Goal: Task Accomplishment & Management: Use online tool/utility

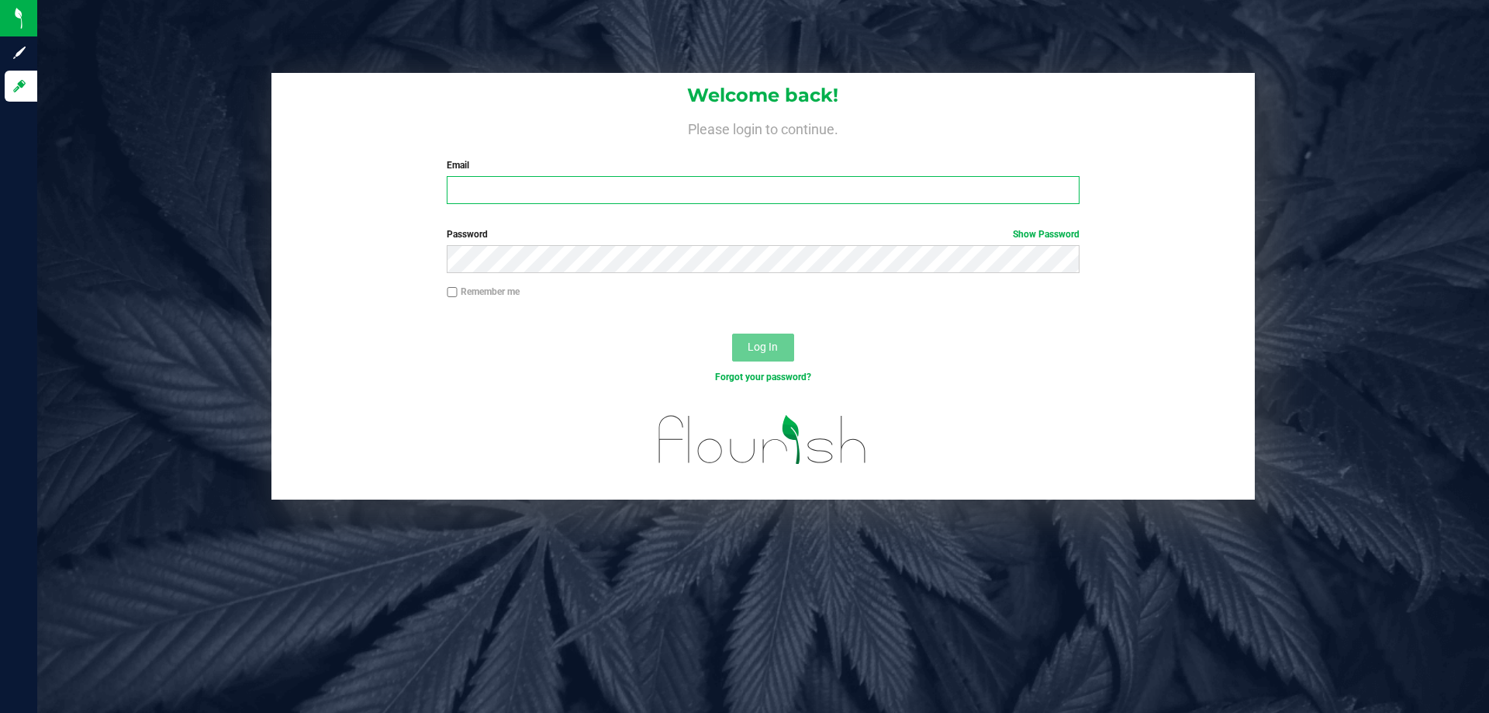
click at [475, 199] on input "Email" at bounding box center [763, 190] width 632 height 28
type input "[EMAIL_ADDRESS][DOMAIN_NAME]"
click at [732, 333] on button "Log In" at bounding box center [763, 347] width 62 height 28
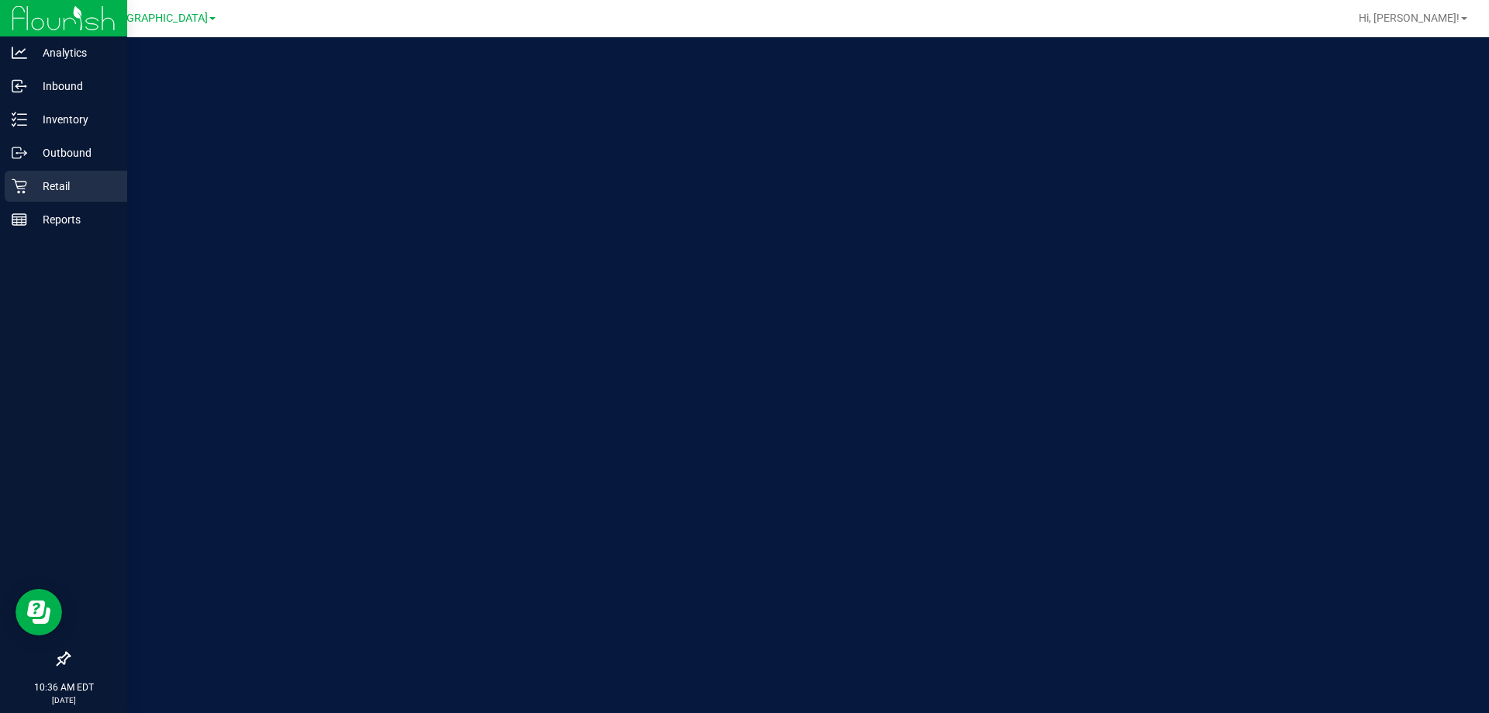
click at [21, 187] on icon at bounding box center [20, 186] width 16 height 16
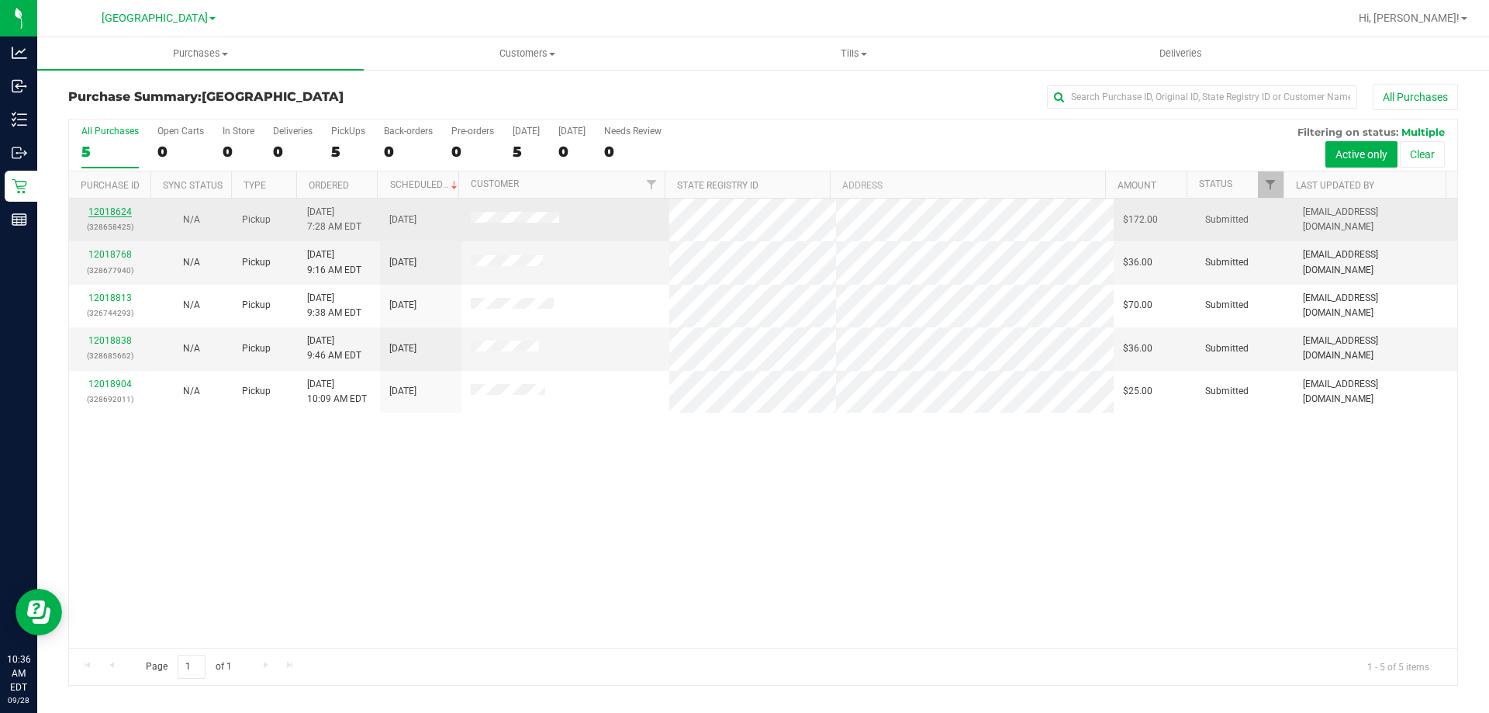
click at [117, 208] on link "12018624" at bounding box center [109, 211] width 43 height 11
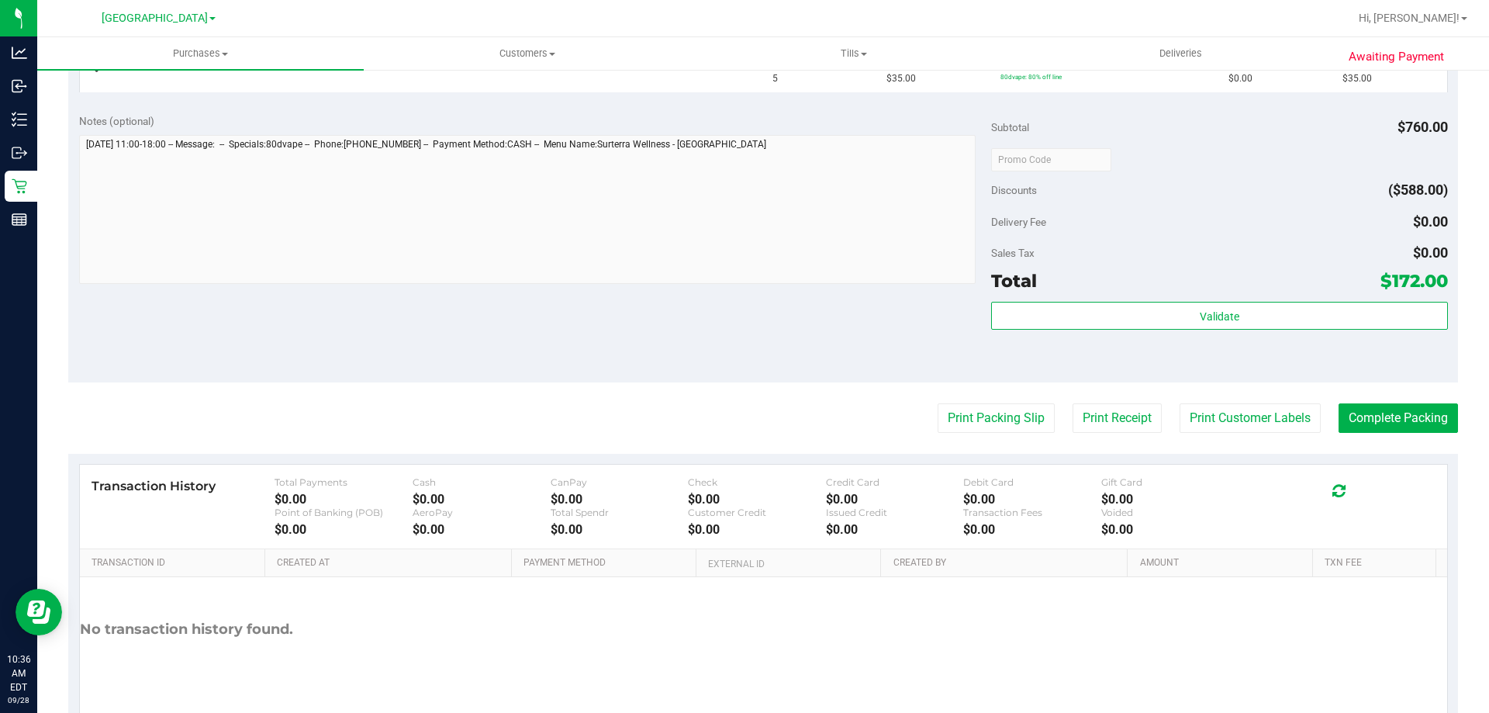
scroll to position [620, 0]
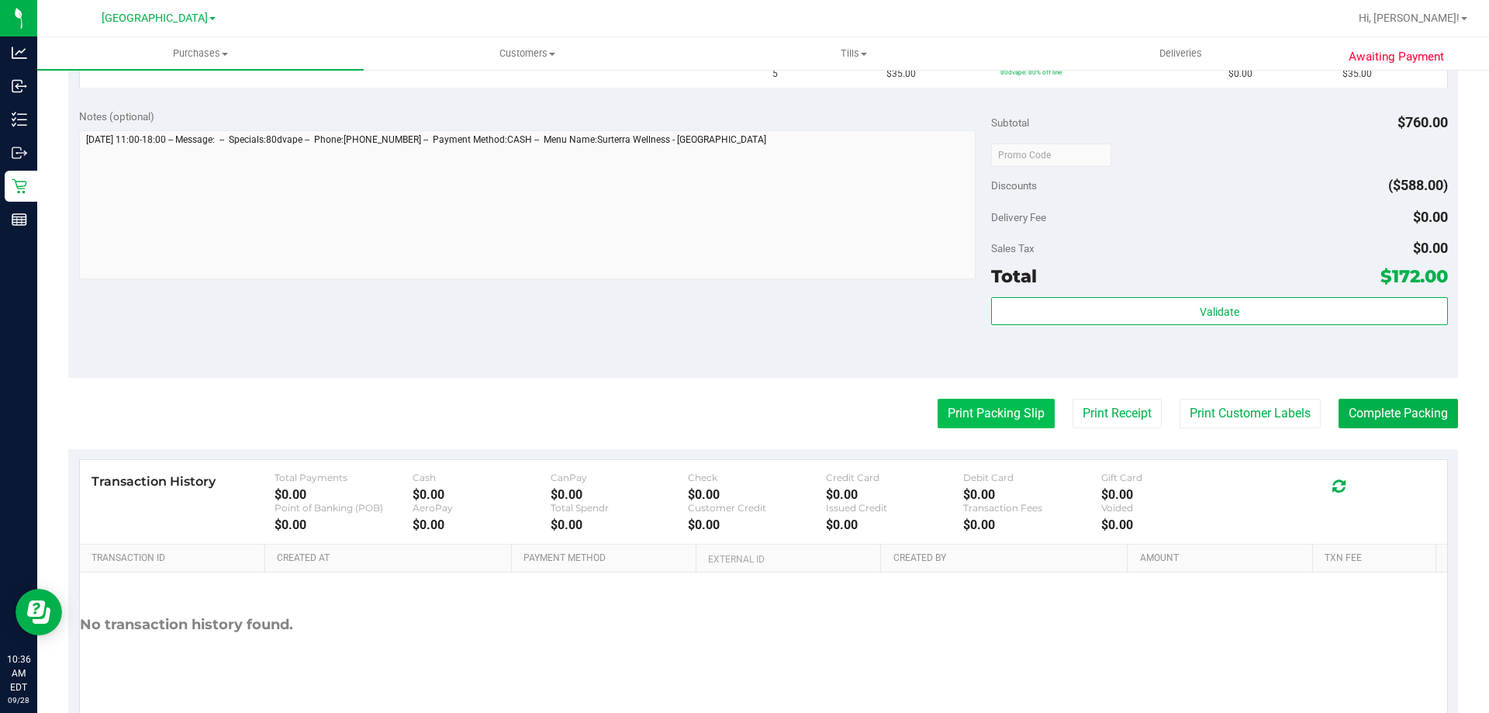
click at [971, 409] on button "Print Packing Slip" at bounding box center [996, 413] width 117 height 29
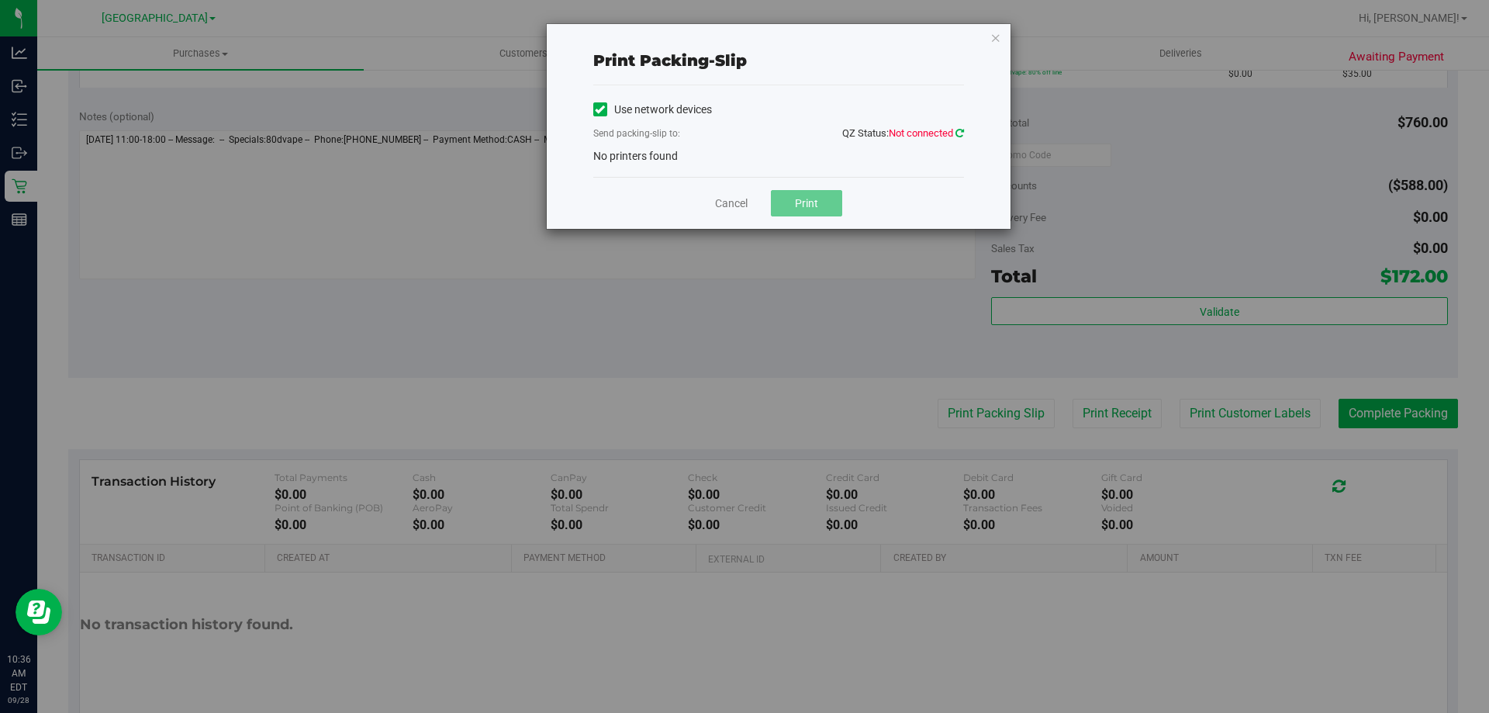
click at [959, 129] on icon at bounding box center [959, 133] width 9 height 10
click at [959, 131] on icon at bounding box center [959, 133] width 9 height 10
click at [603, 109] on icon at bounding box center [600, 109] width 10 height 0
click at [0, 0] on input "Use network devices" at bounding box center [0, 0] width 0 height 0
click at [603, 109] on icon at bounding box center [600, 109] width 10 height 0
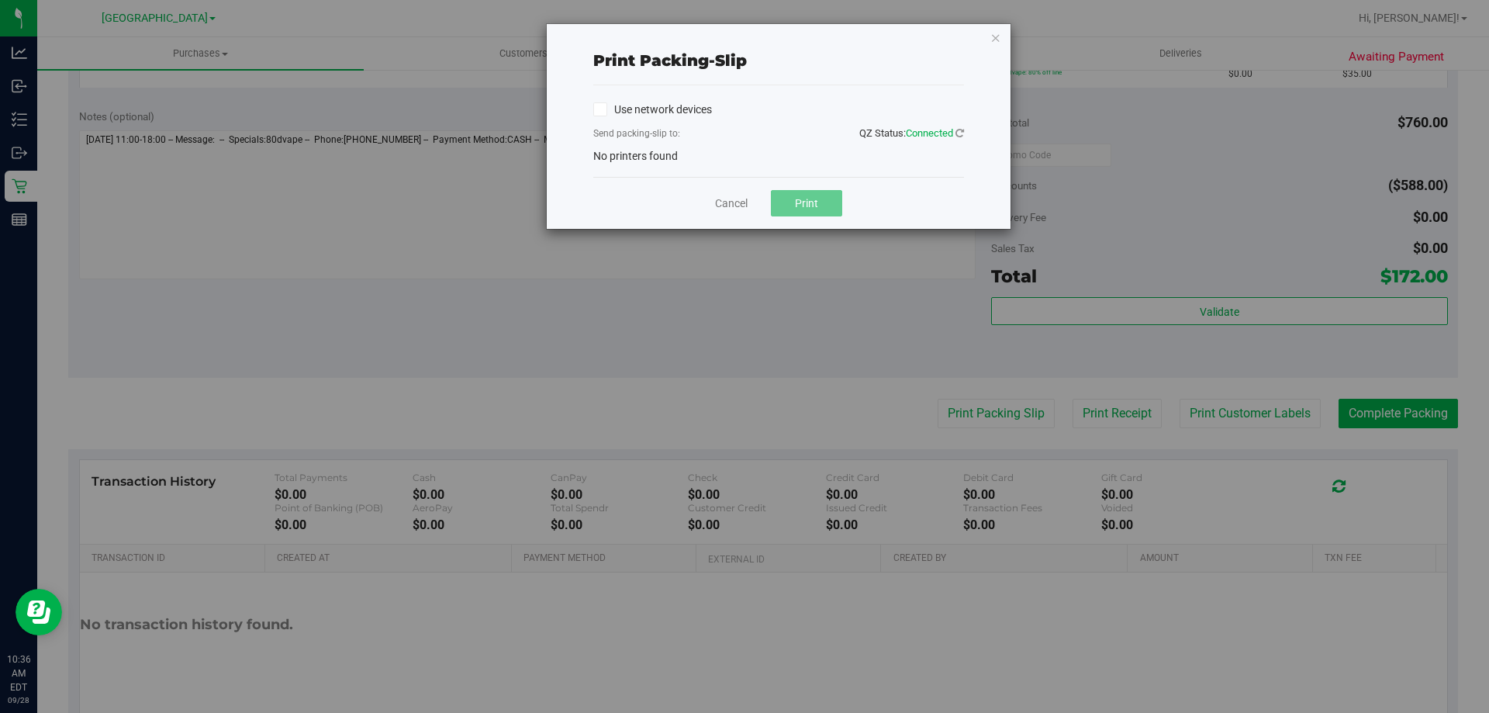
click at [0, 0] on input "Use network devices" at bounding box center [0, 0] width 0 height 0
click at [610, 147] on div "Use network devices Send packing-slip to: QZ Status: Connected No printers found" at bounding box center [778, 131] width 371 height 67
click at [609, 157] on span "No printers found" at bounding box center [635, 156] width 85 height 12
click at [737, 206] on link "Cancel" at bounding box center [731, 203] width 33 height 16
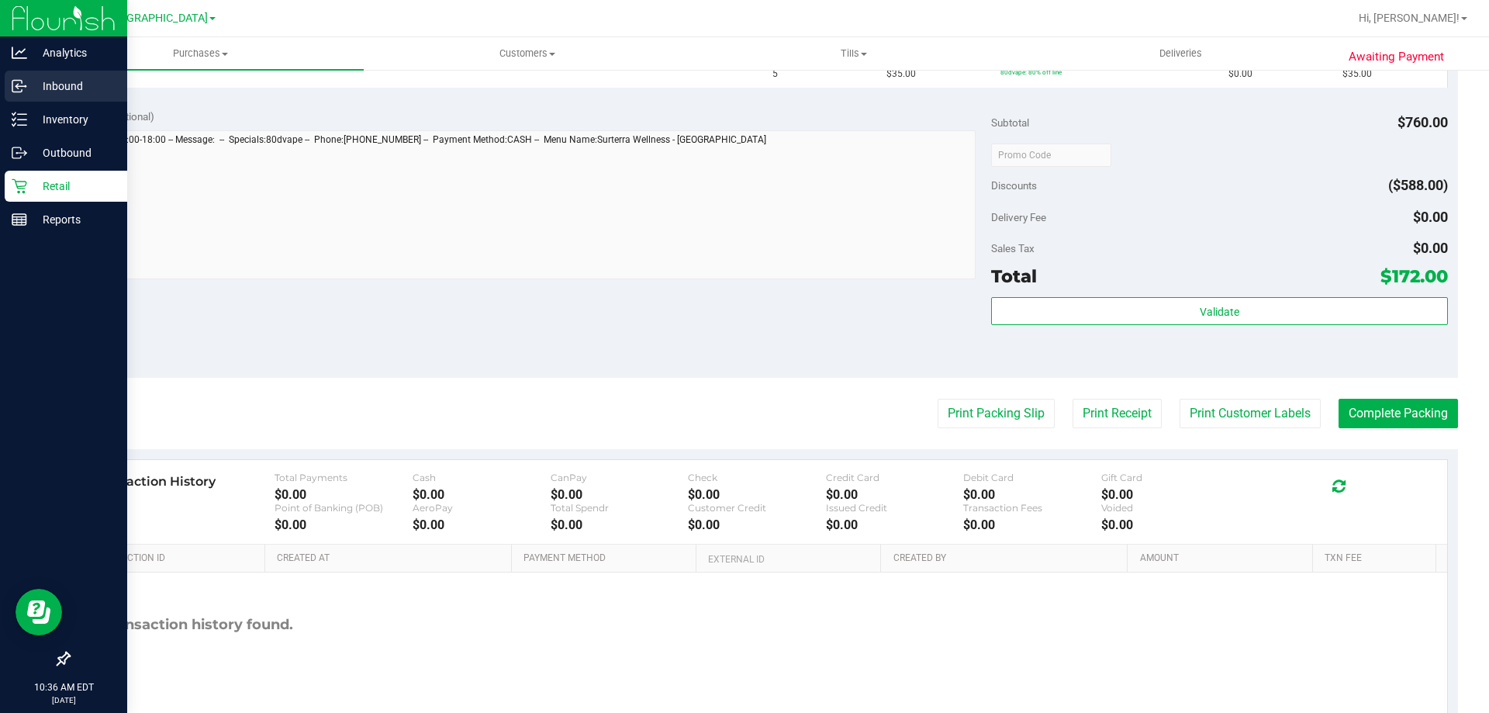
click at [27, 101] on div "Inbound" at bounding box center [66, 86] width 123 height 31
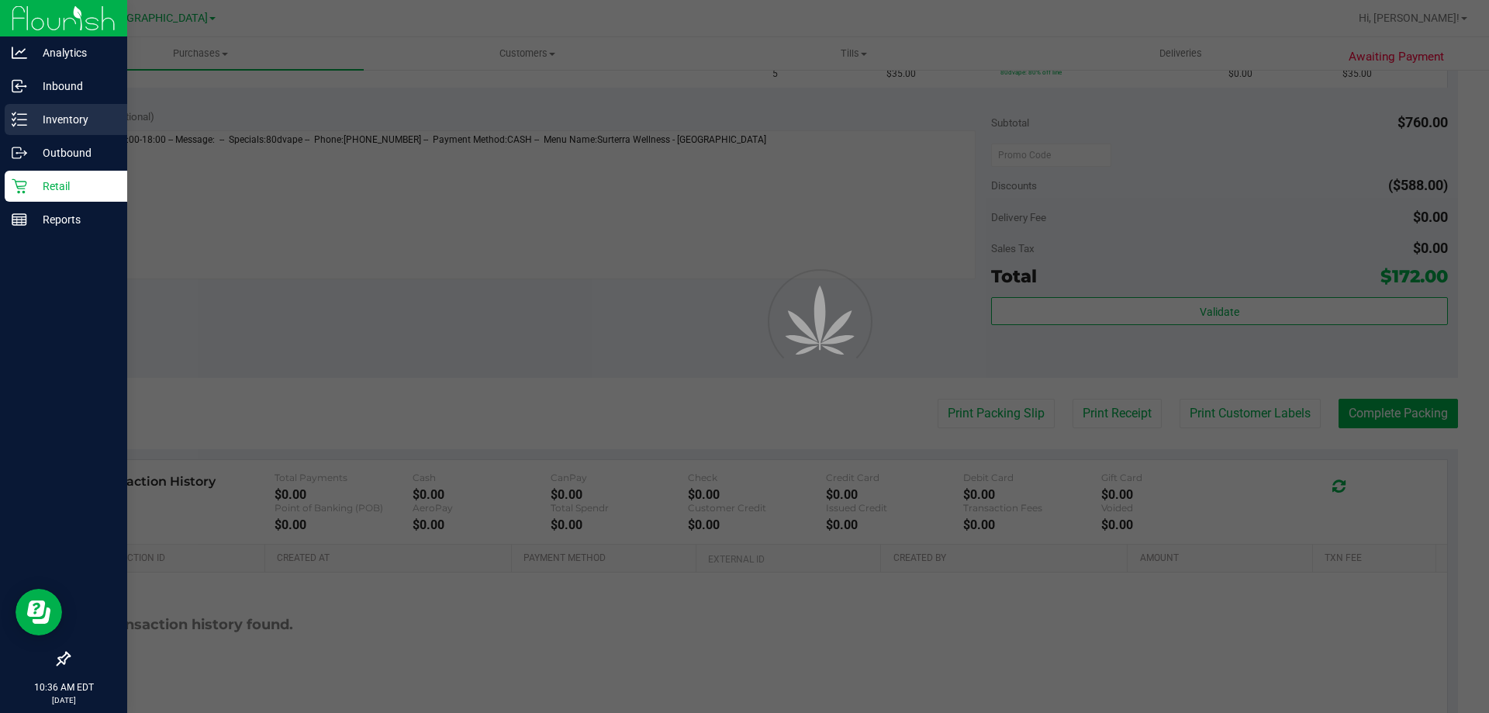
click at [28, 113] on p "Inventory" at bounding box center [73, 119] width 93 height 19
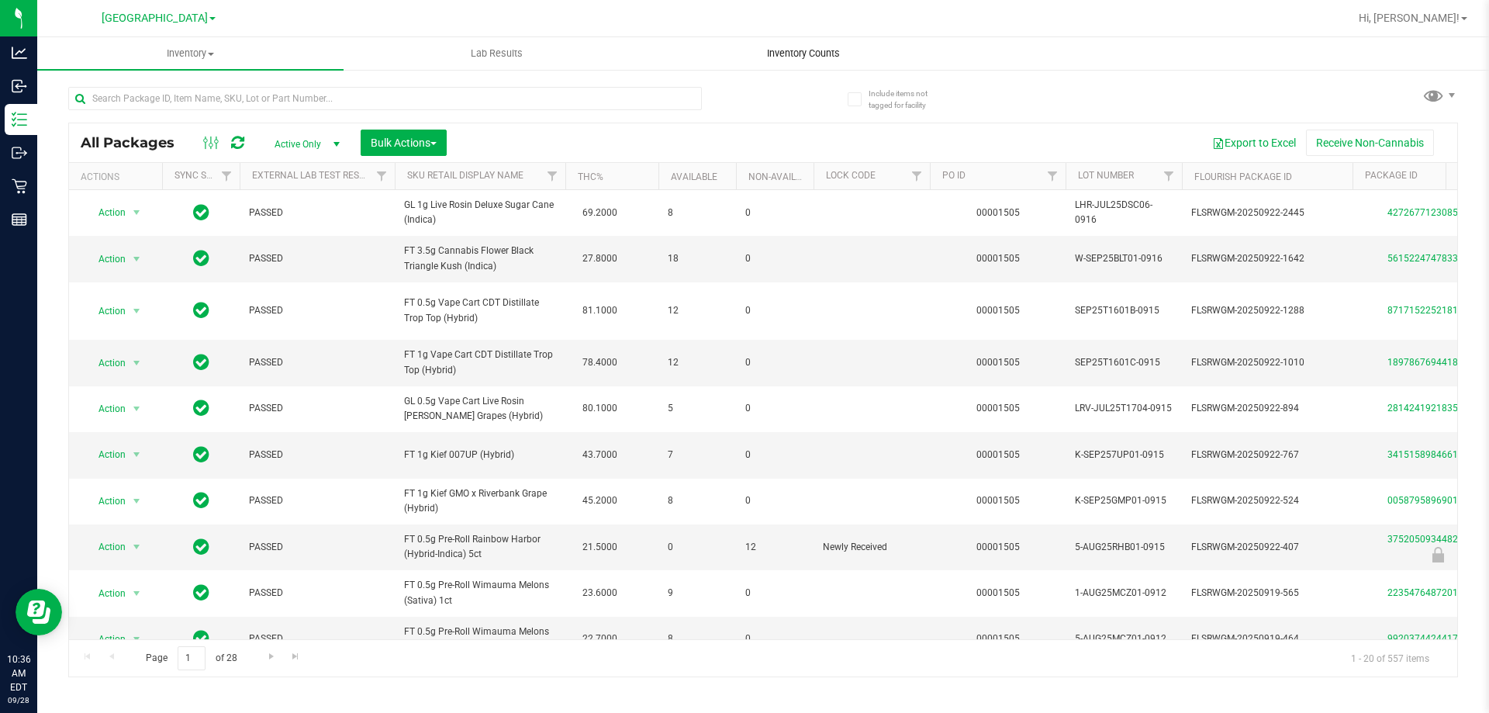
click at [792, 47] on span "Inventory Counts" at bounding box center [803, 54] width 115 height 14
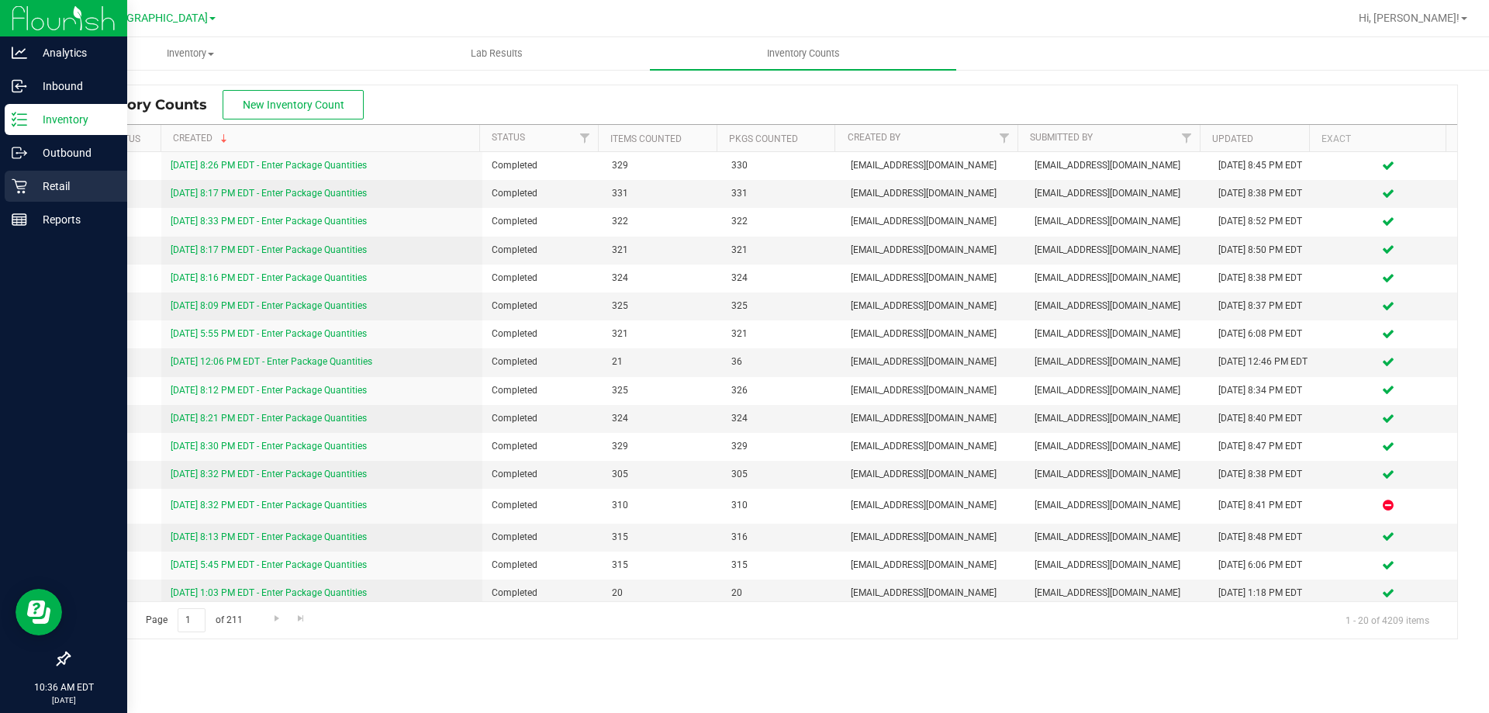
click at [74, 201] on div "Retail" at bounding box center [66, 186] width 123 height 31
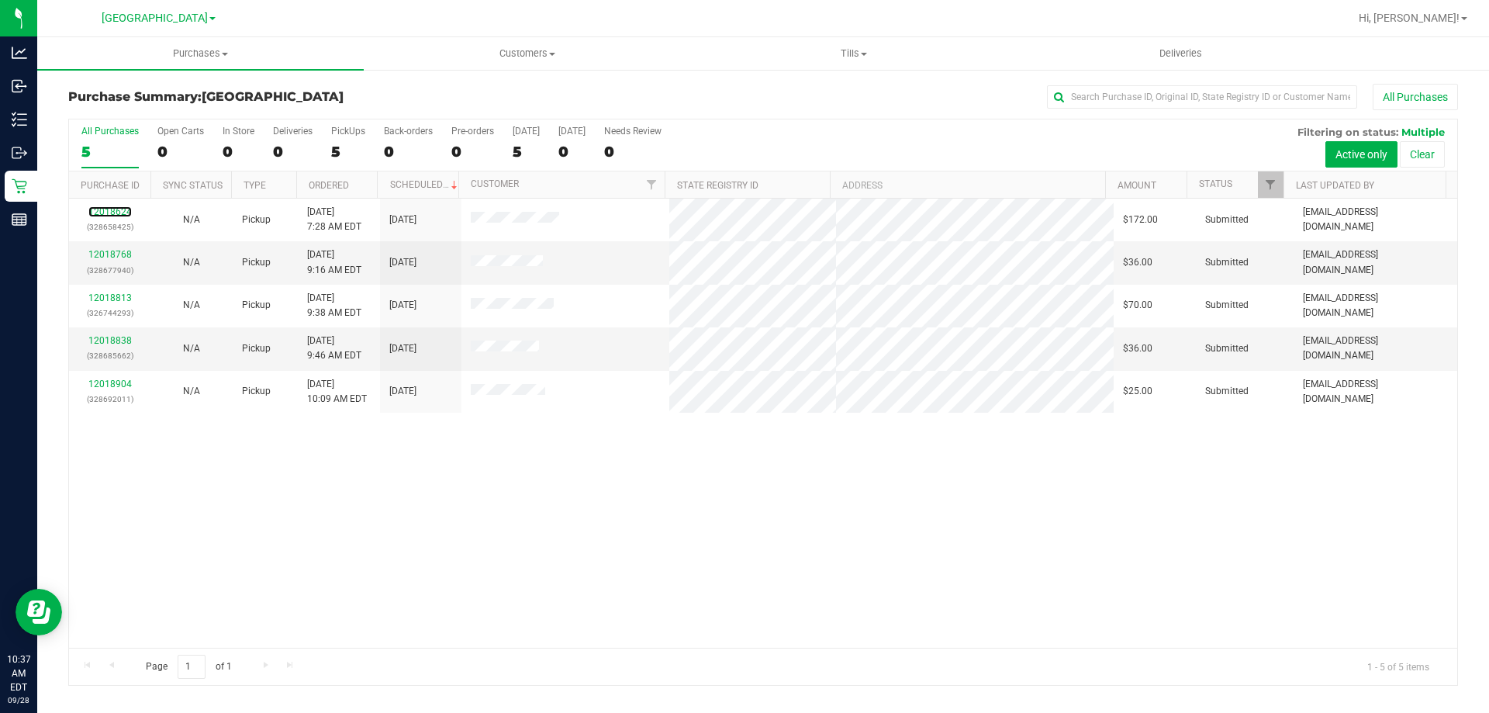
click at [101, 209] on link "12018624" at bounding box center [109, 211] width 43 height 11
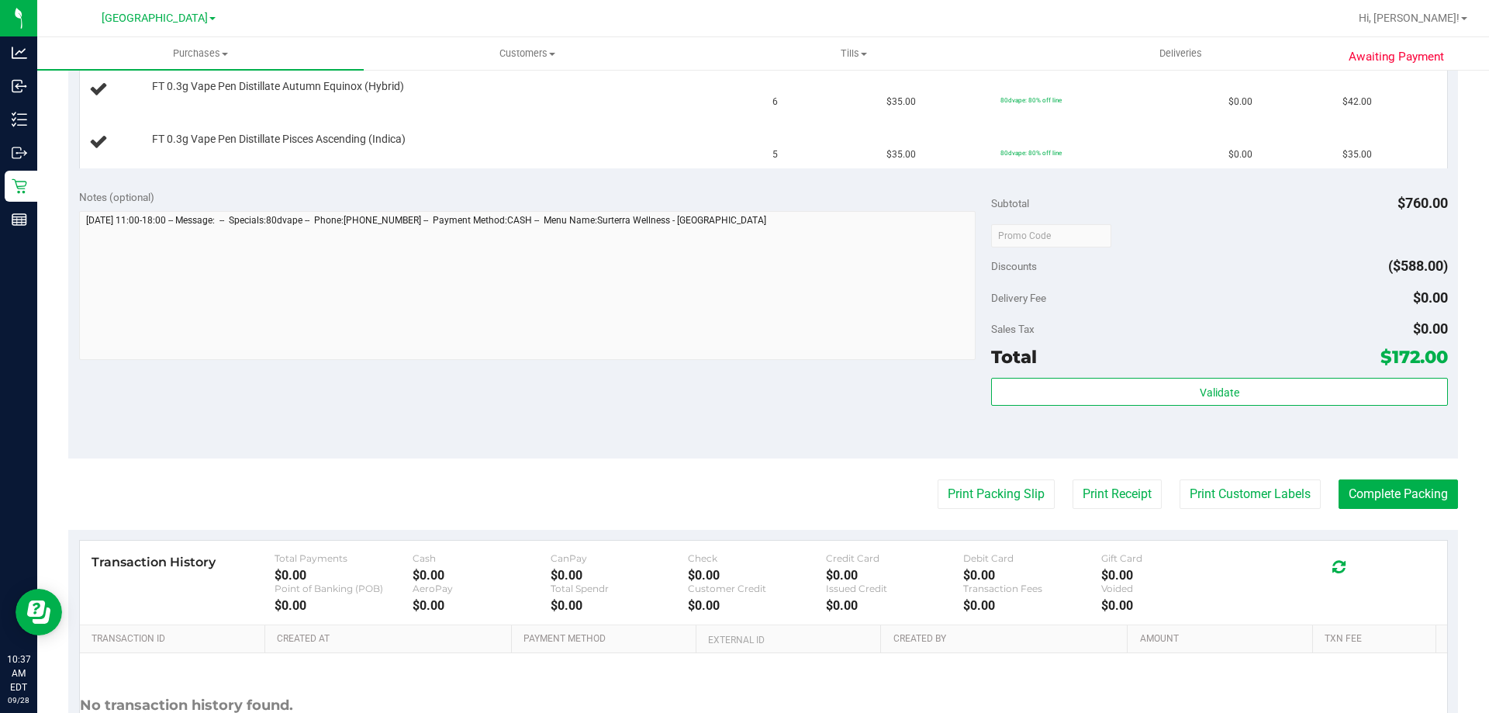
scroll to position [543, 0]
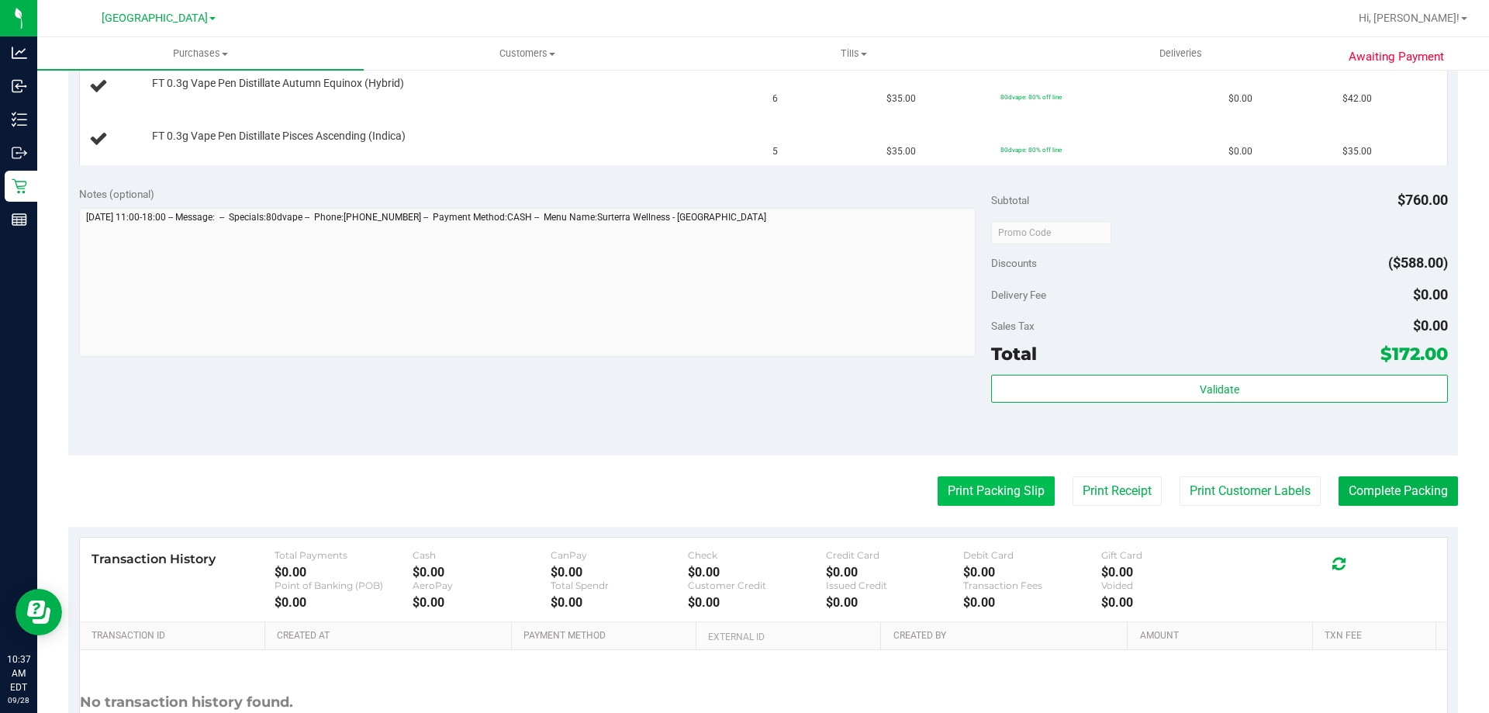
click at [1007, 500] on button "Print Packing Slip" at bounding box center [996, 490] width 117 height 29
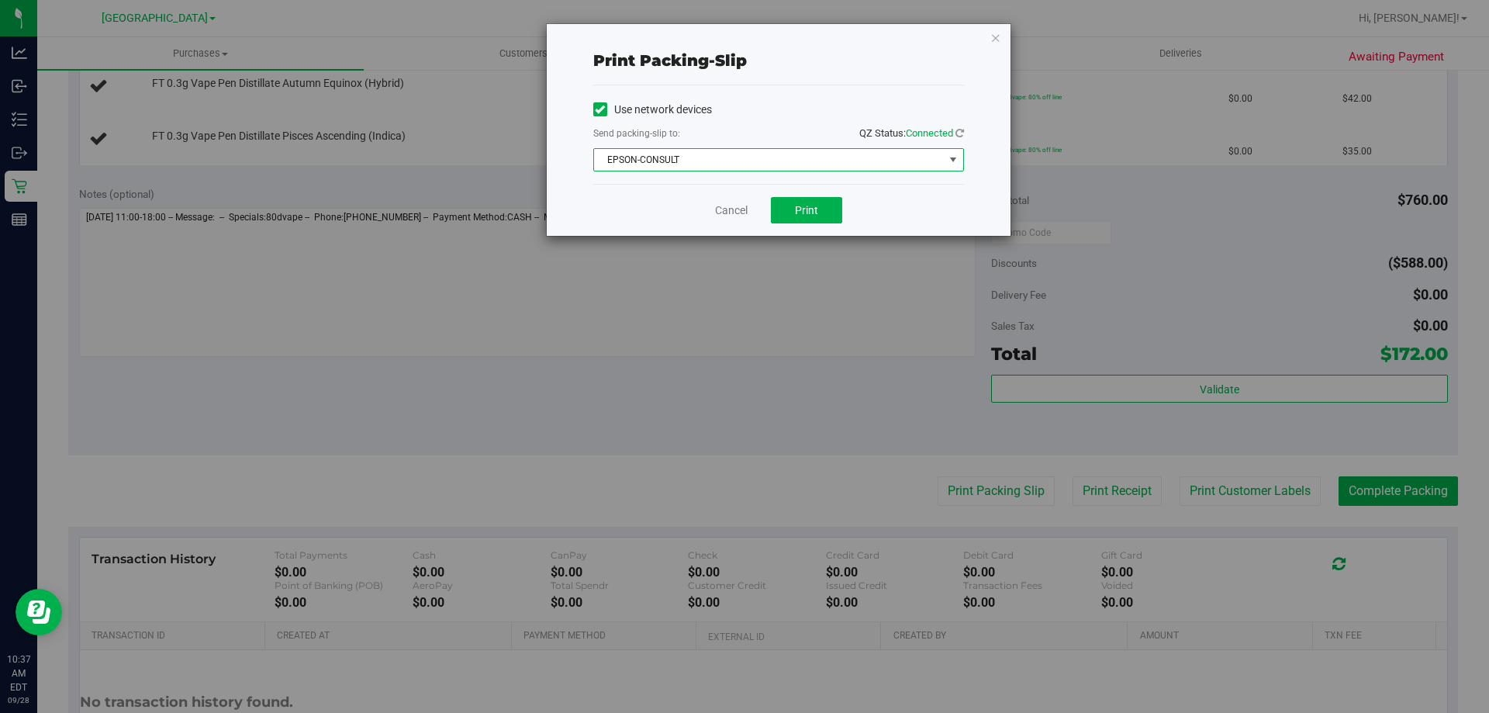
click at [724, 162] on span "EPSON-CONSULT" at bounding box center [769, 160] width 350 height 22
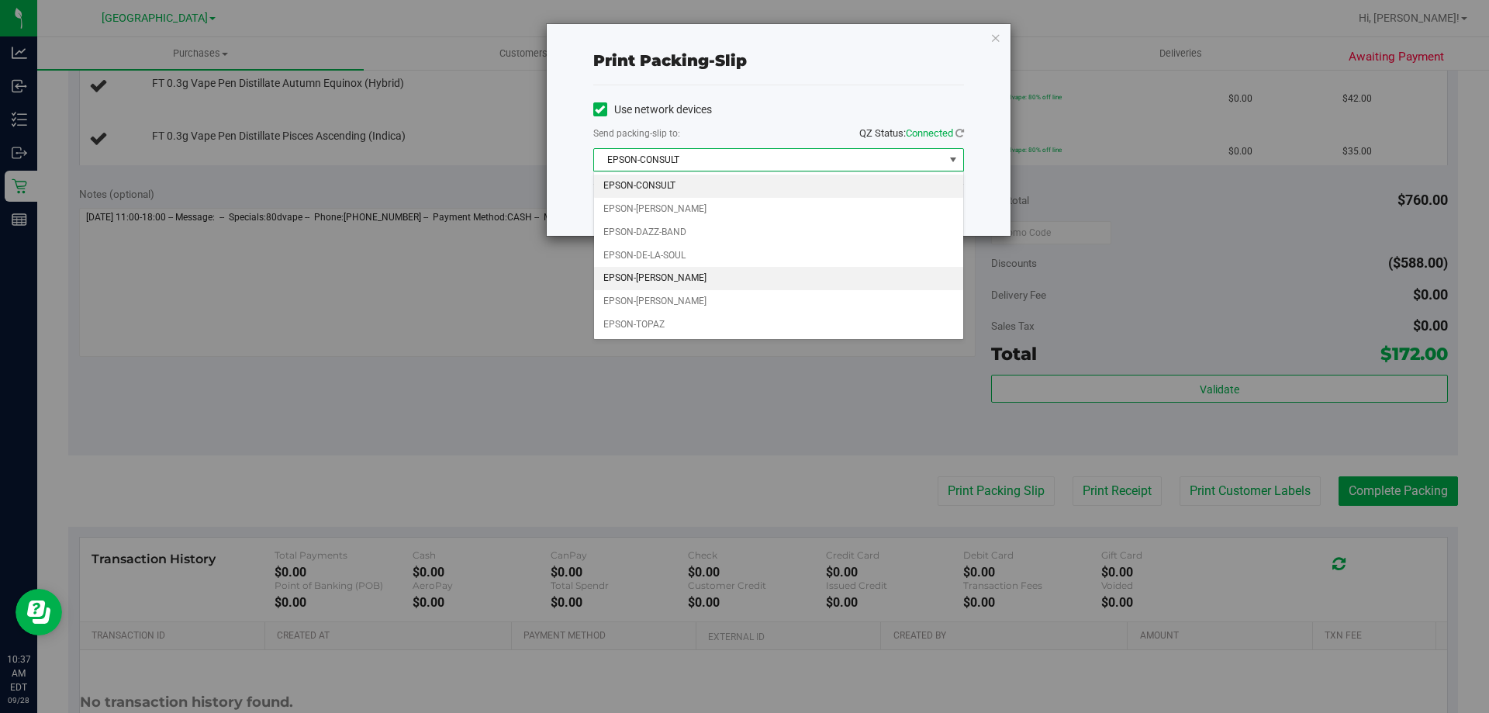
click at [681, 284] on li "EPSON-DEAN-MARTIN" at bounding box center [778, 278] width 369 height 23
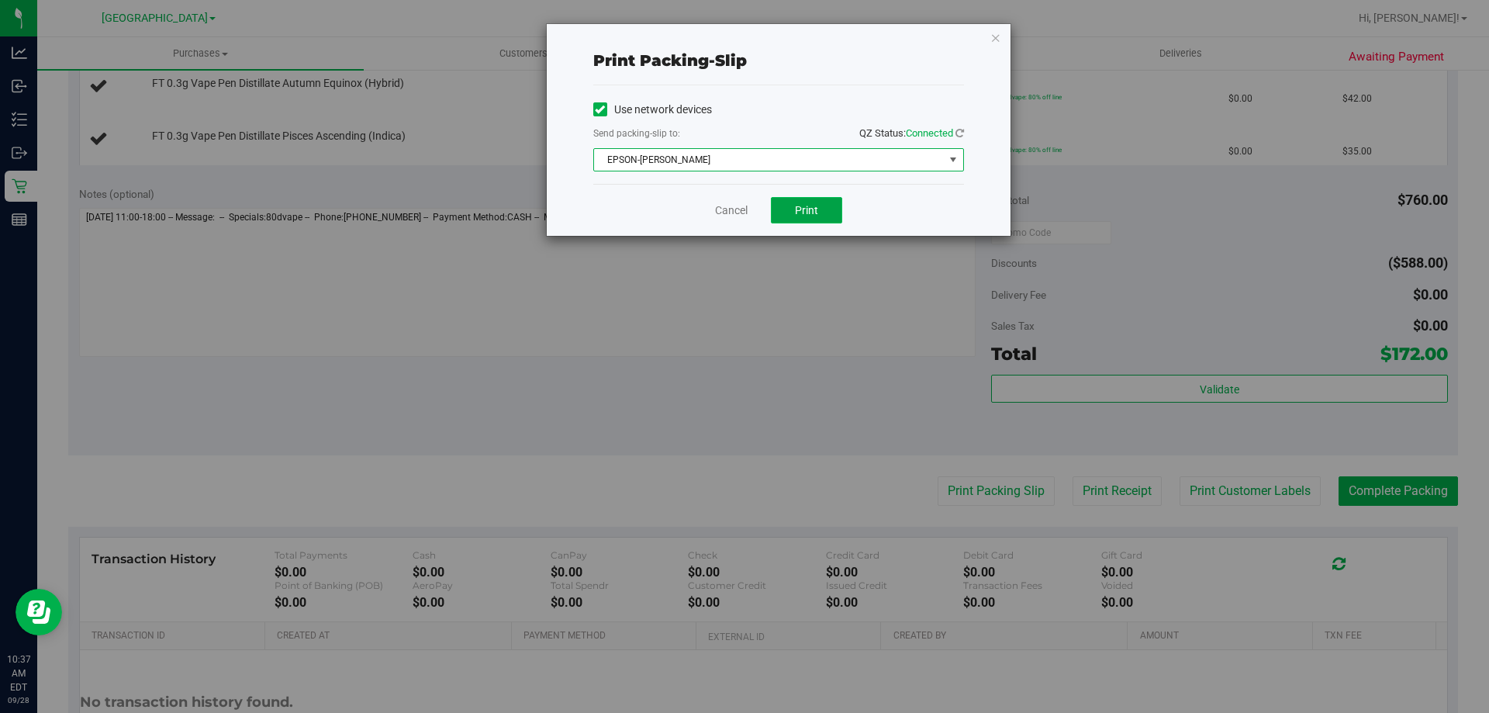
click at [792, 207] on button "Print" at bounding box center [806, 210] width 71 height 26
click at [531, 338] on div "Print packing-slip Use network devices Send packing-slip to: QZ Status: Connect…" at bounding box center [750, 356] width 1501 height 713
click at [724, 205] on link "Cancel" at bounding box center [731, 210] width 33 height 16
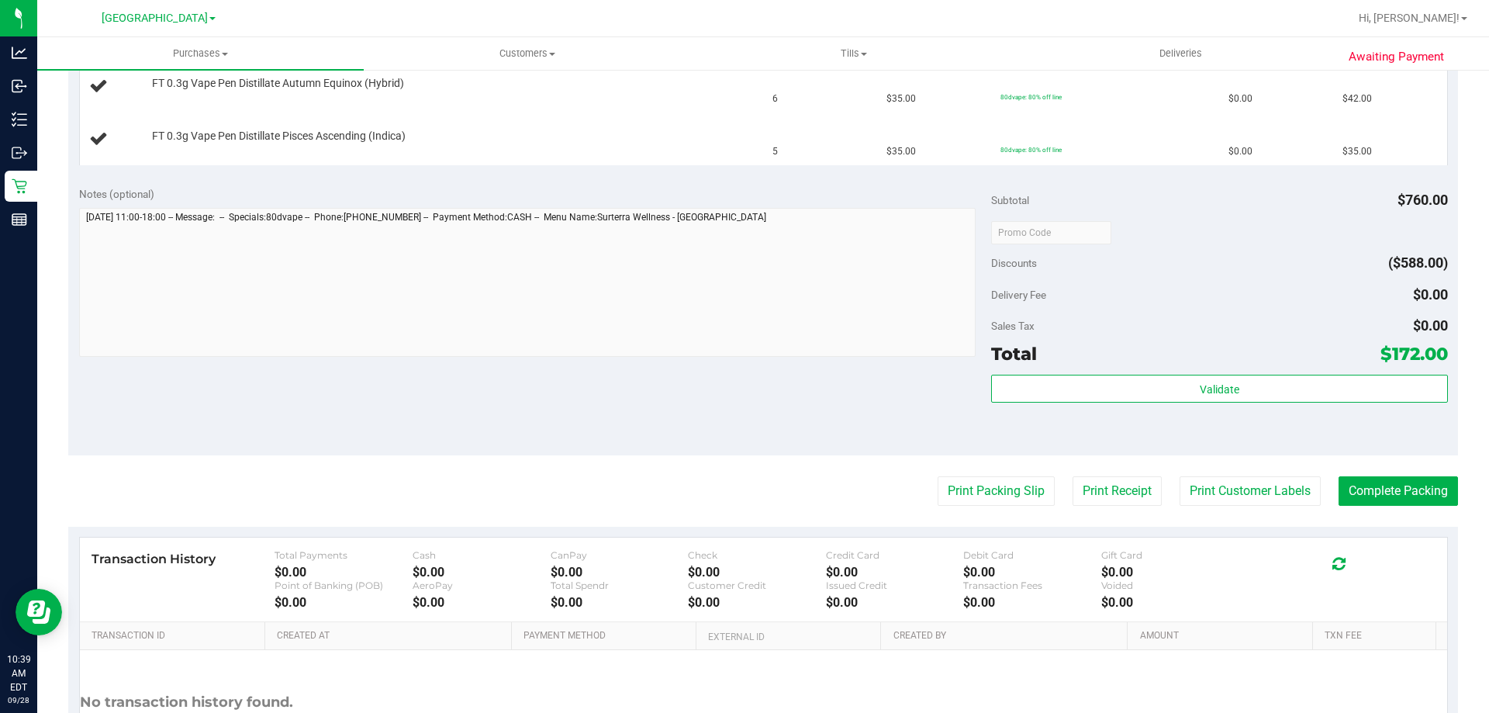
click at [938, 476] on button "Print Packing Slip" at bounding box center [996, 490] width 117 height 29
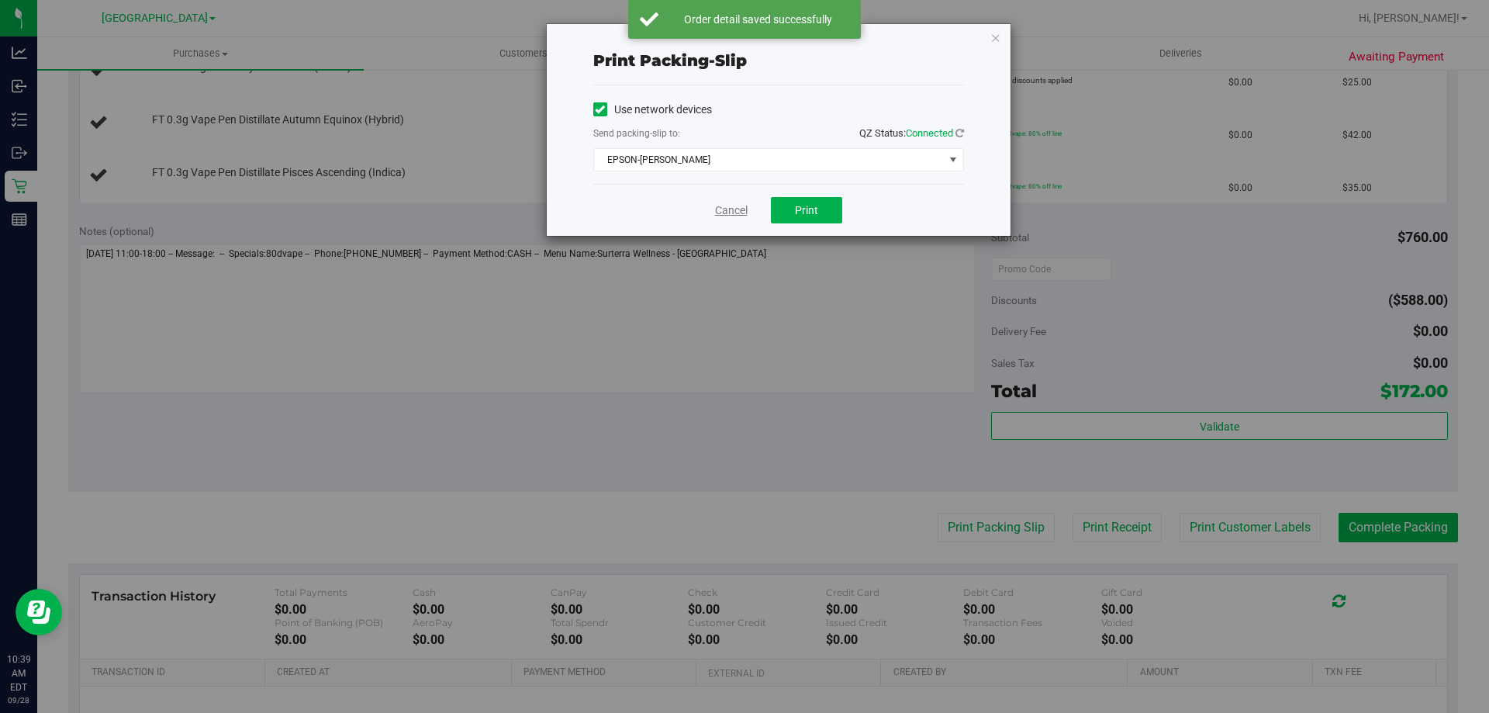
click at [727, 206] on link "Cancel" at bounding box center [731, 210] width 33 height 16
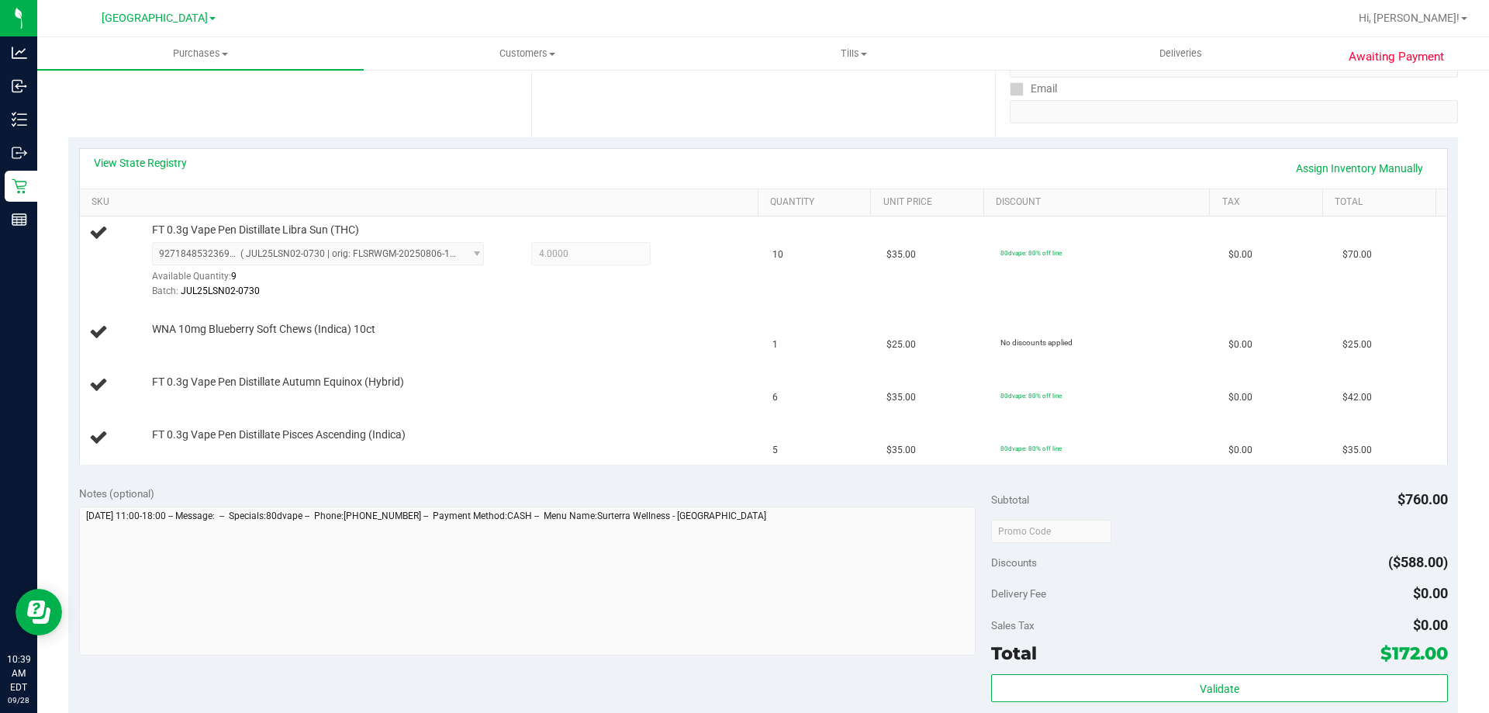
scroll to position [255, 0]
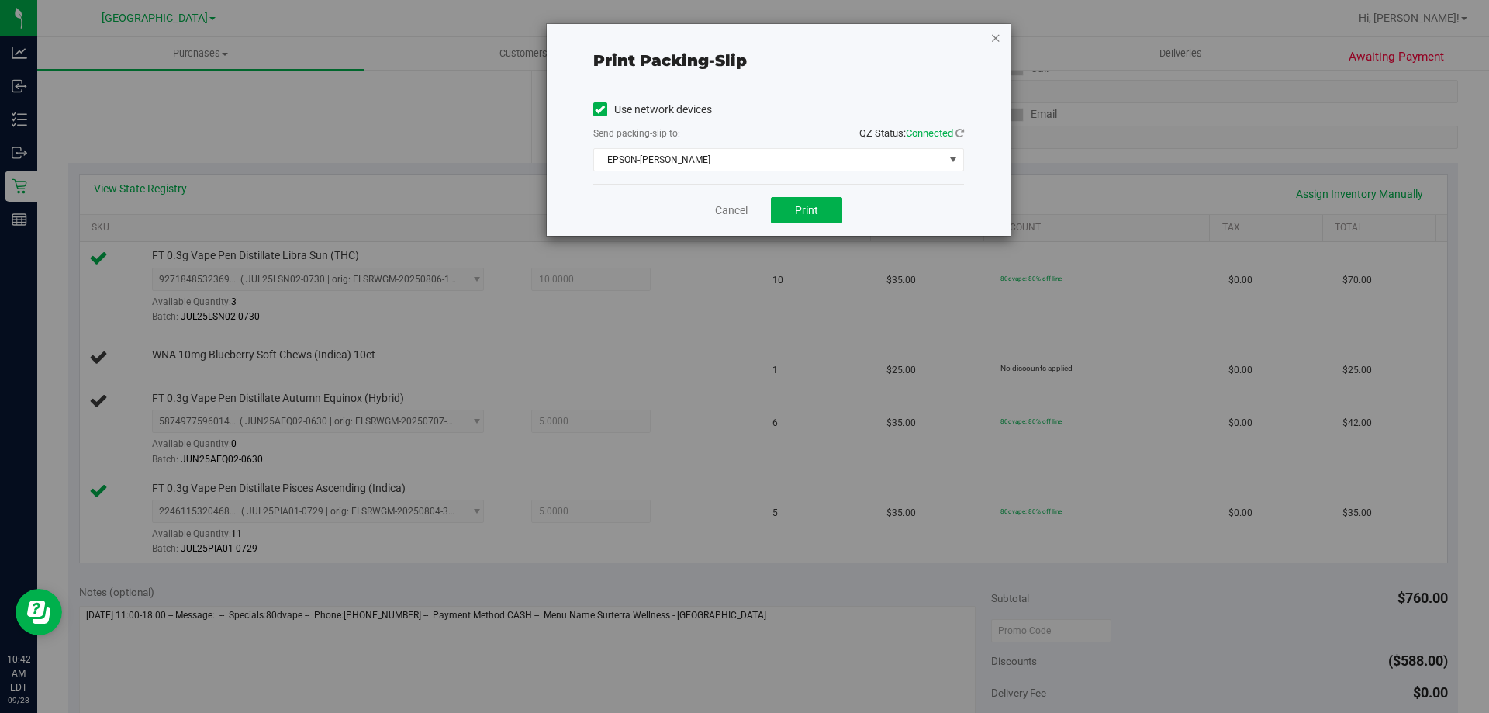
click at [998, 36] on icon "button" at bounding box center [995, 37] width 11 height 19
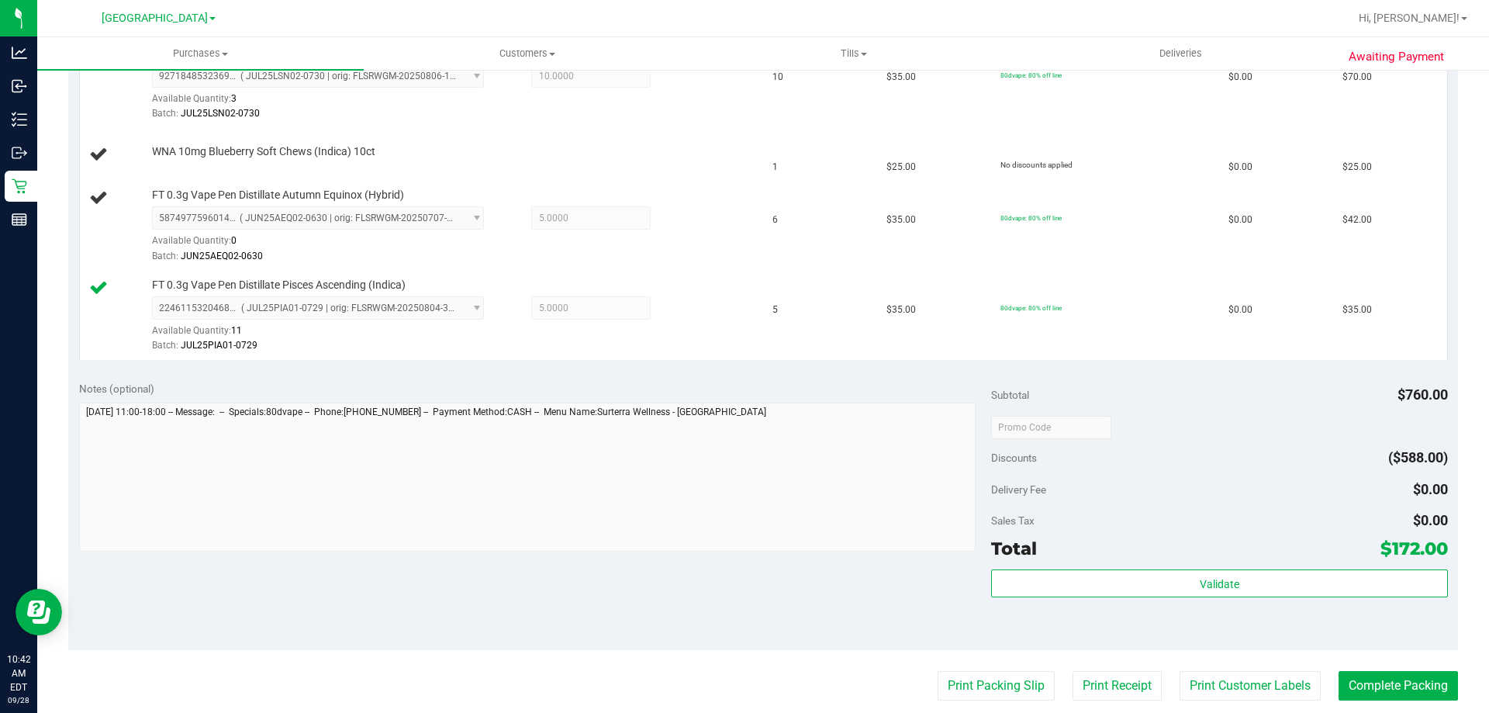
scroll to position [381, 0]
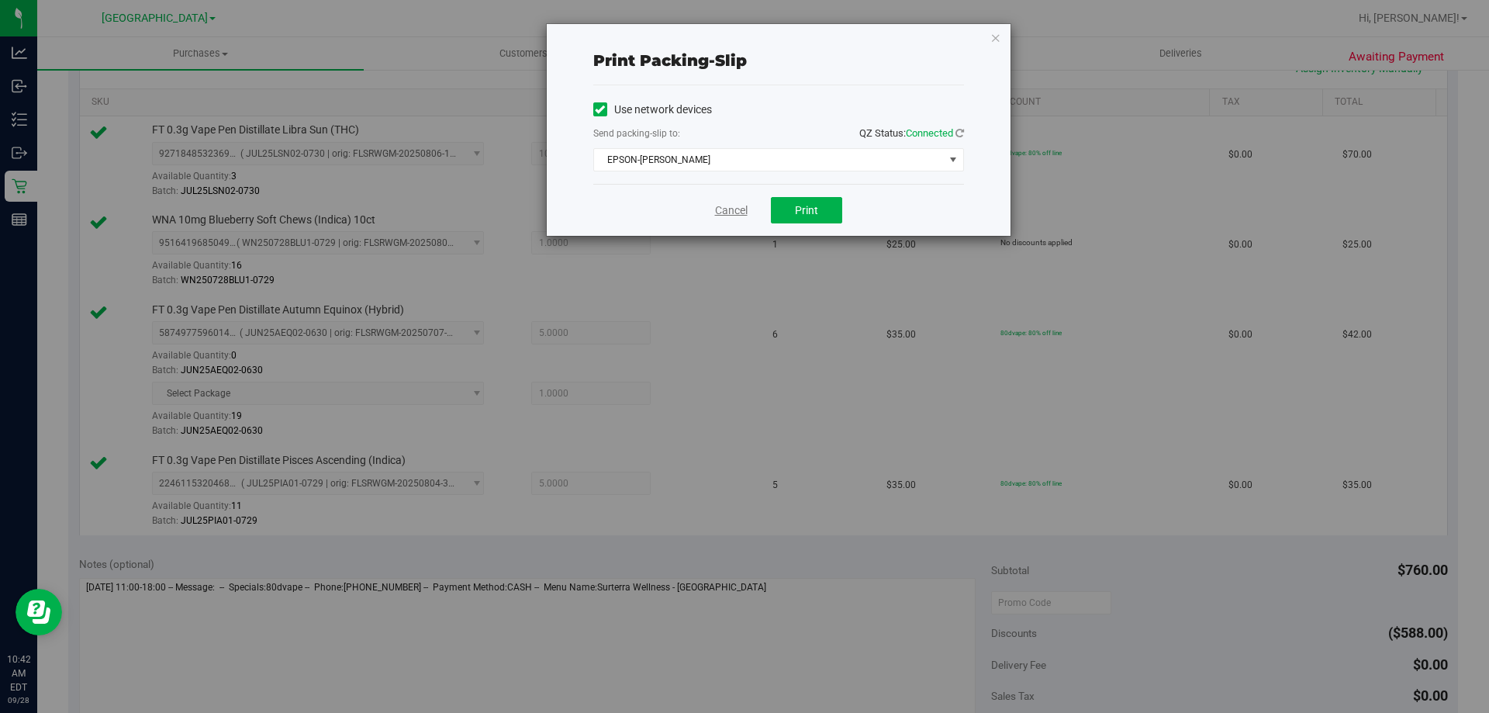
click at [717, 209] on link "Cancel" at bounding box center [731, 210] width 33 height 16
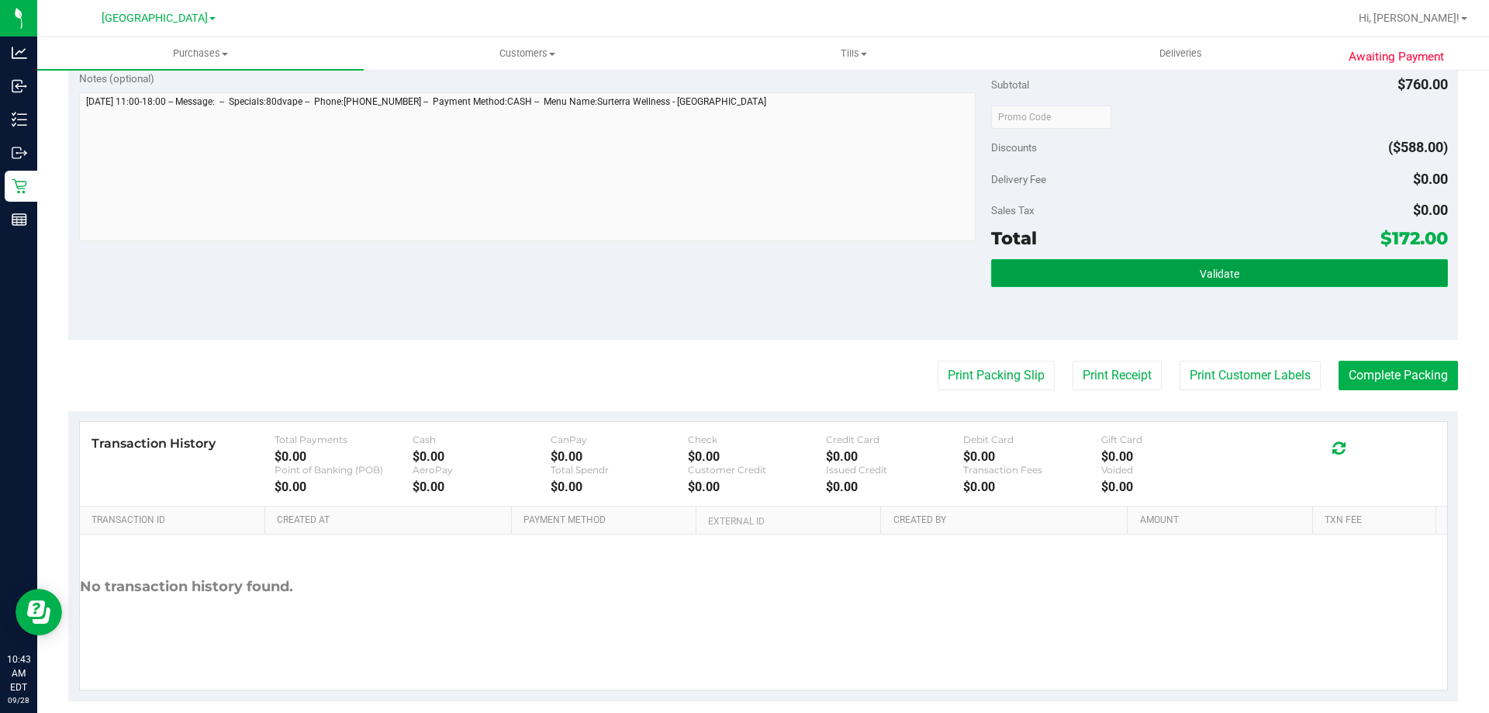
click at [1059, 282] on button "Validate" at bounding box center [1219, 273] width 456 height 28
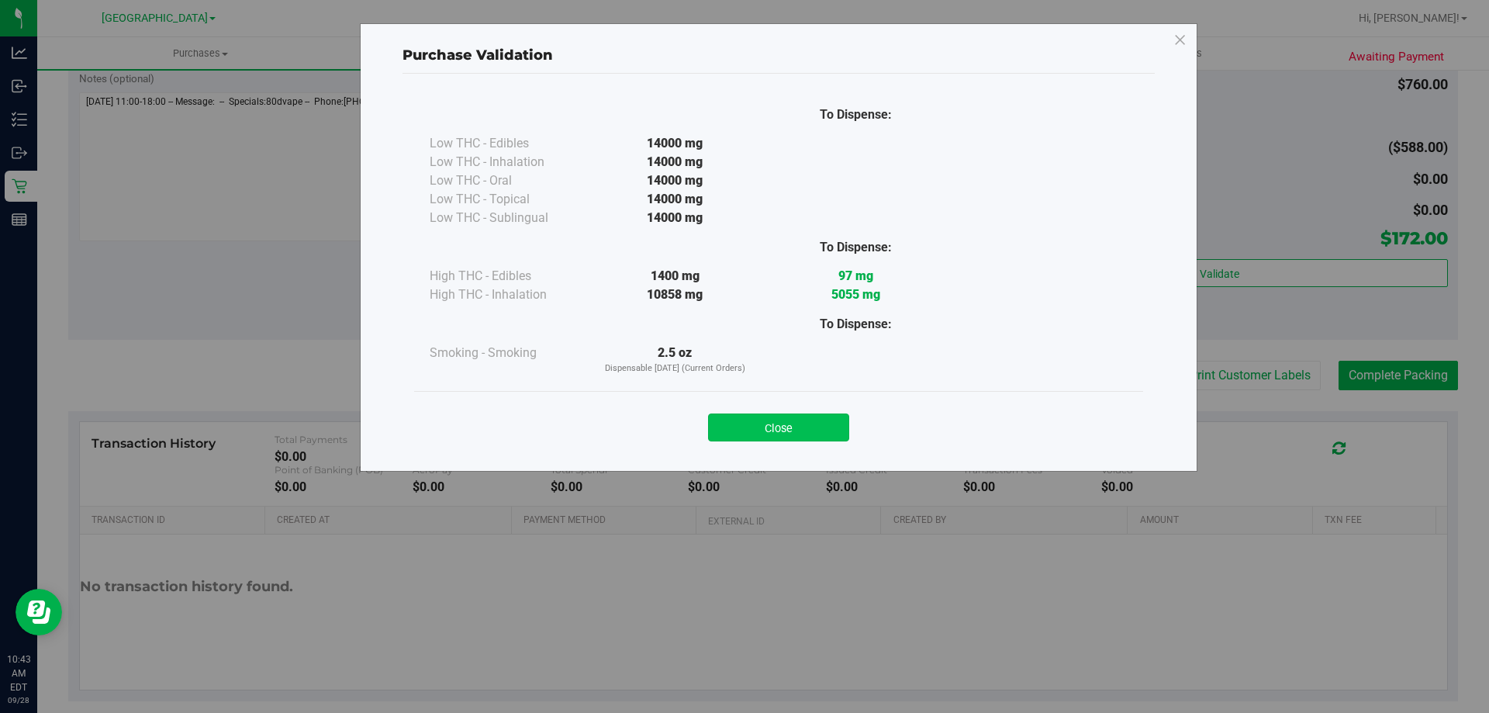
click at [780, 428] on button "Close" at bounding box center [778, 427] width 141 height 28
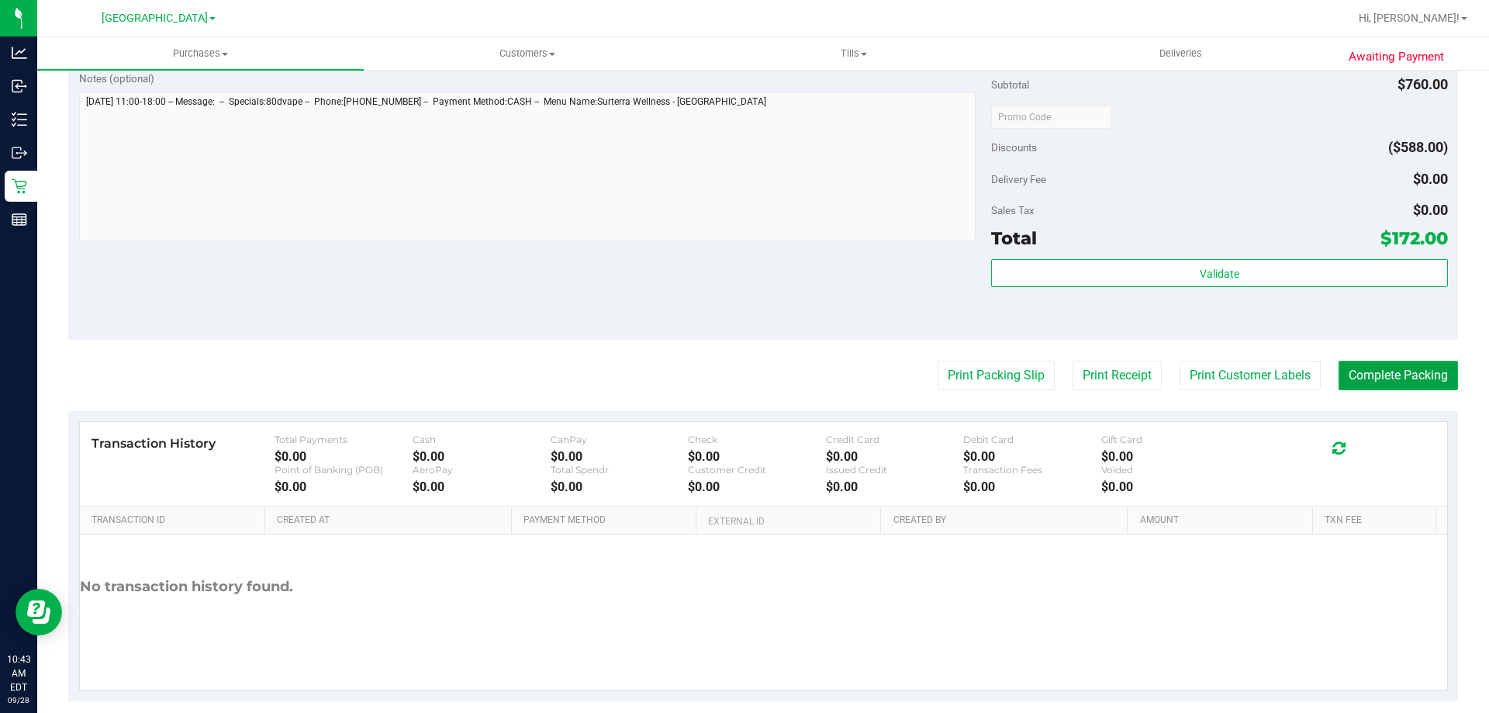
click at [1394, 362] on button "Complete Packing" at bounding box center [1397, 375] width 119 height 29
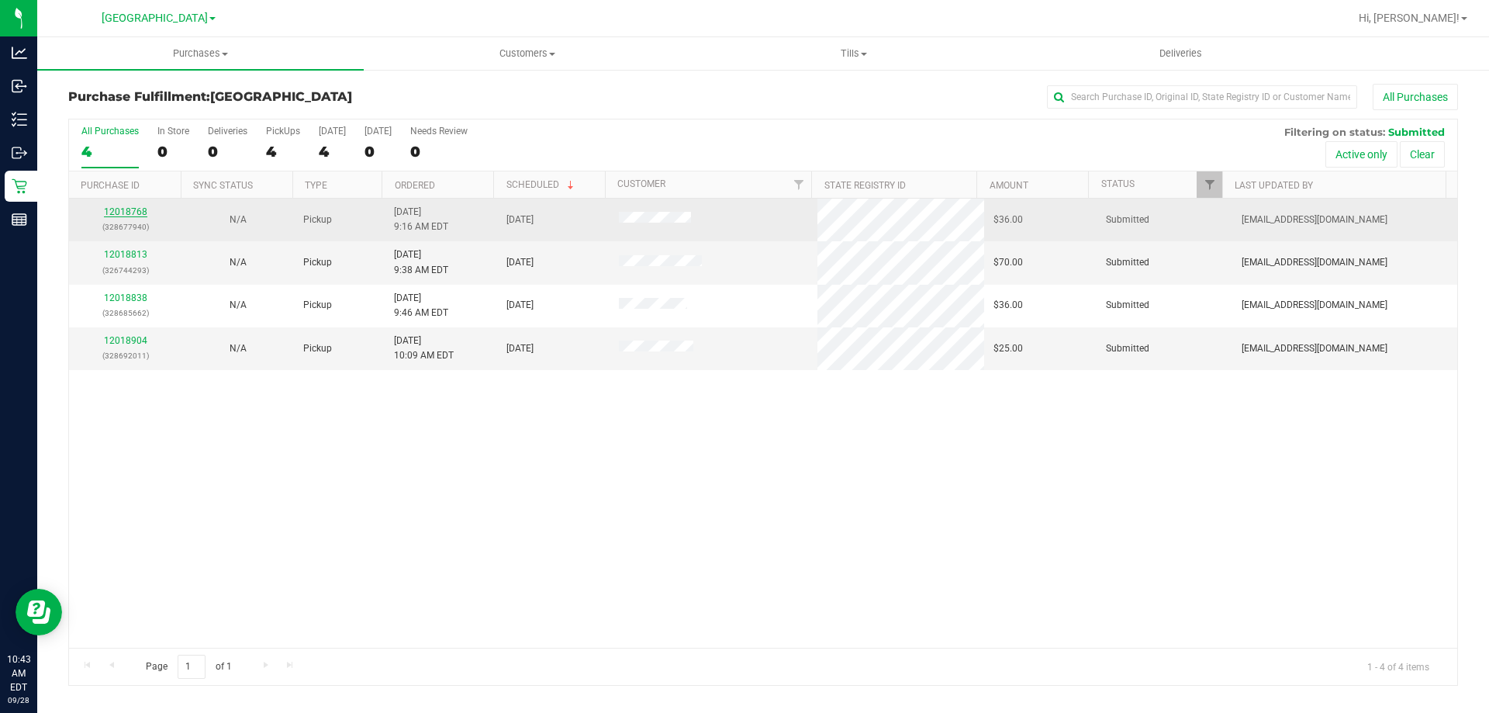
click at [109, 208] on link "12018768" at bounding box center [125, 211] width 43 height 11
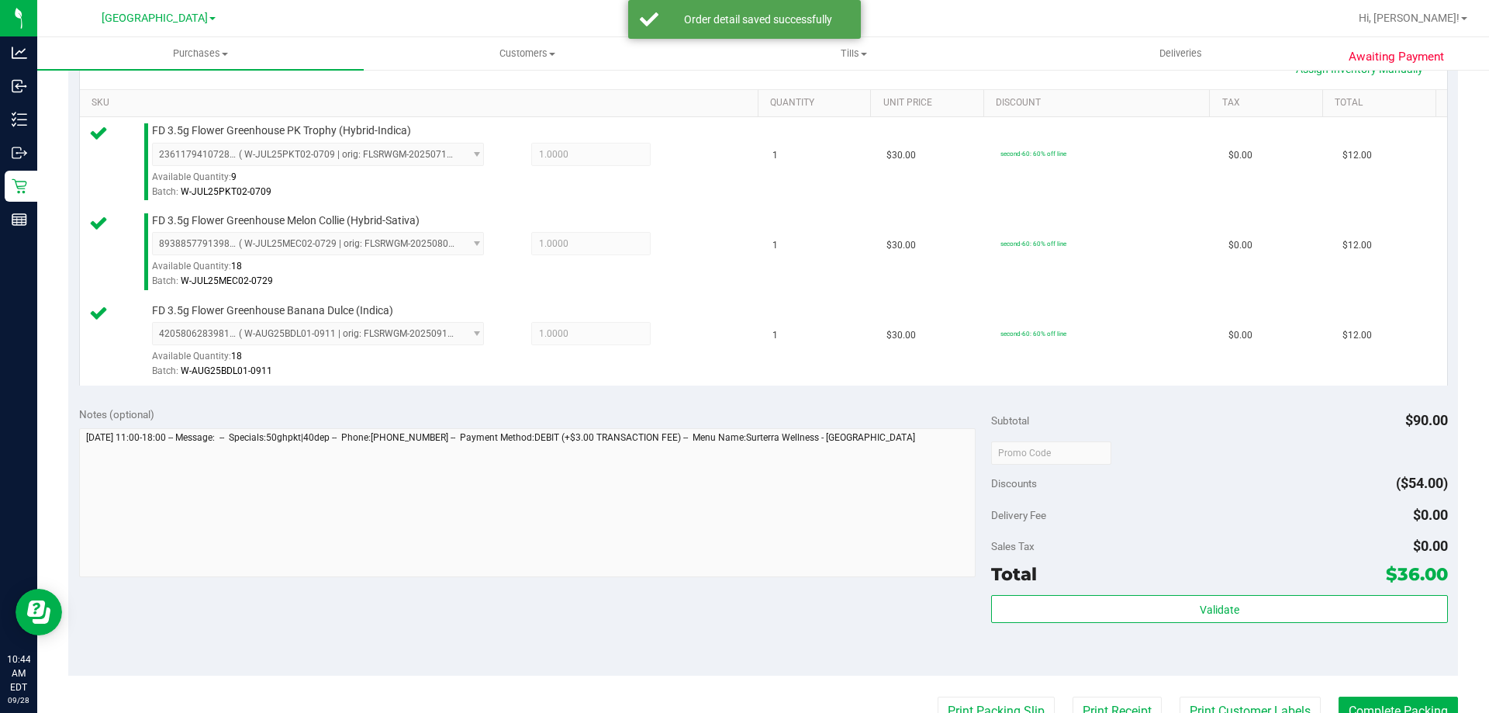
scroll to position [465, 0]
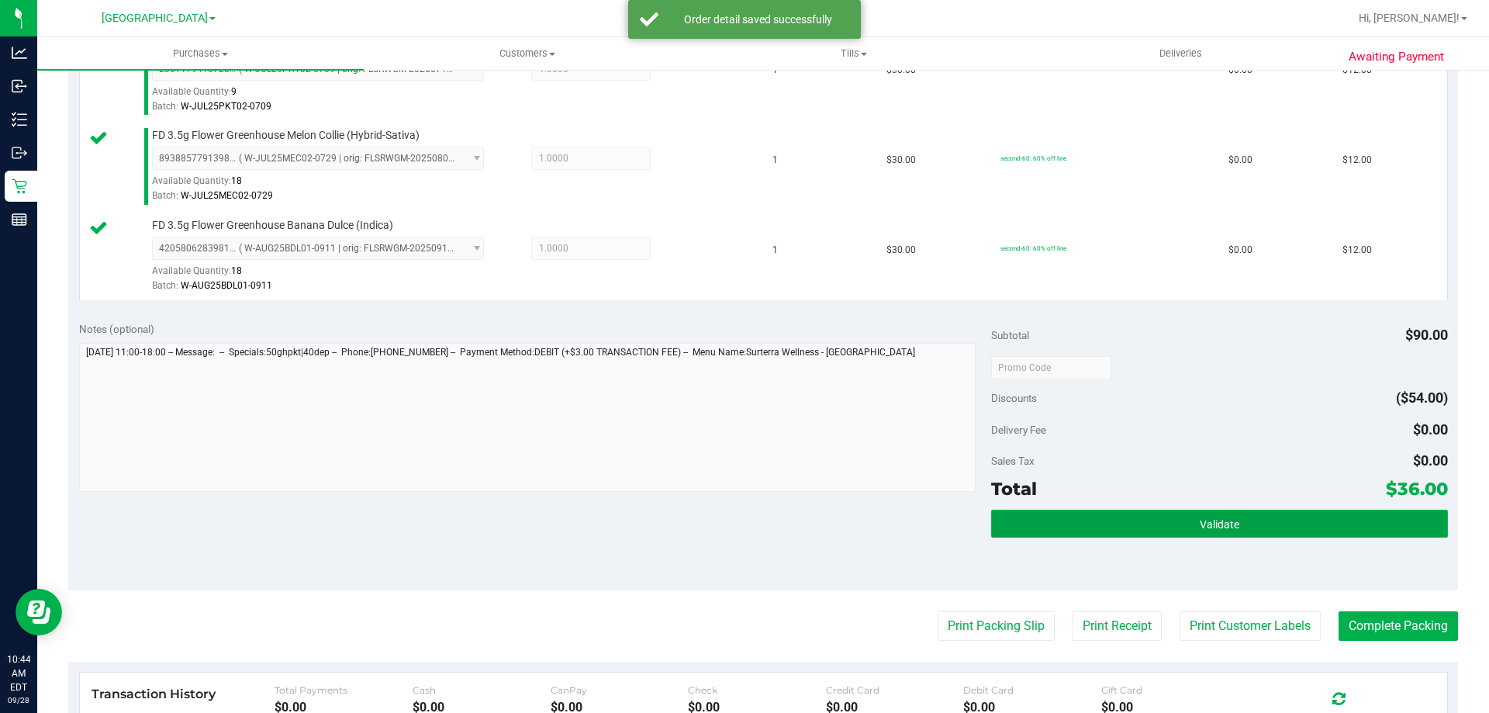
click at [1200, 526] on span "Validate" at bounding box center [1220, 524] width 40 height 12
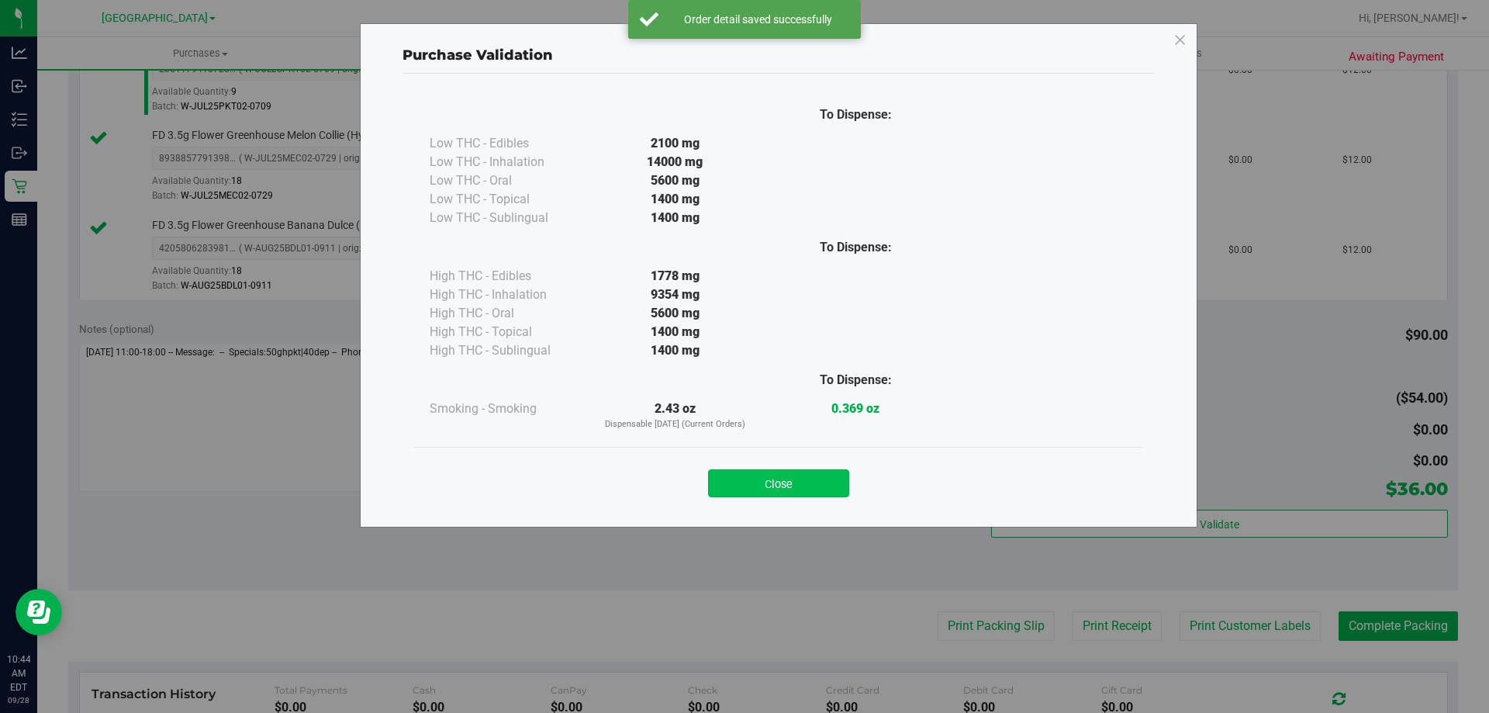
click at [834, 496] on button "Close" at bounding box center [778, 483] width 141 height 28
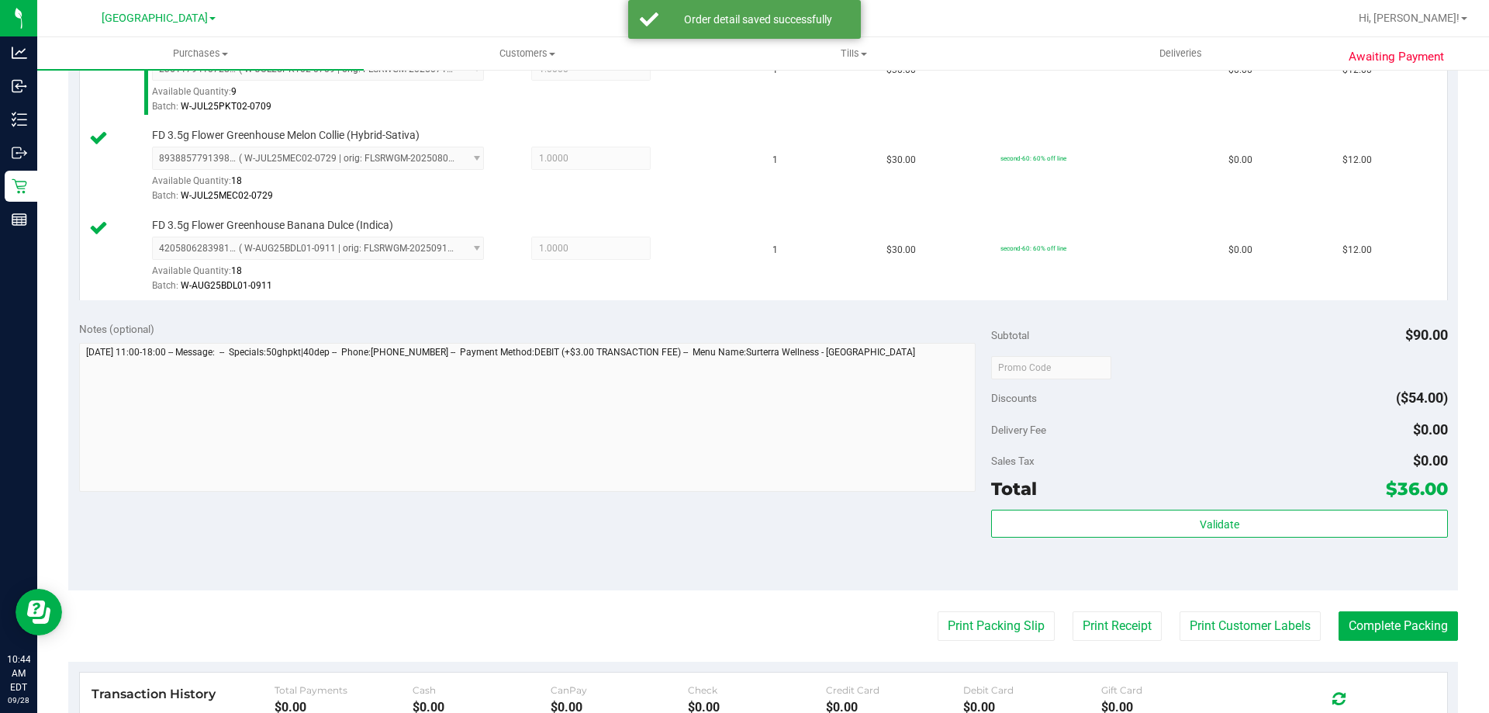
click at [965, 609] on purchase-details "Back Edit Purchase Cancel Purchase View Profile # 12018768 BioTrack ID: - Submi…" at bounding box center [763, 284] width 1390 height 1333
click at [962, 617] on button "Print Packing Slip" at bounding box center [996, 625] width 117 height 29
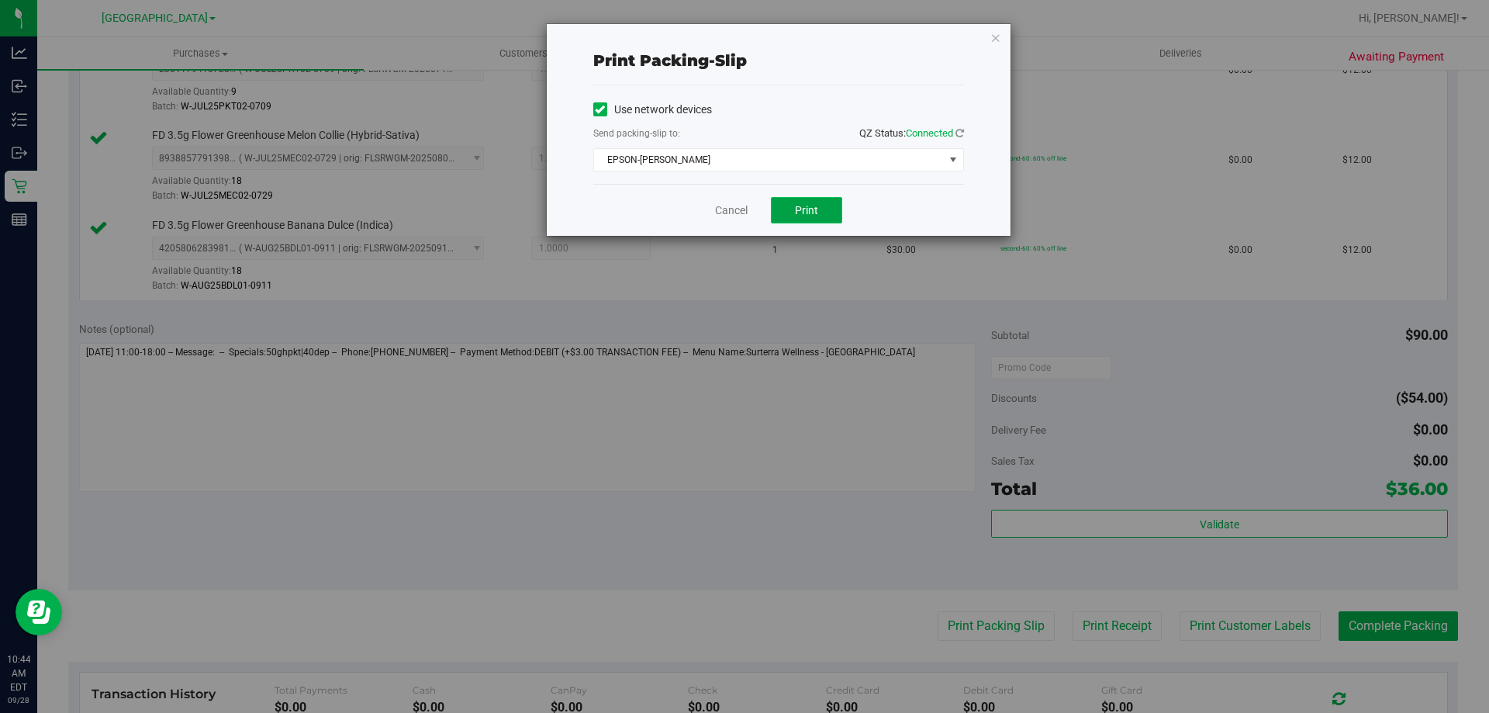
click at [821, 223] on button "Print" at bounding box center [806, 210] width 71 height 26
click at [744, 219] on div "Cancel Print" at bounding box center [778, 210] width 371 height 52
click at [737, 219] on div "Cancel Print" at bounding box center [778, 210] width 371 height 52
click at [737, 207] on link "Cancel" at bounding box center [731, 210] width 33 height 16
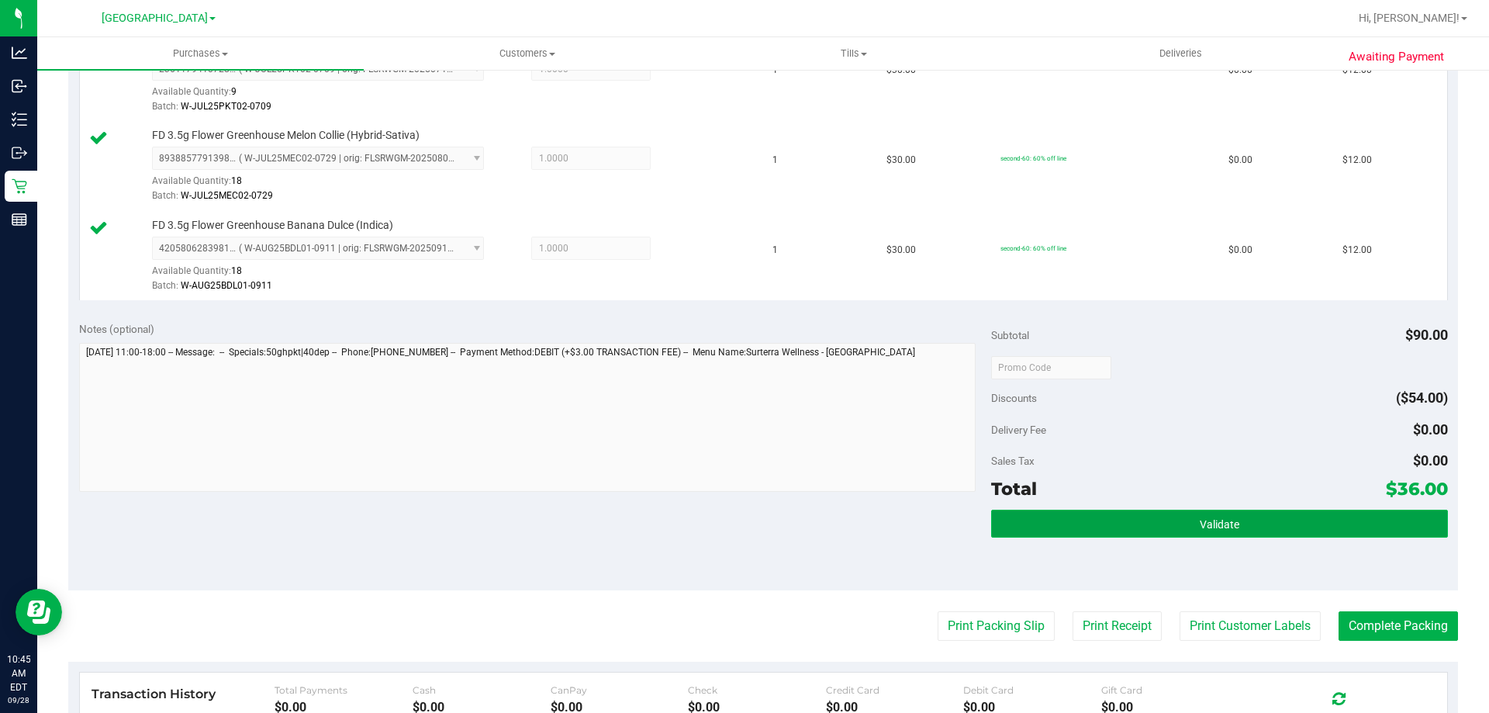
click at [1129, 513] on button "Validate" at bounding box center [1219, 523] width 456 height 28
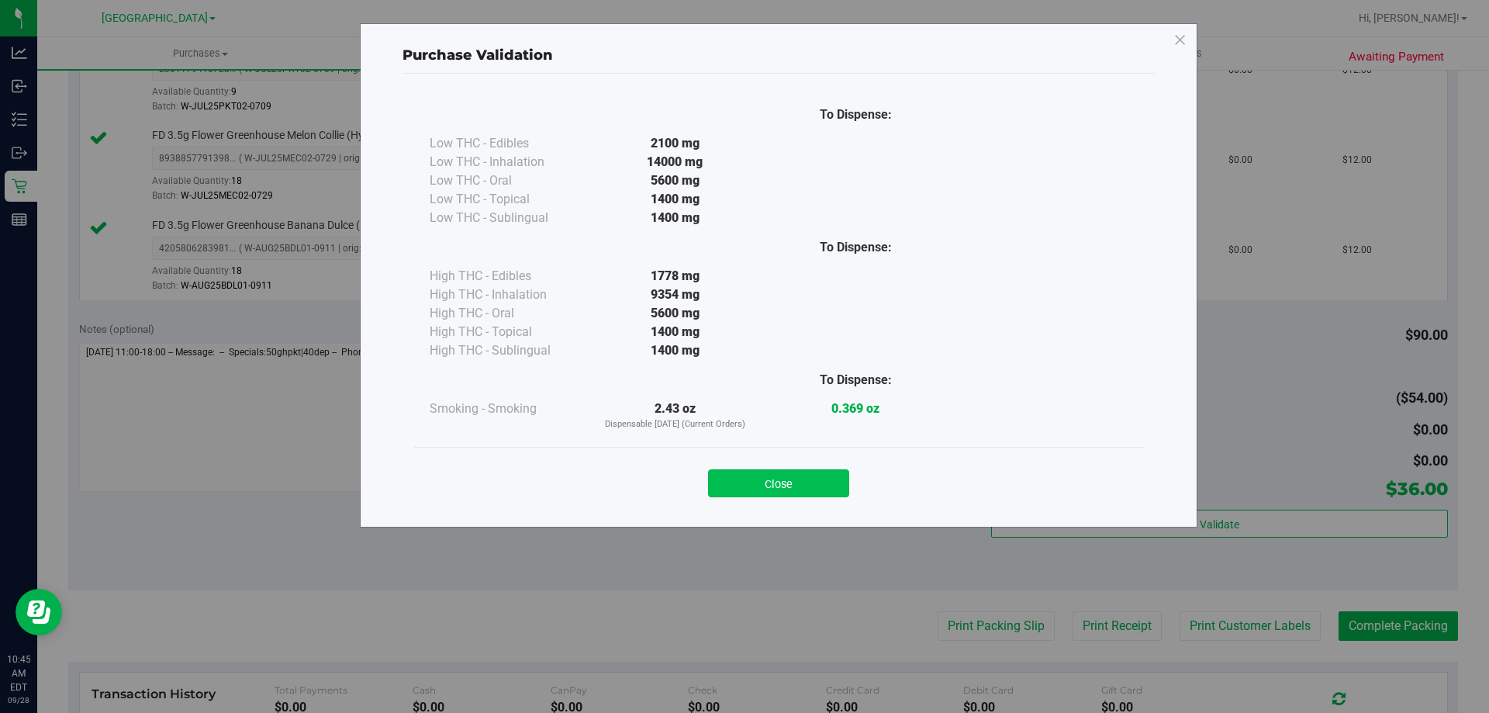
click at [802, 469] on div "Close" at bounding box center [779, 478] width 706 height 39
click at [802, 472] on button "Close" at bounding box center [778, 483] width 141 height 28
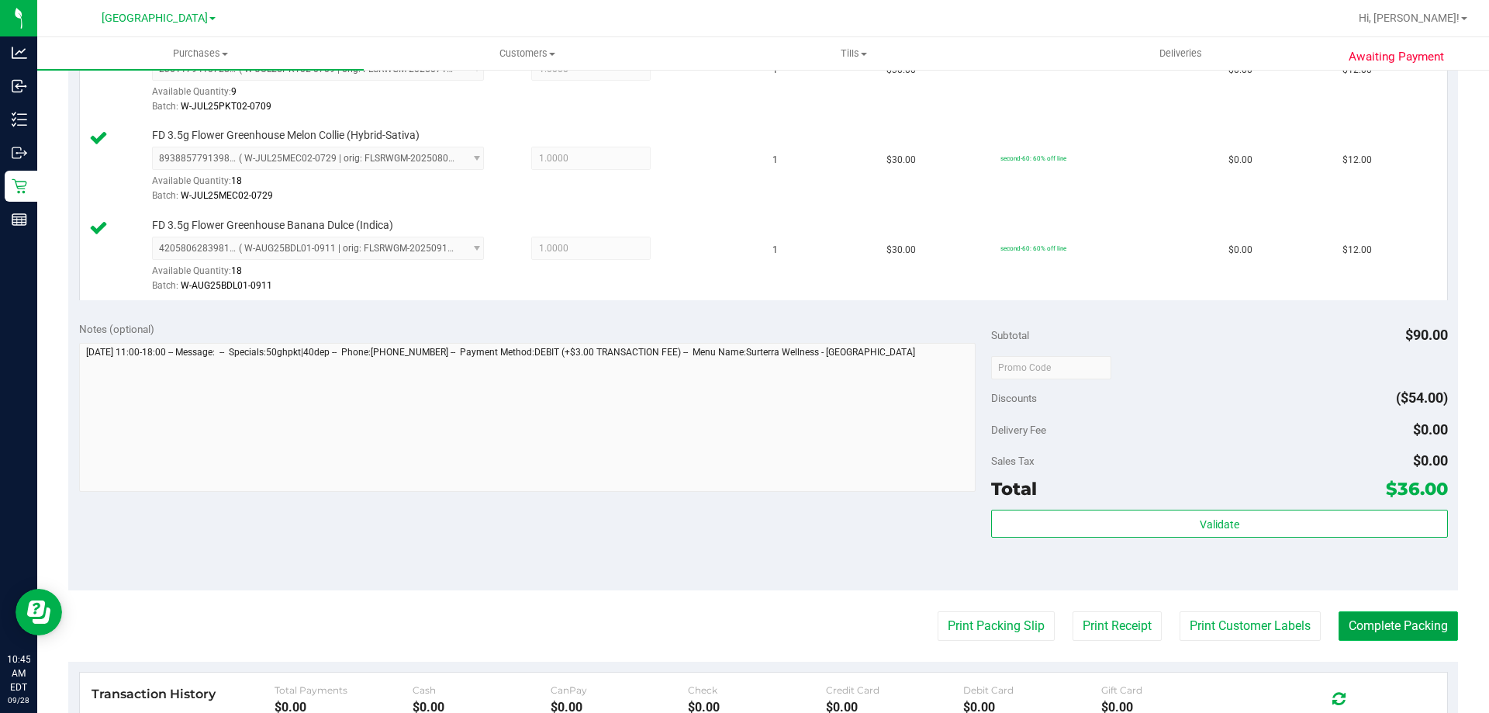
click at [1338, 623] on button "Complete Packing" at bounding box center [1397, 625] width 119 height 29
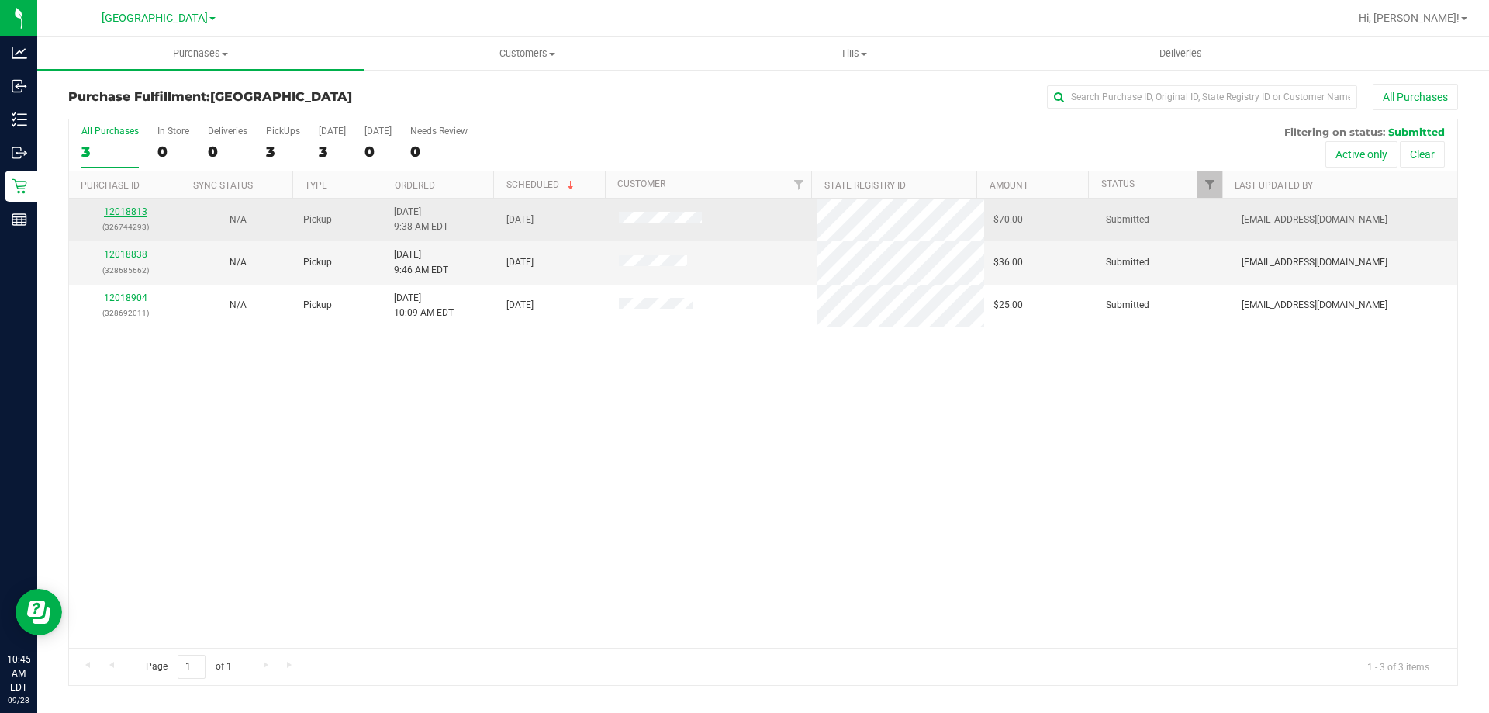
click at [133, 212] on link "12018813" at bounding box center [125, 211] width 43 height 11
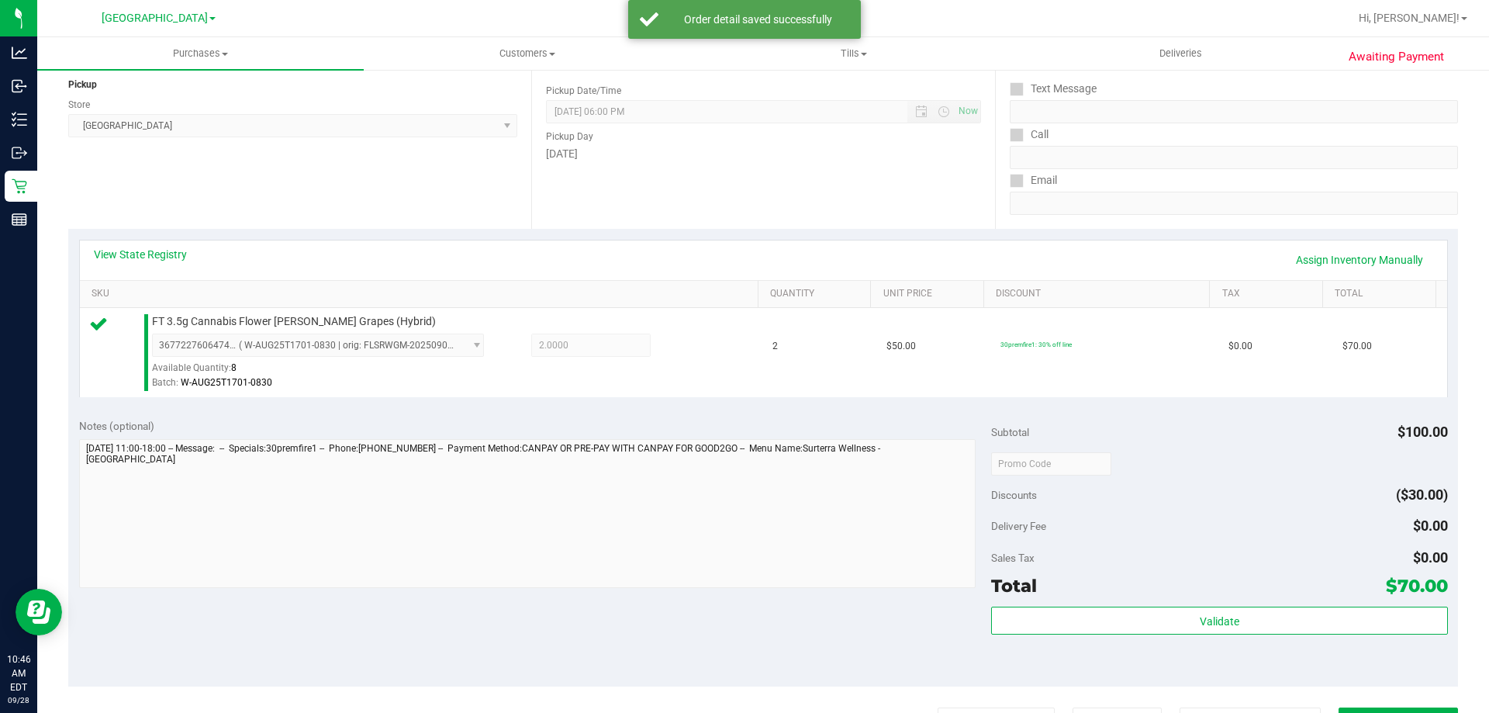
scroll to position [233, 0]
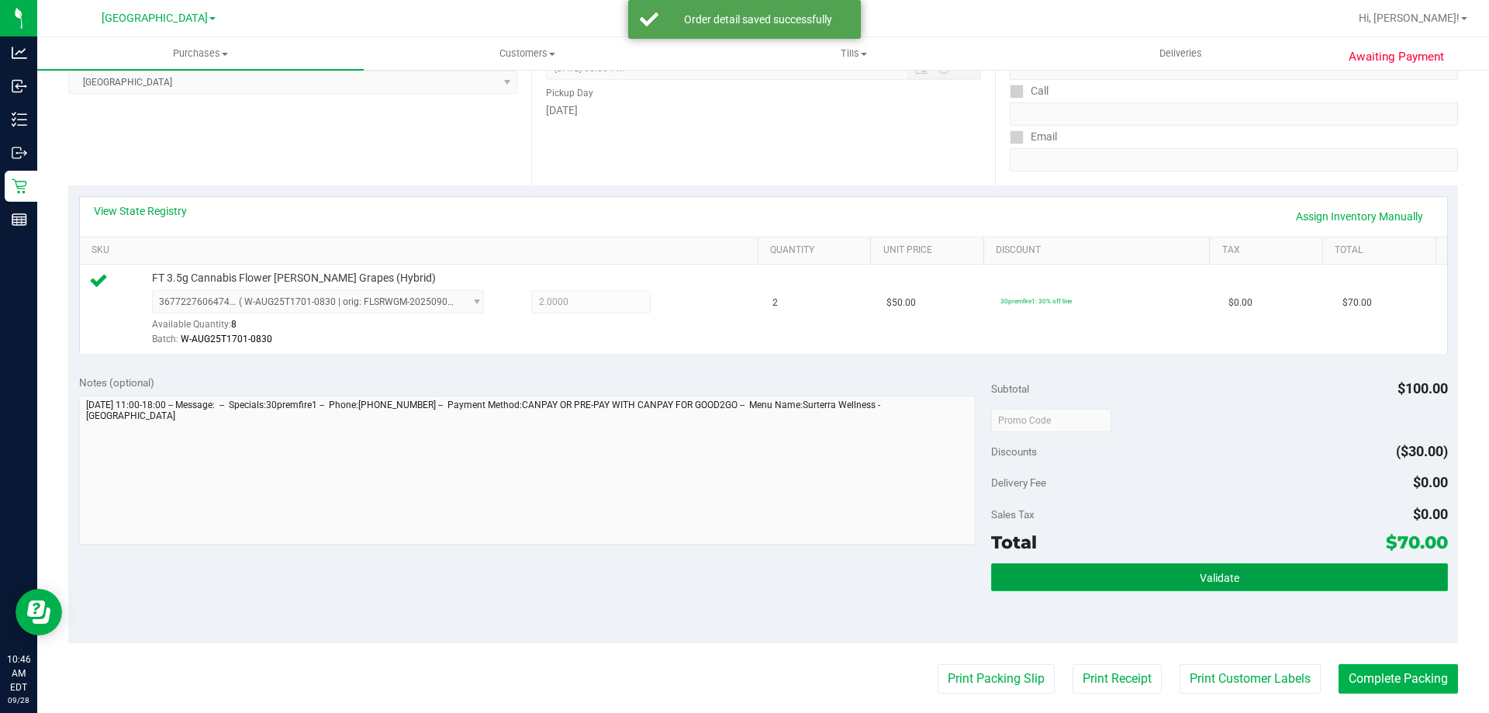
click at [1123, 582] on button "Validate" at bounding box center [1219, 577] width 456 height 28
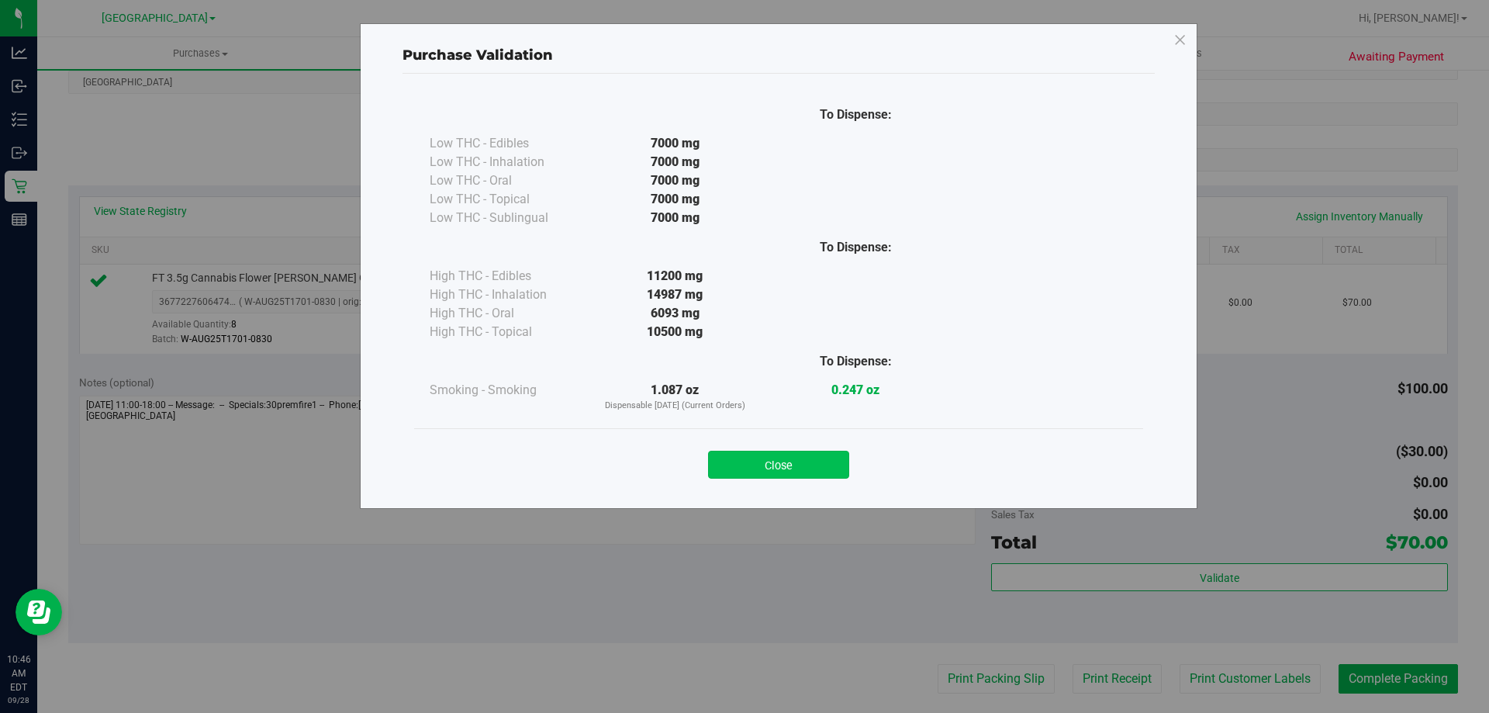
click at [800, 467] on button "Close" at bounding box center [778, 465] width 141 height 28
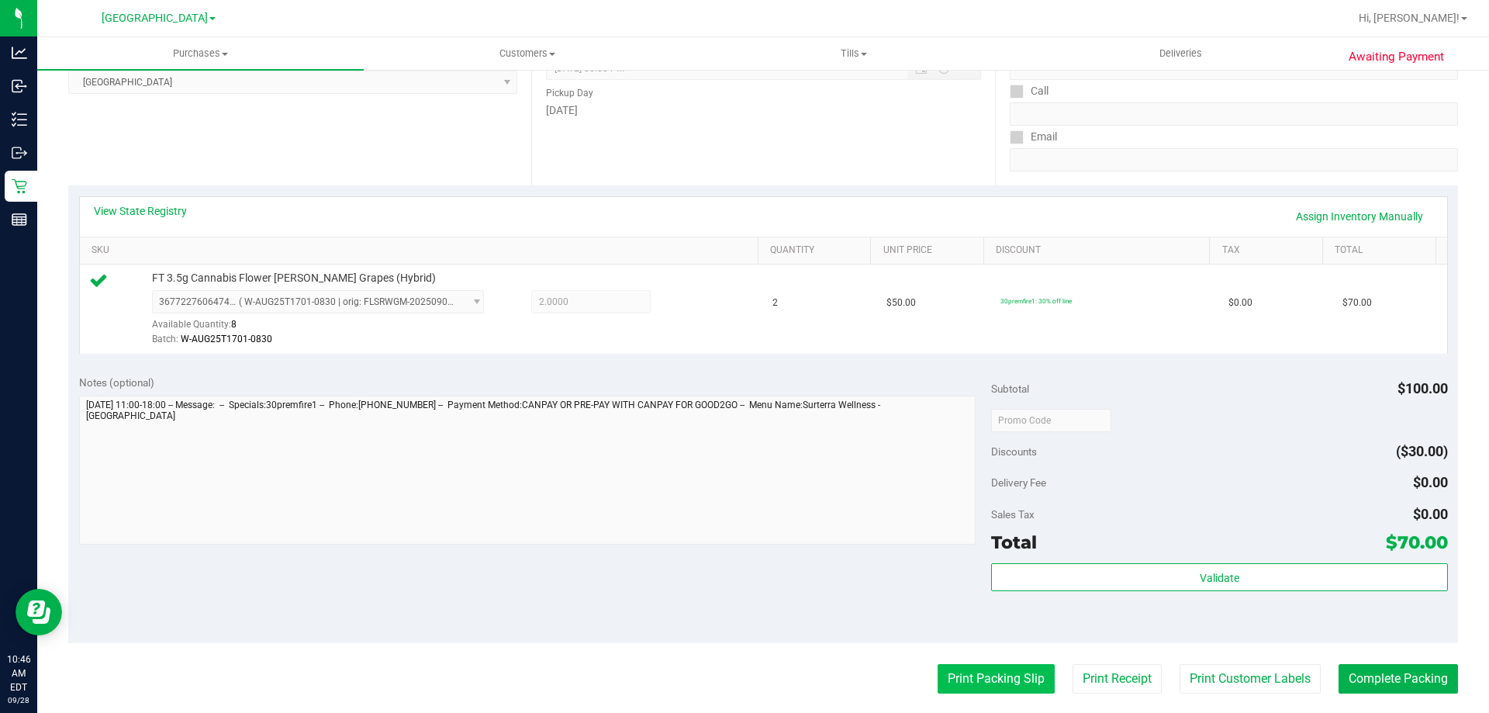
click at [1028, 670] on button "Print Packing Slip" at bounding box center [996, 678] width 117 height 29
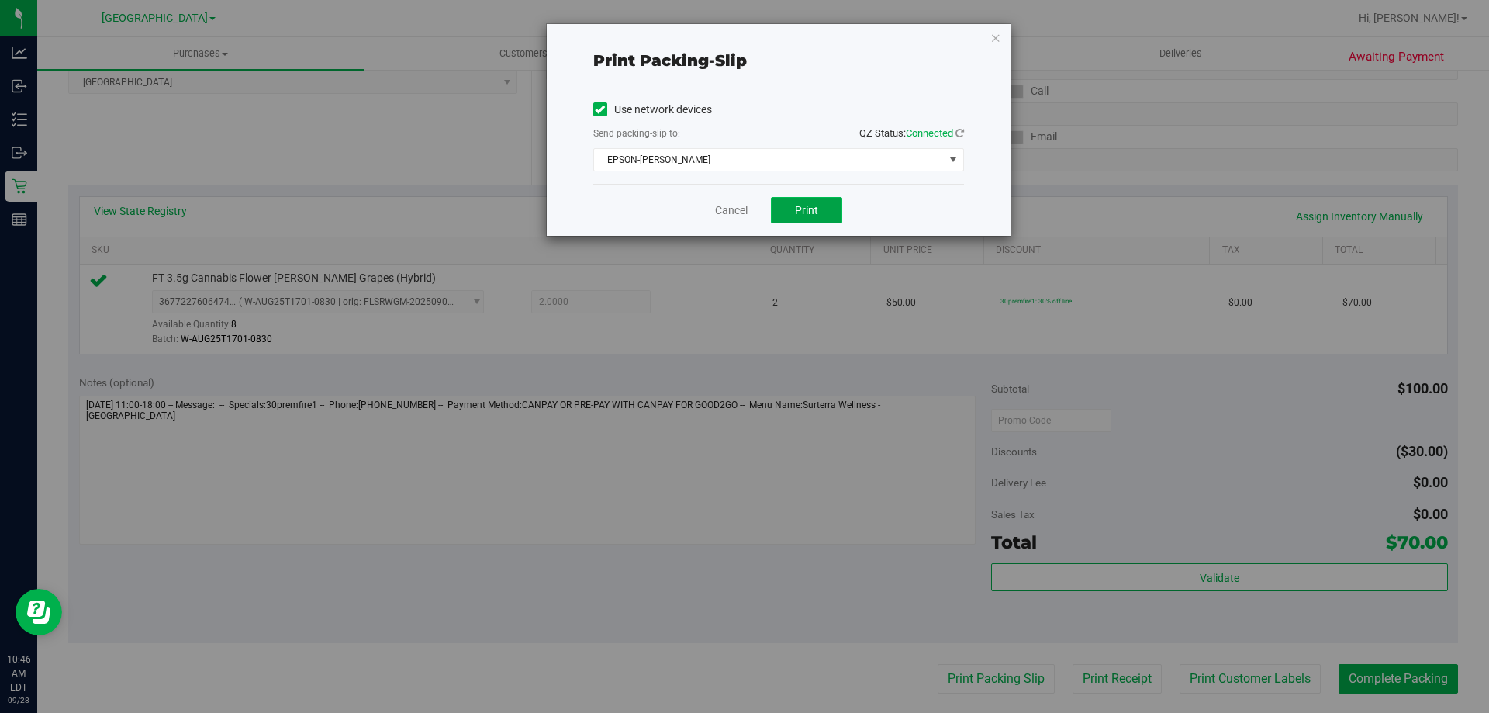
click at [793, 202] on button "Print" at bounding box center [806, 210] width 71 height 26
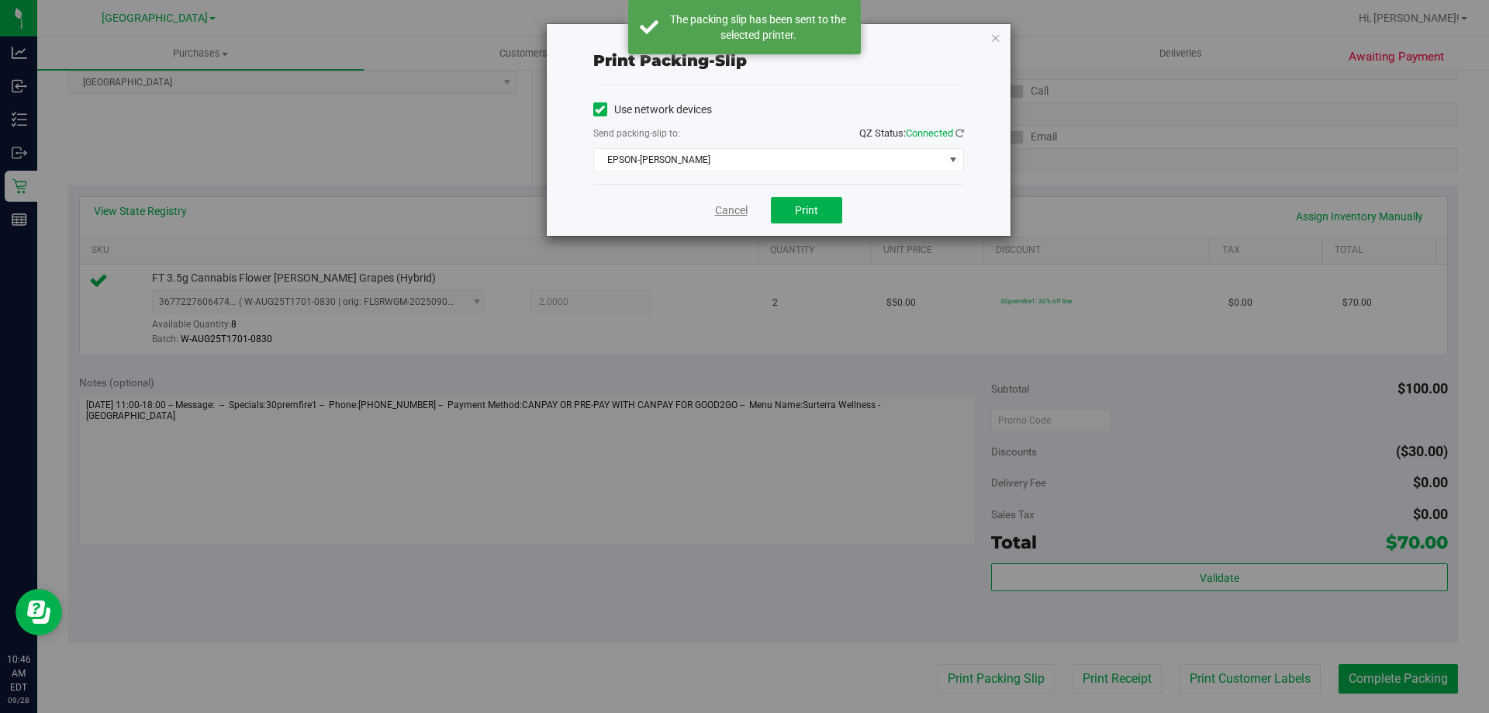
click at [717, 202] on link "Cancel" at bounding box center [731, 210] width 33 height 16
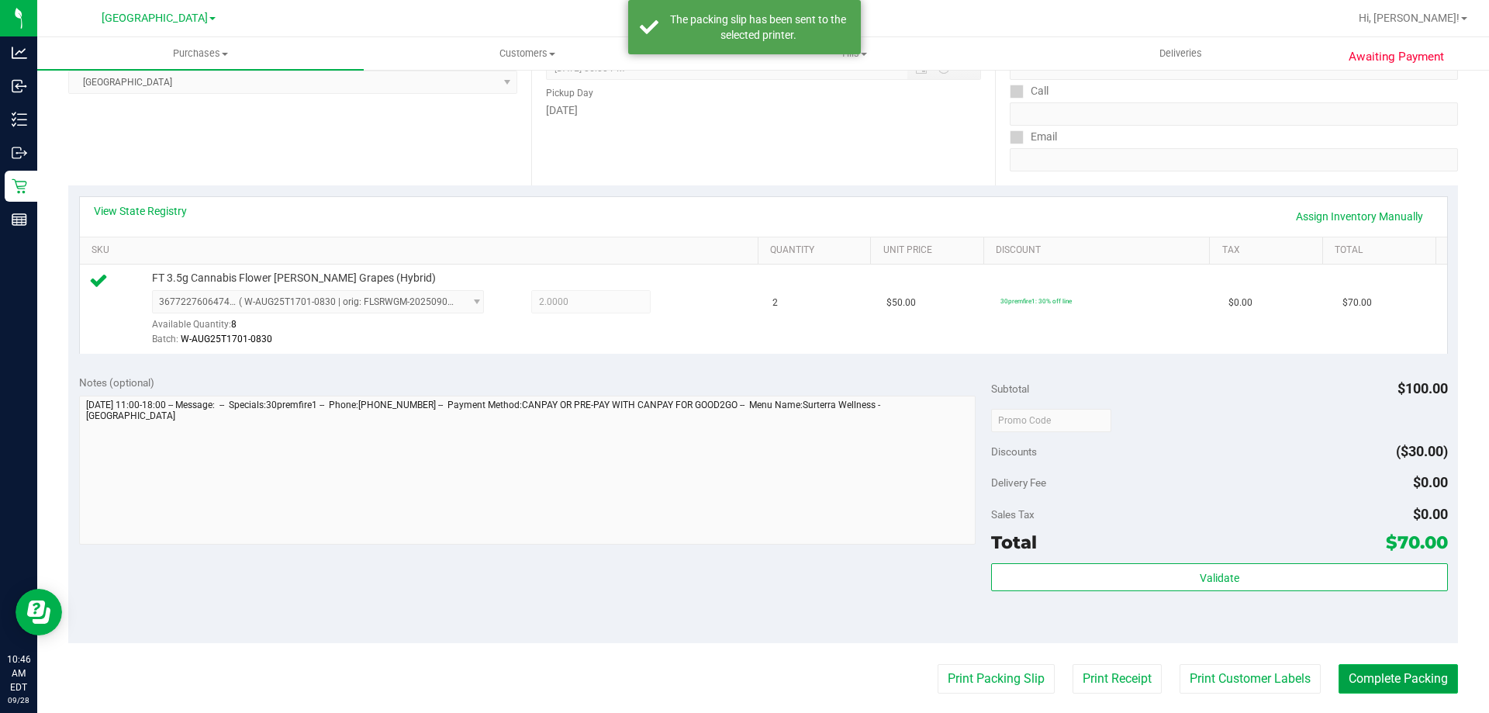
click at [1412, 676] on button "Complete Packing" at bounding box center [1397, 678] width 119 height 29
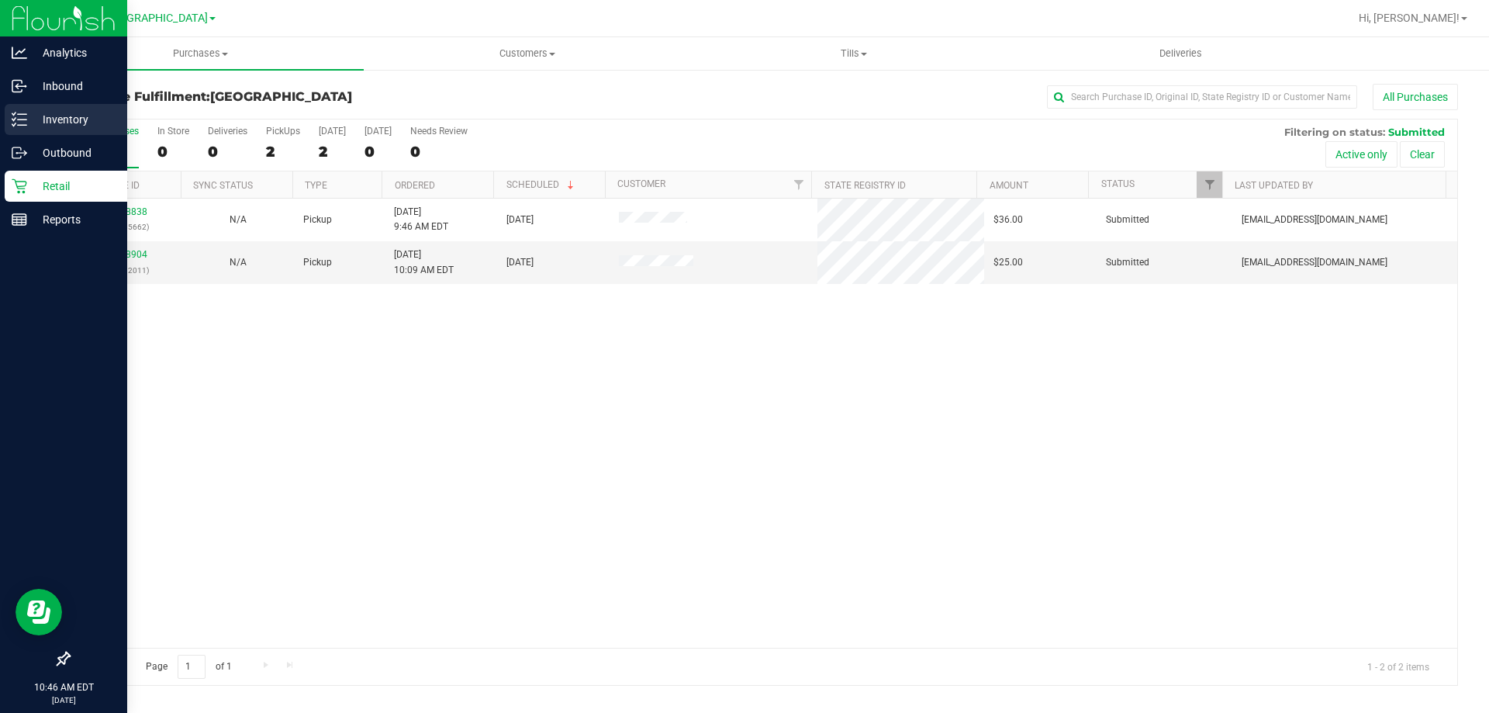
click at [26, 108] on div "Inventory" at bounding box center [66, 119] width 123 height 31
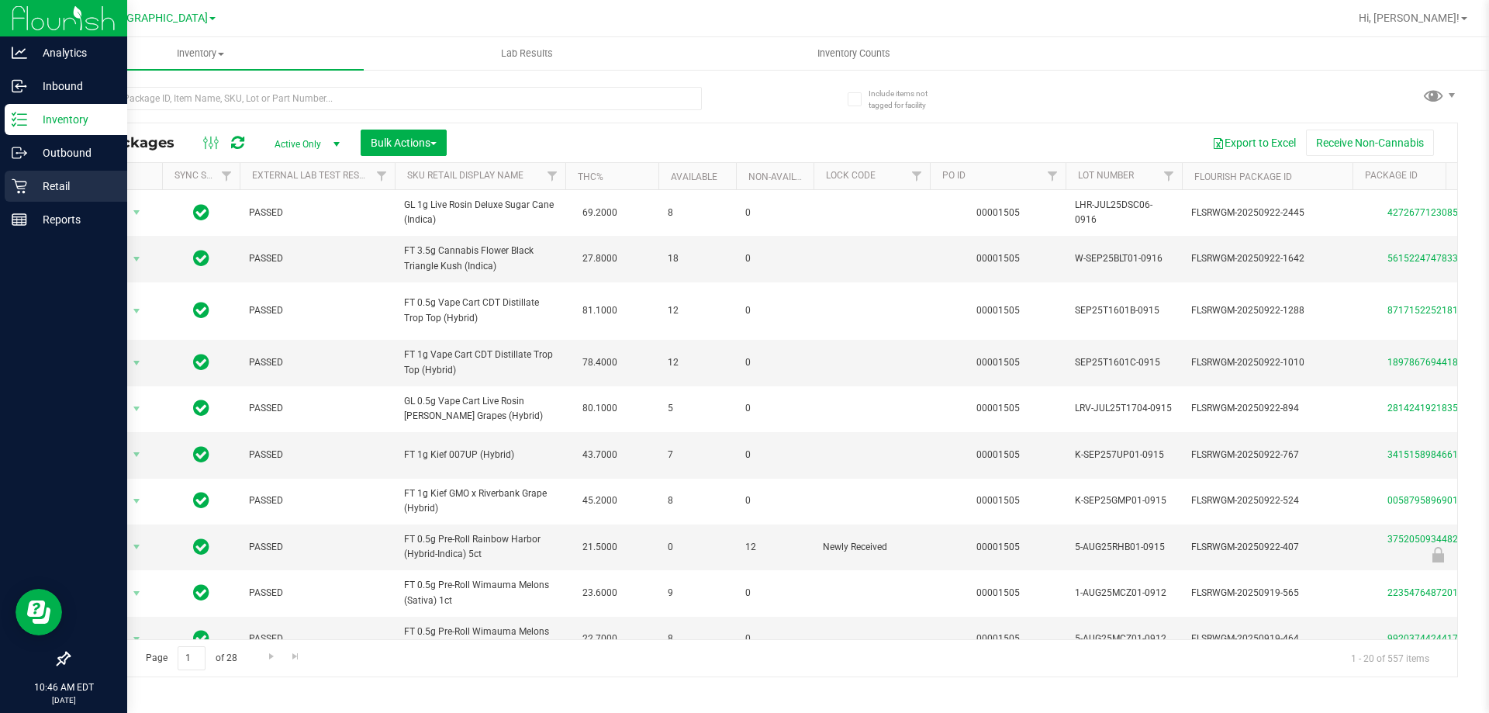
click at [7, 181] on div "Retail" at bounding box center [66, 186] width 123 height 31
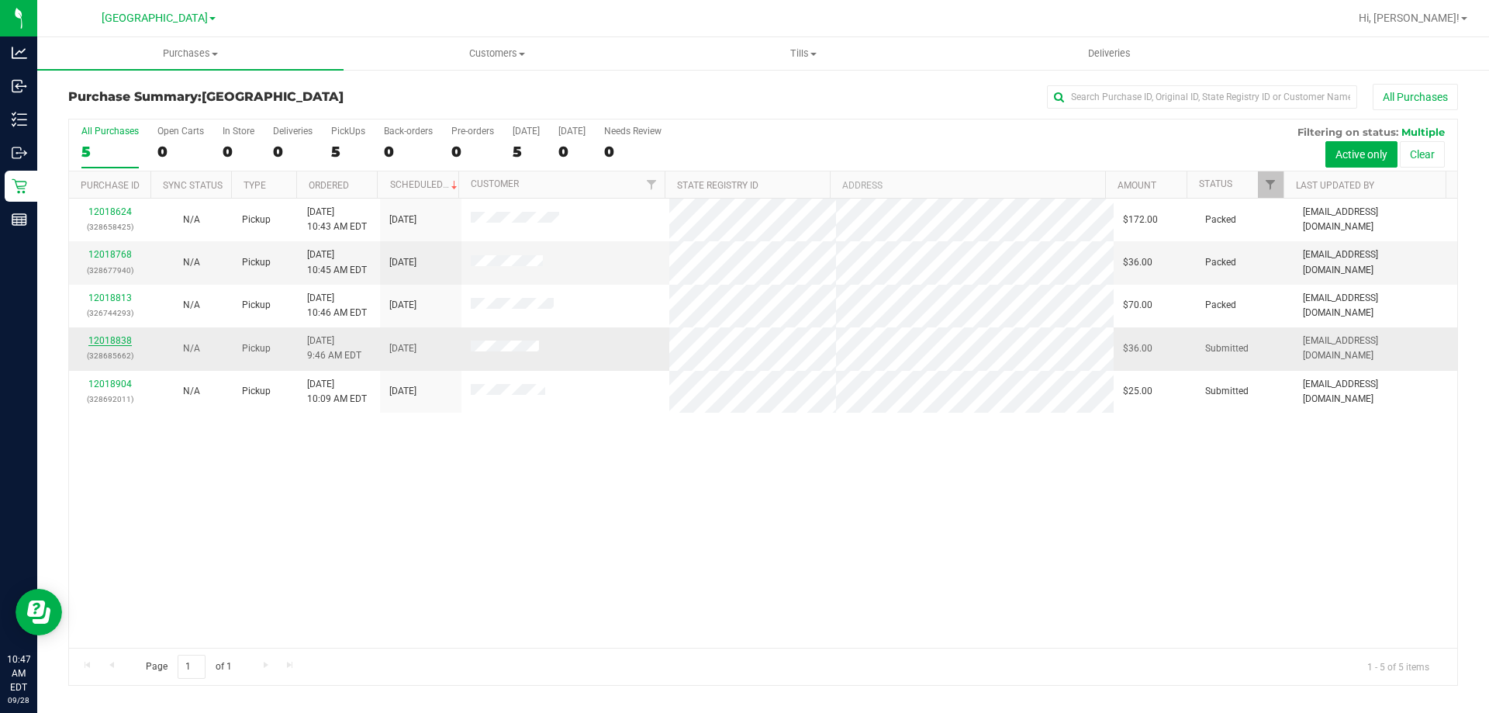
click at [119, 345] on link "12018838" at bounding box center [109, 340] width 43 height 11
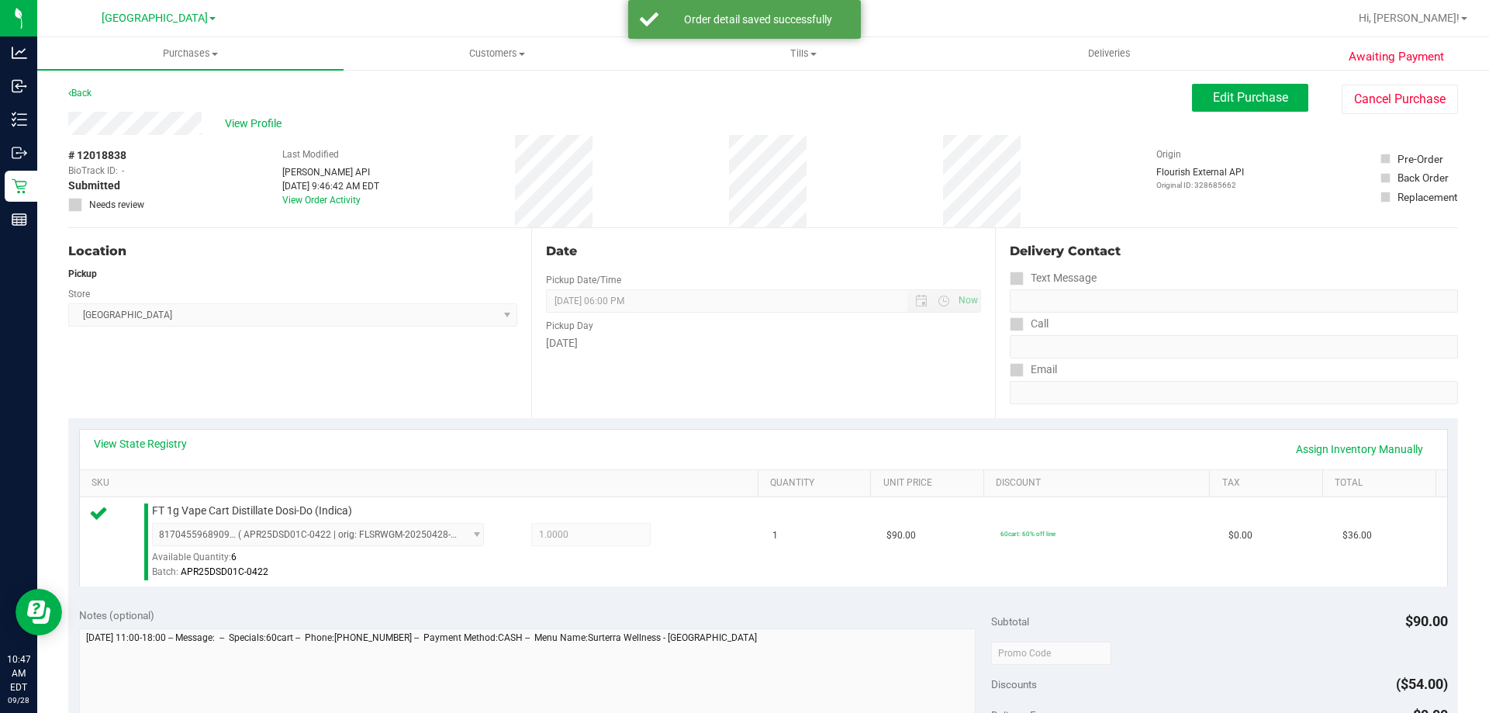
scroll to position [233, 0]
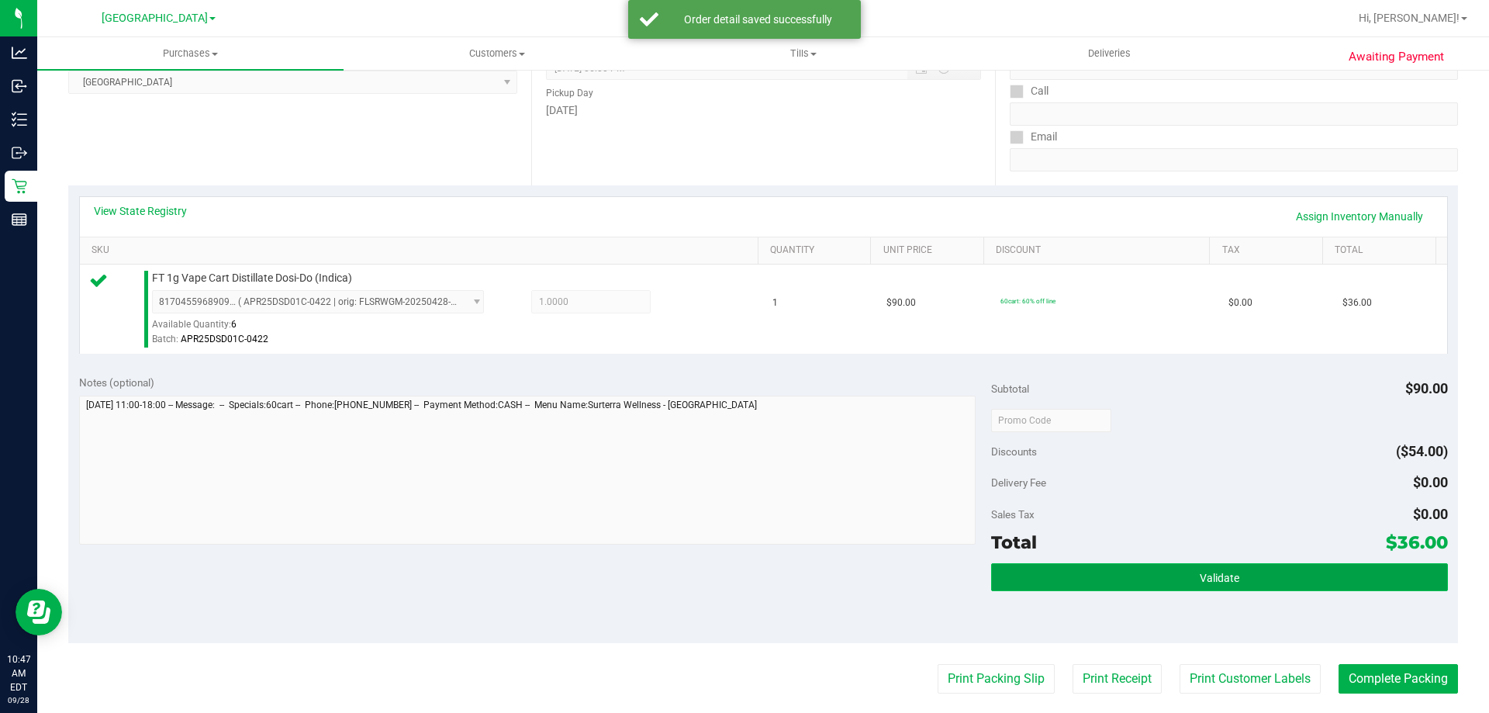
click at [1092, 573] on button "Validate" at bounding box center [1219, 577] width 456 height 28
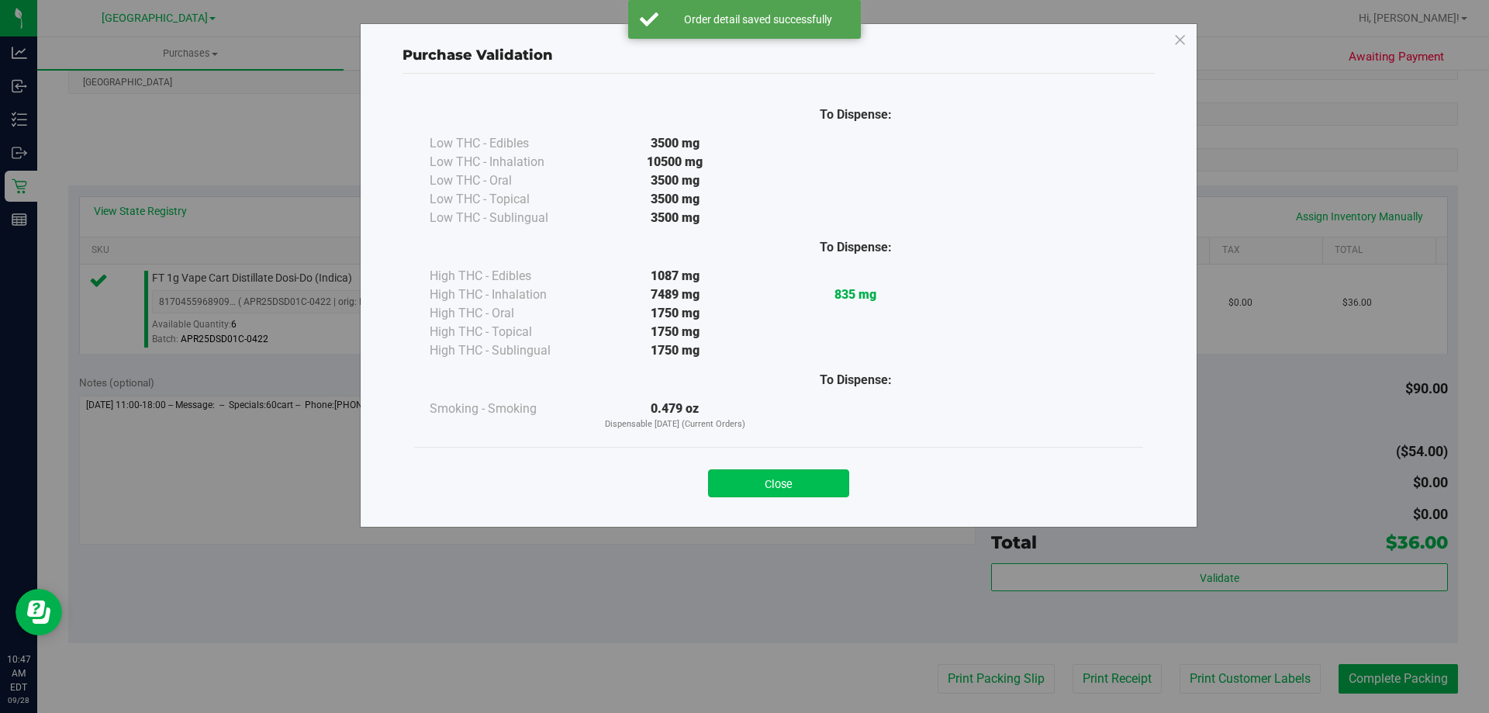
click at [787, 496] on button "Close" at bounding box center [778, 483] width 141 height 28
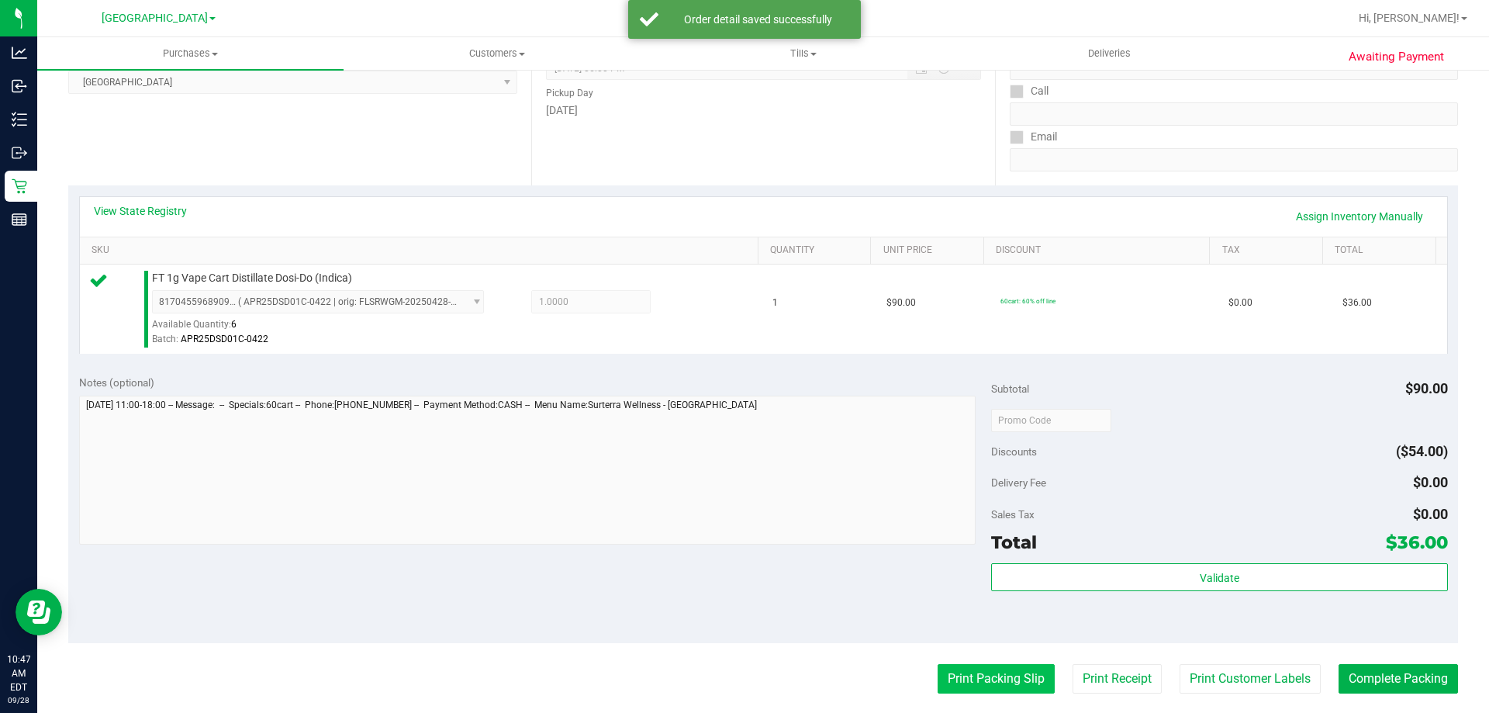
click at [1004, 682] on button "Print Packing Slip" at bounding box center [996, 678] width 117 height 29
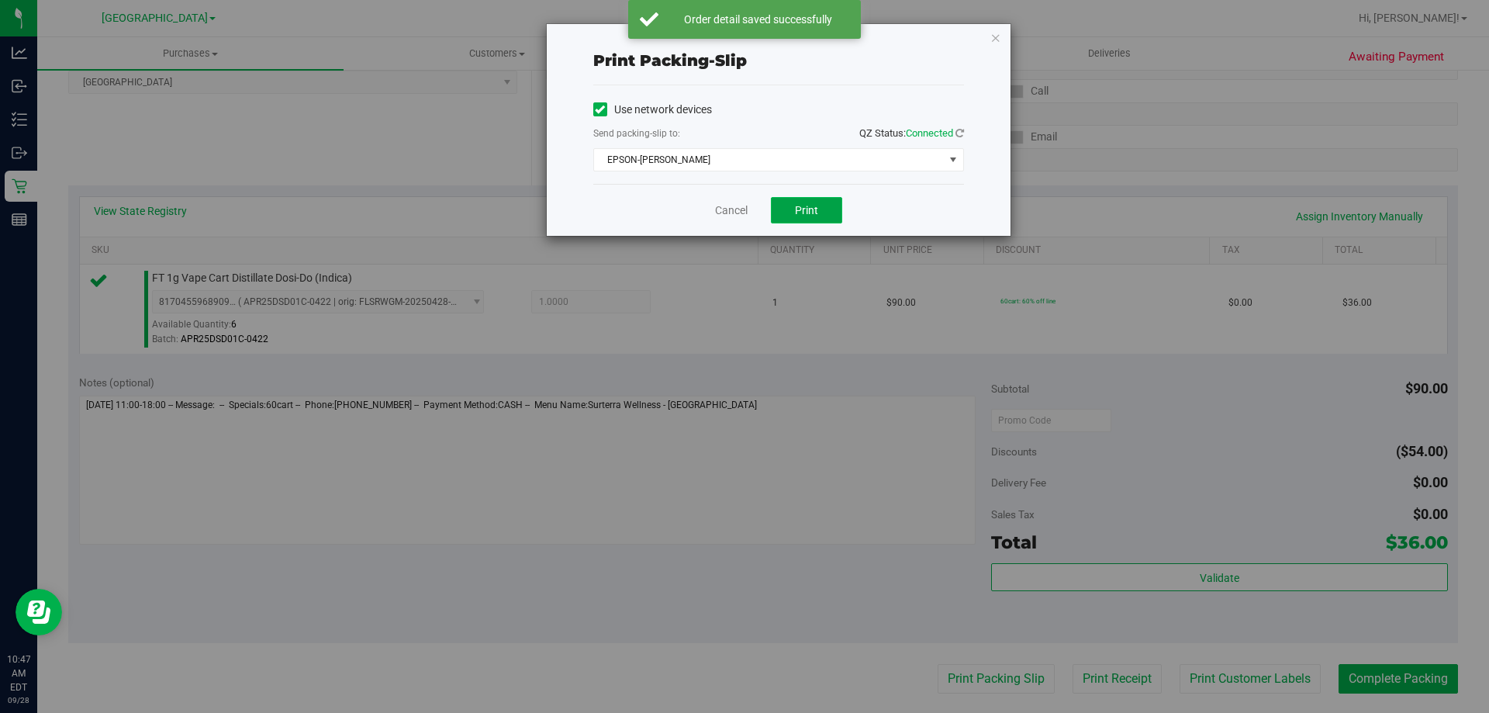
click at [816, 220] on button "Print" at bounding box center [806, 210] width 71 height 26
click at [723, 217] on link "Cancel" at bounding box center [731, 210] width 33 height 16
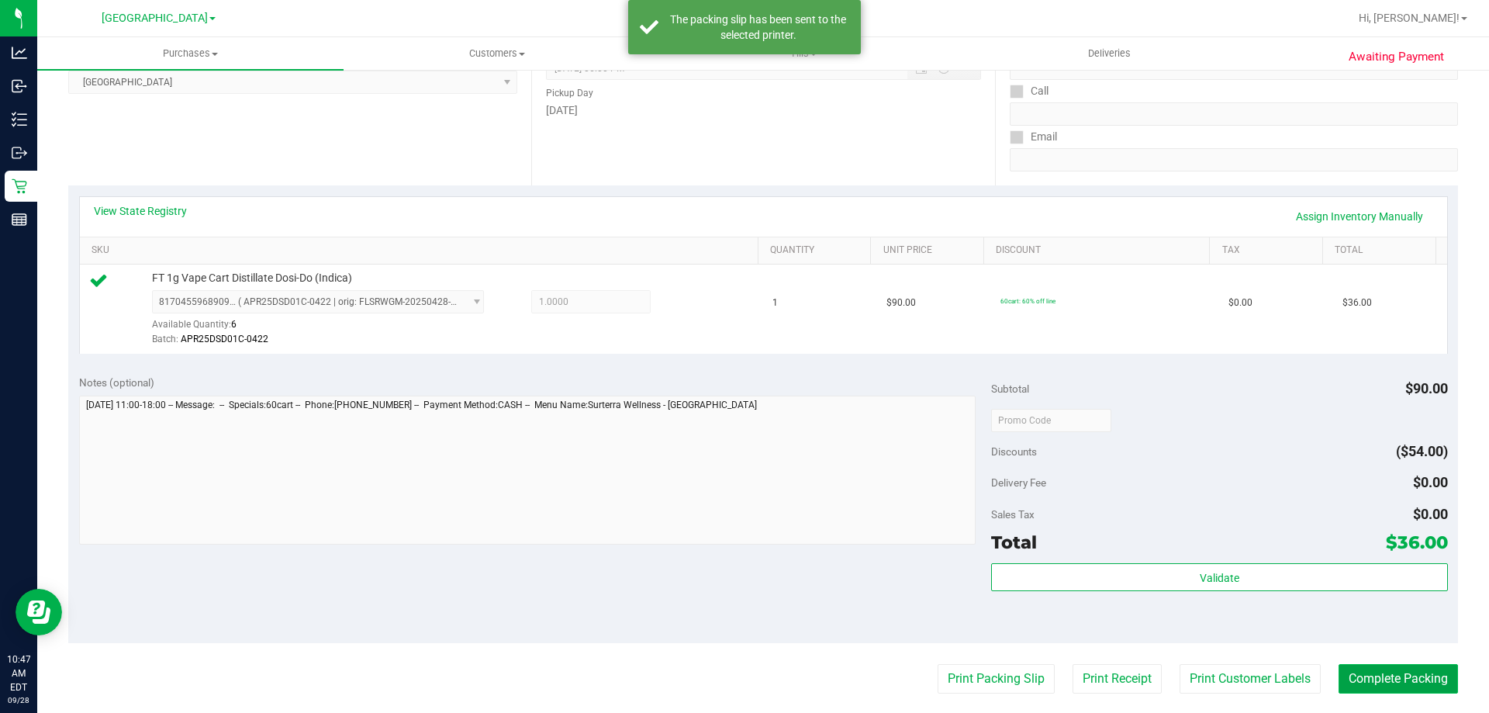
click at [1389, 675] on button "Complete Packing" at bounding box center [1397, 678] width 119 height 29
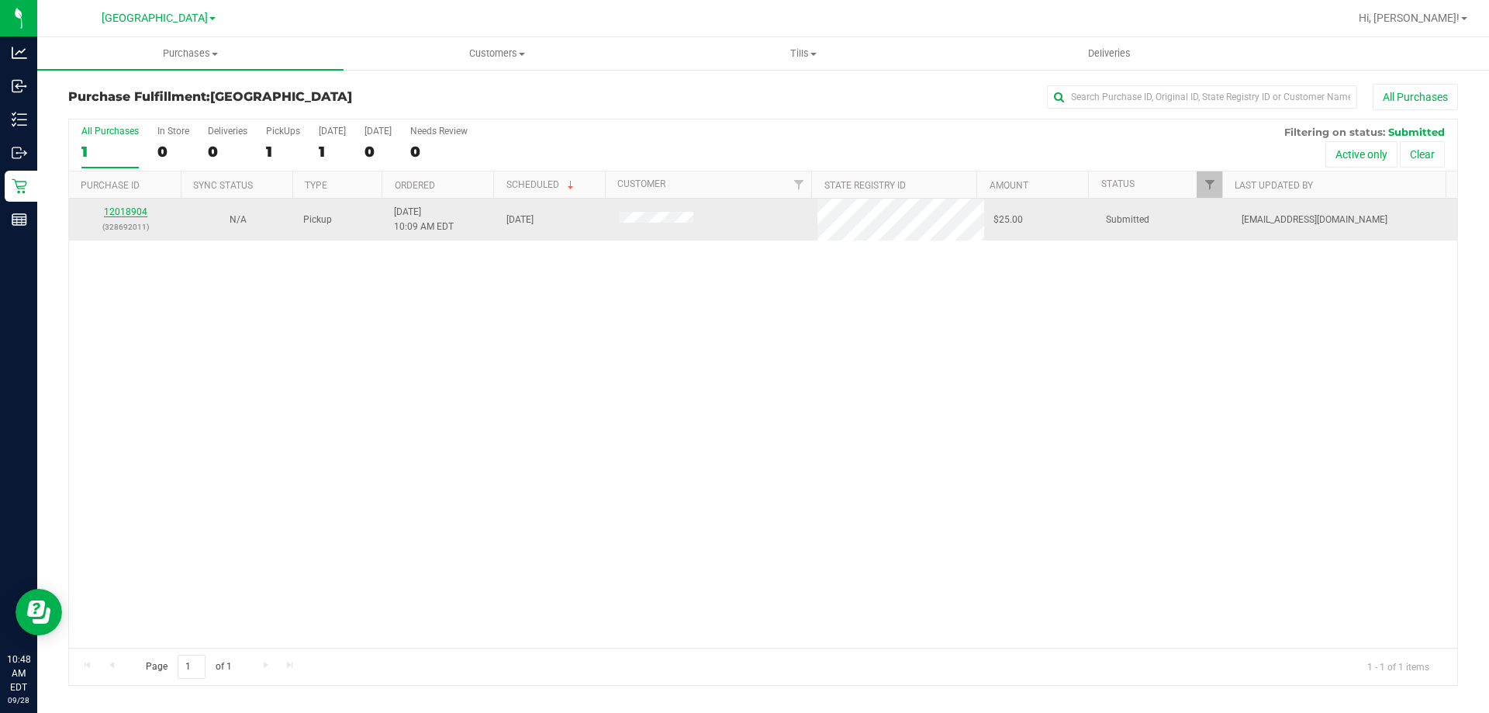
click at [136, 210] on link "12018904" at bounding box center [125, 211] width 43 height 11
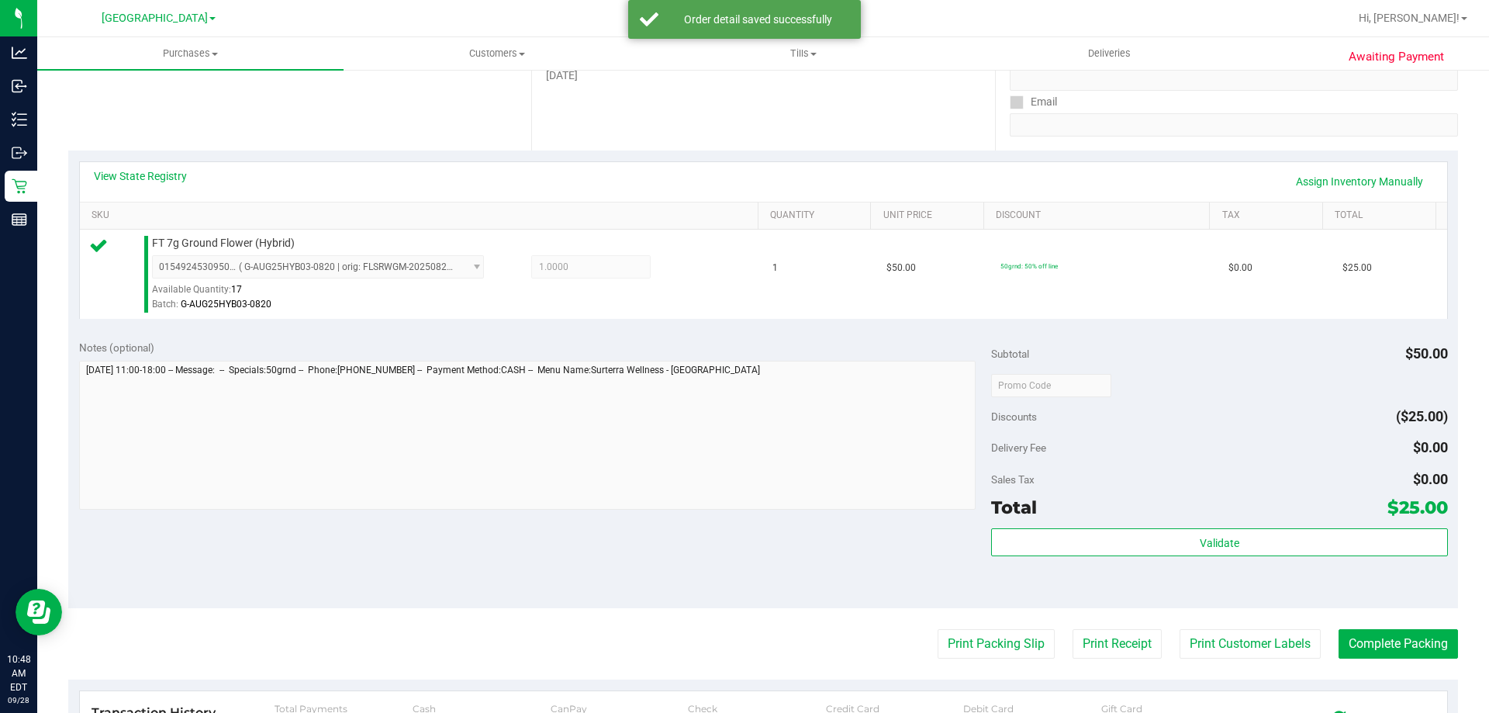
scroll to position [388, 0]
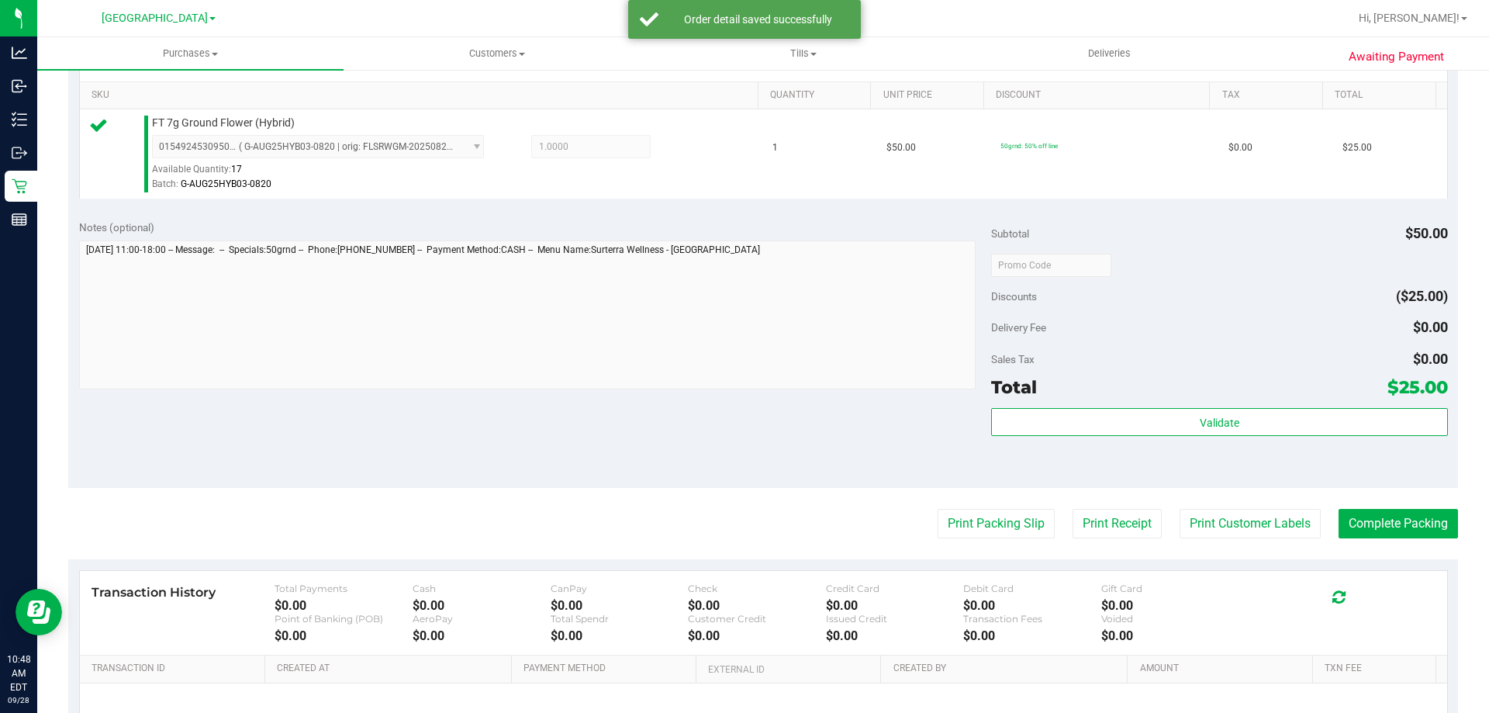
click at [1016, 402] on div "Subtotal $50.00 Discounts ($25.00) Delivery Fee $0.00 Sales Tax $0.00 Total $25…" at bounding box center [1219, 348] width 456 height 258
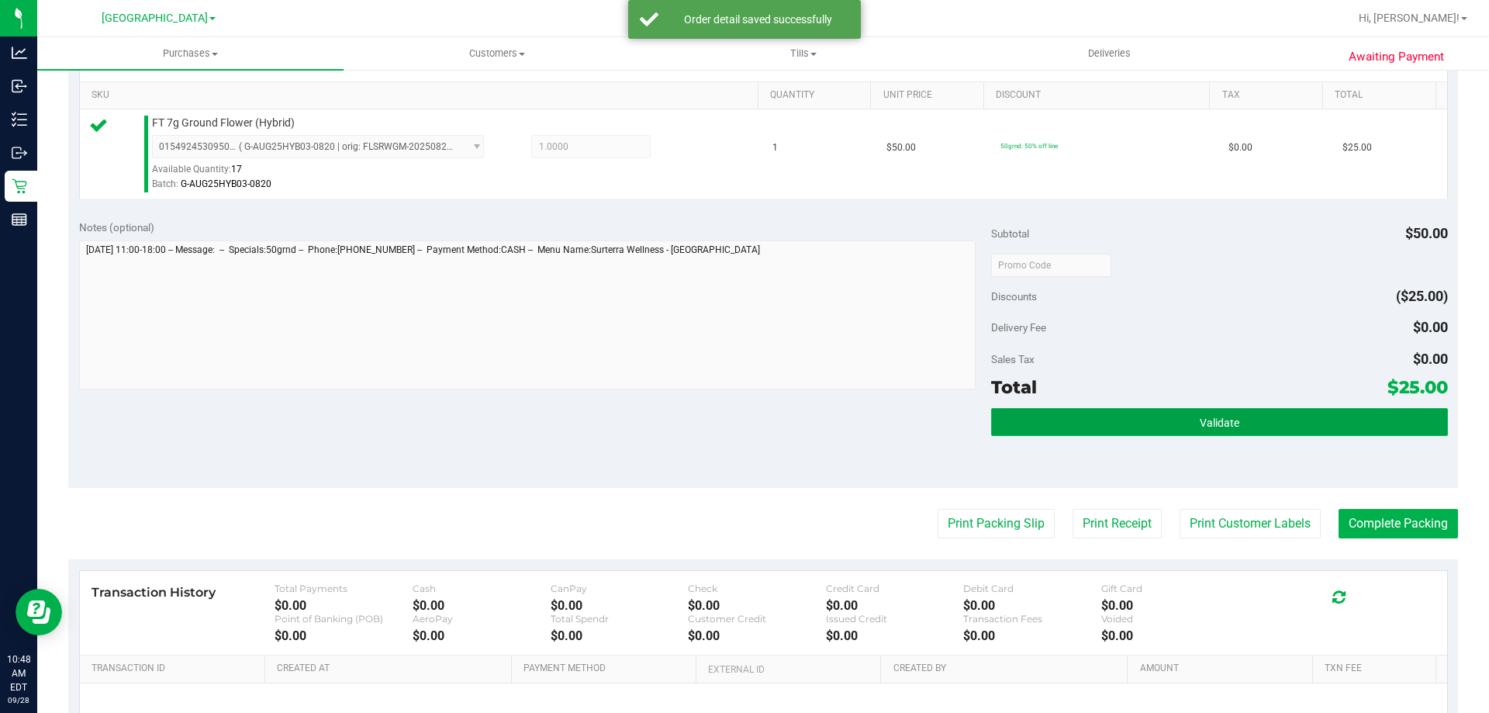
click at [1012, 419] on button "Validate" at bounding box center [1219, 422] width 456 height 28
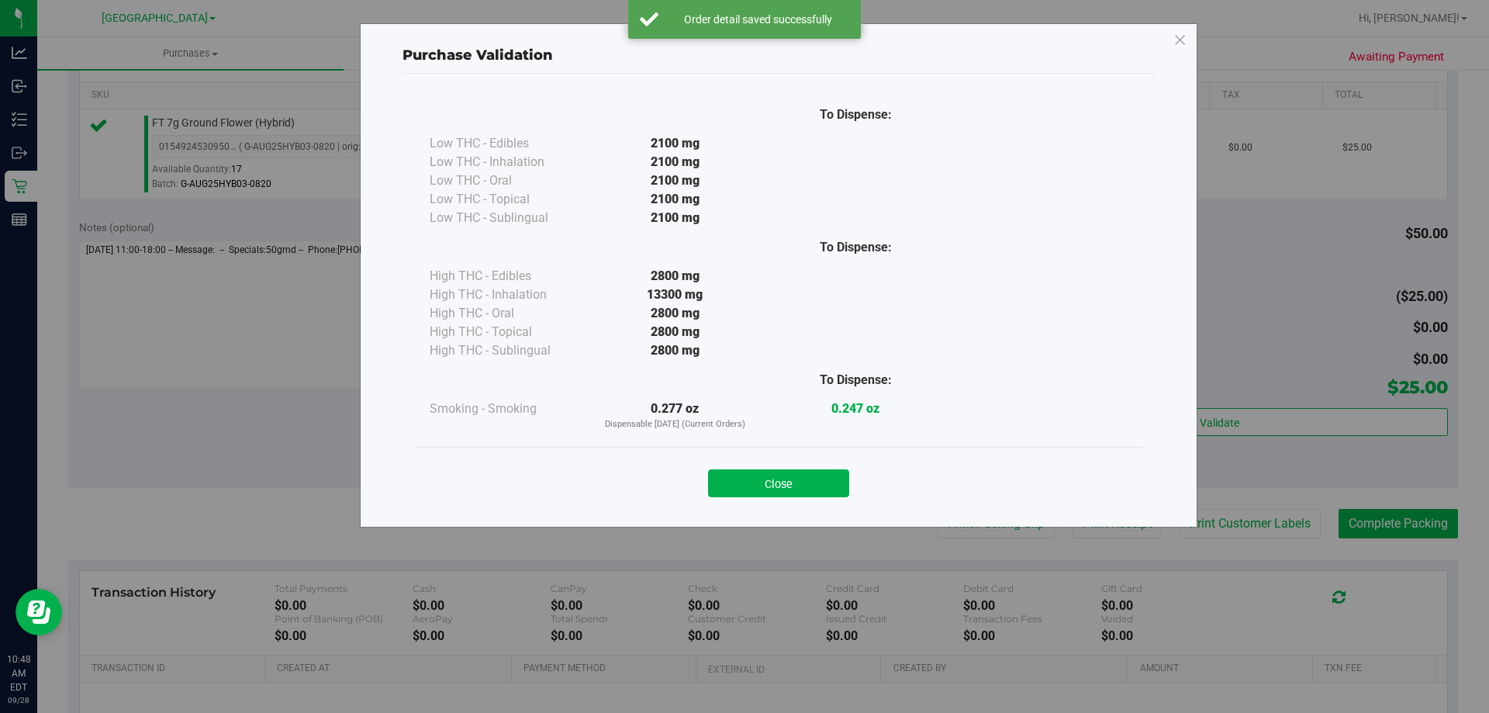
click at [772, 468] on div "Close" at bounding box center [779, 478] width 706 height 39
click at [772, 473] on button "Close" at bounding box center [778, 483] width 141 height 28
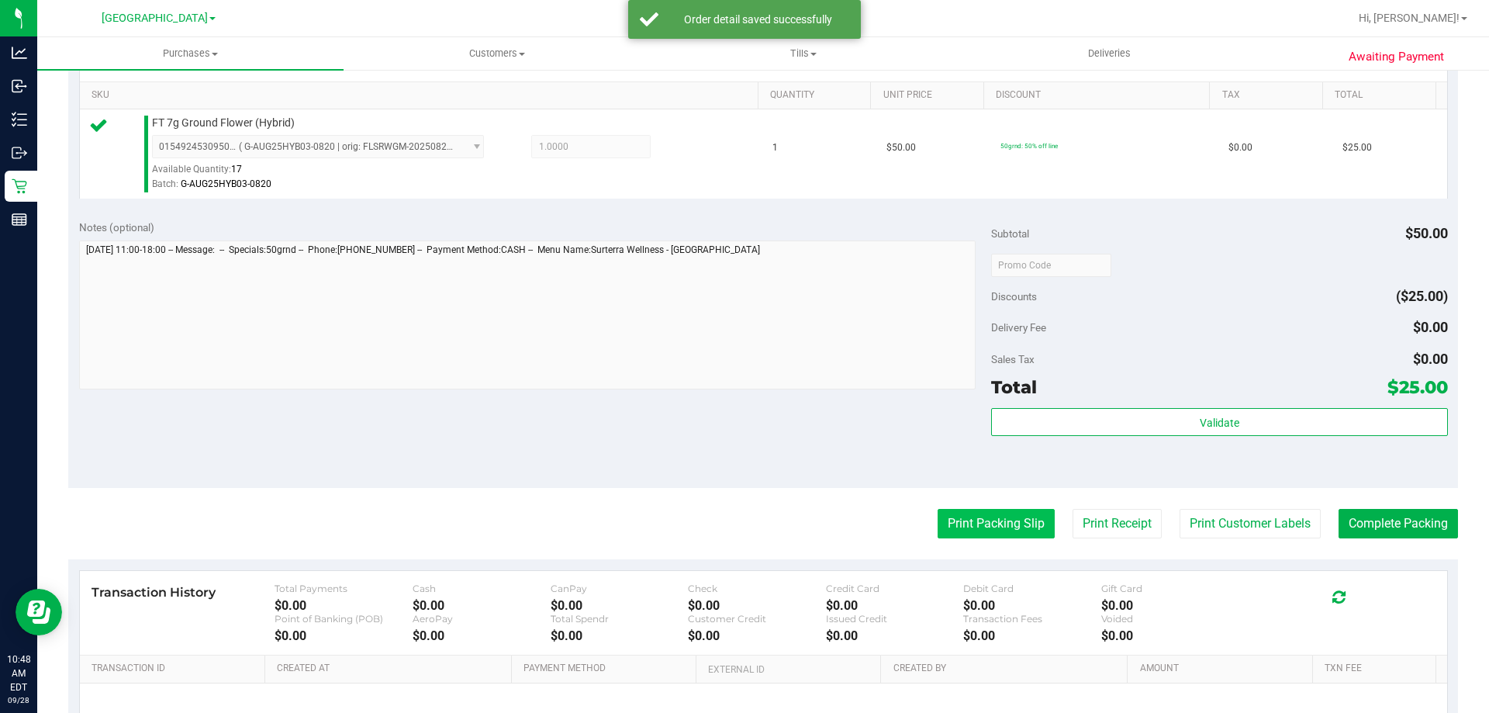
click at [948, 531] on button "Print Packing Slip" at bounding box center [996, 523] width 117 height 29
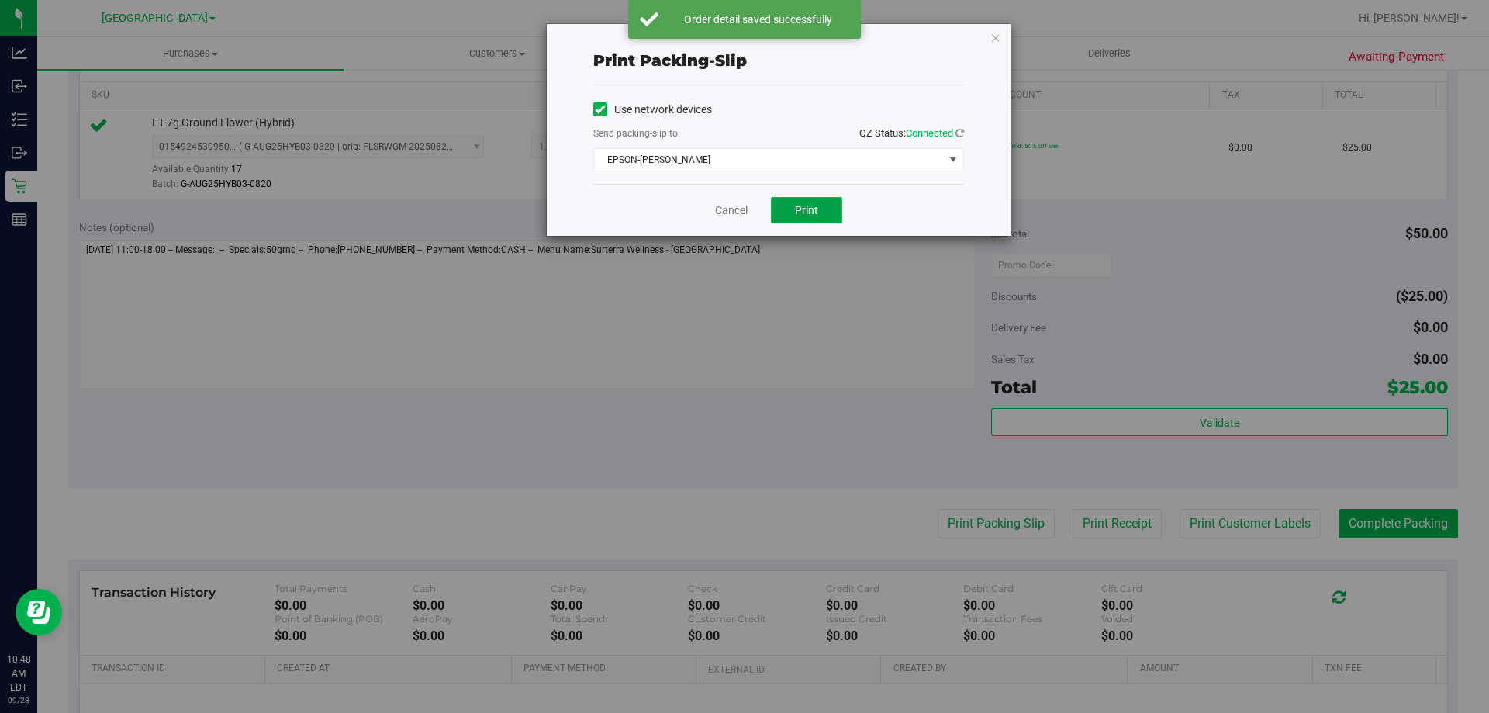
click at [795, 215] on span "Print" at bounding box center [806, 210] width 23 height 12
click at [733, 209] on link "Cancel" at bounding box center [731, 210] width 33 height 16
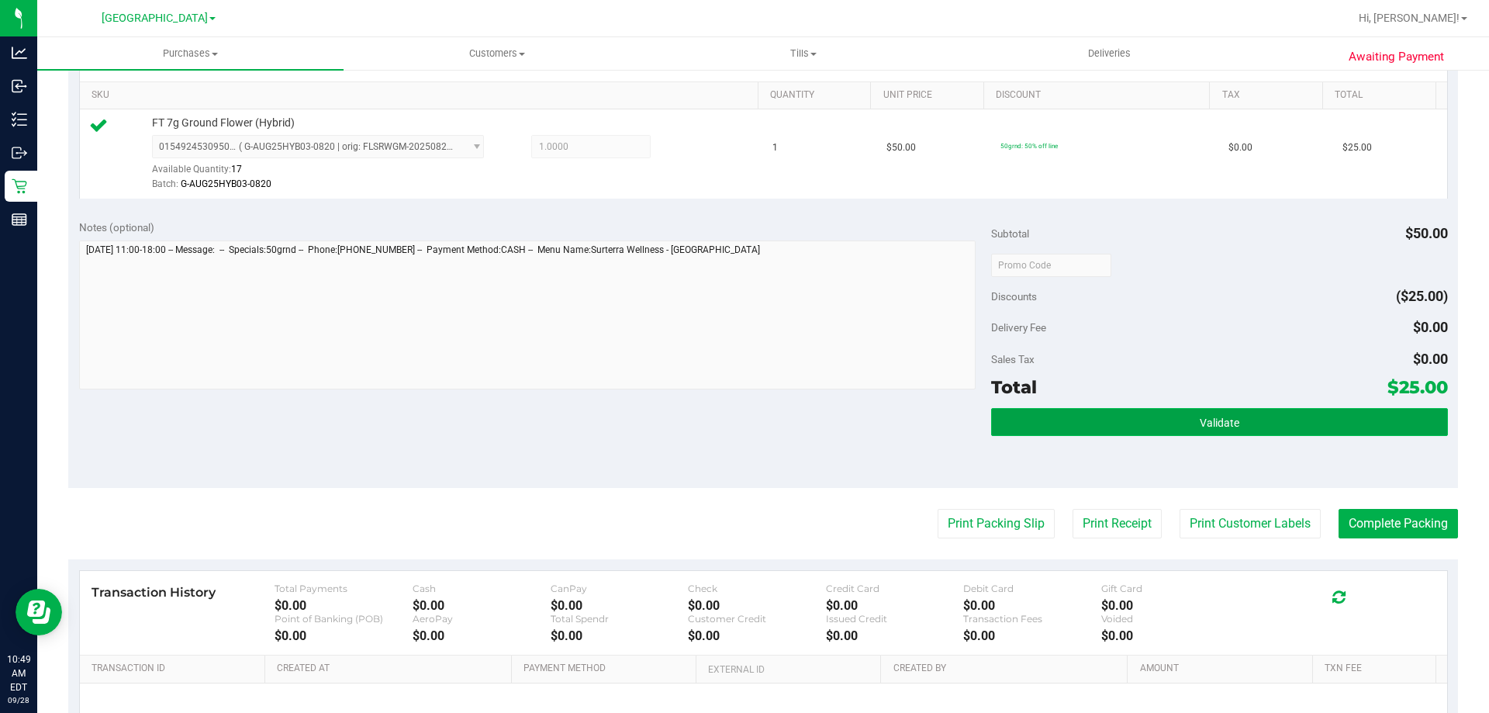
click at [1186, 433] on button "Validate" at bounding box center [1219, 422] width 456 height 28
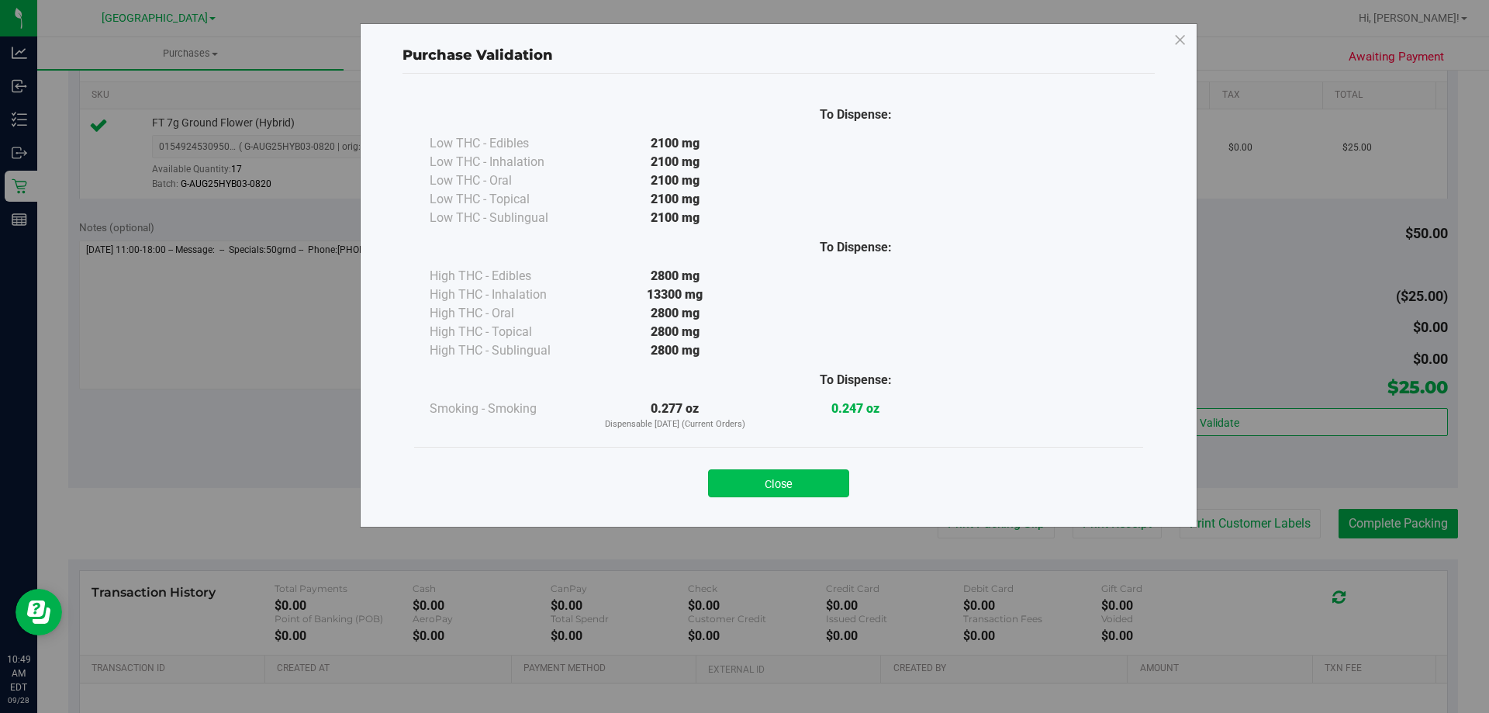
click at [790, 488] on button "Close" at bounding box center [778, 483] width 141 height 28
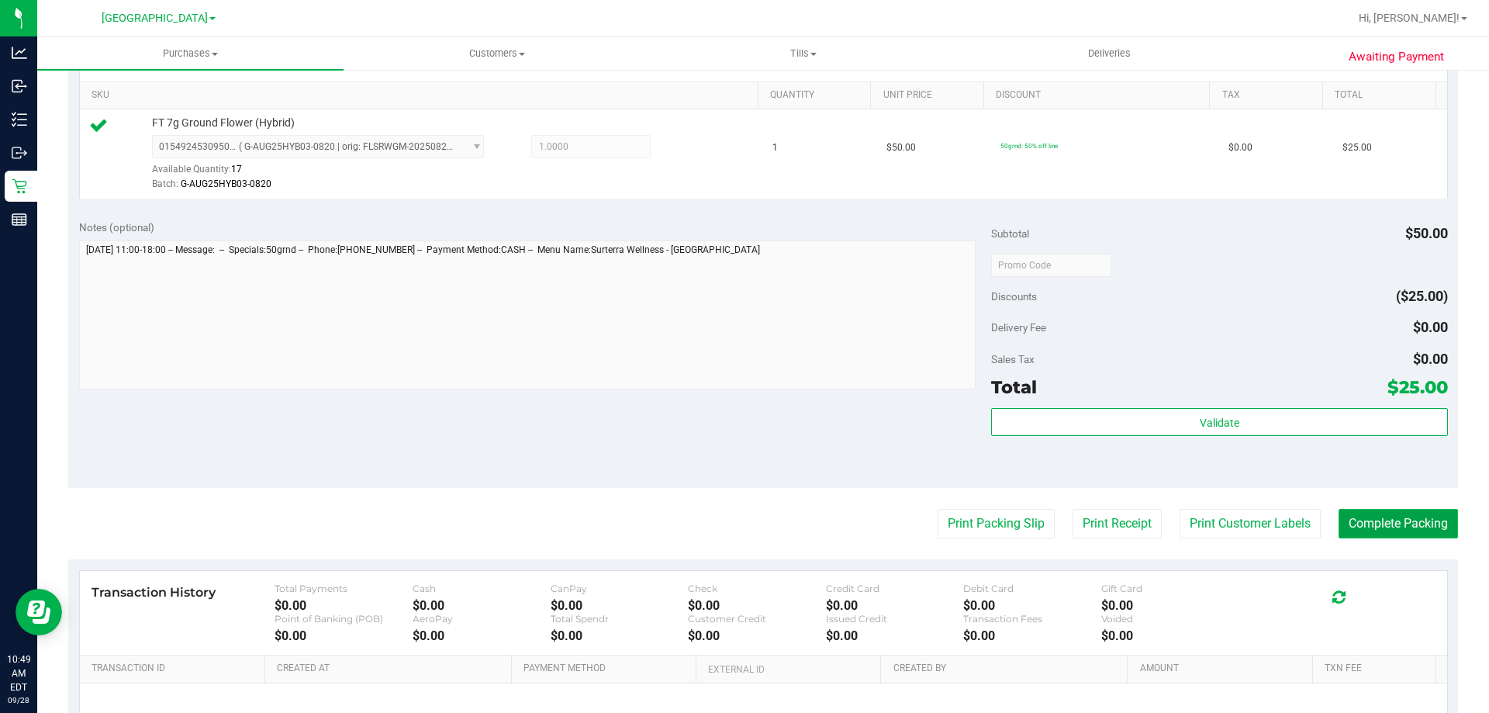
click at [1423, 537] on button "Complete Packing" at bounding box center [1397, 523] width 119 height 29
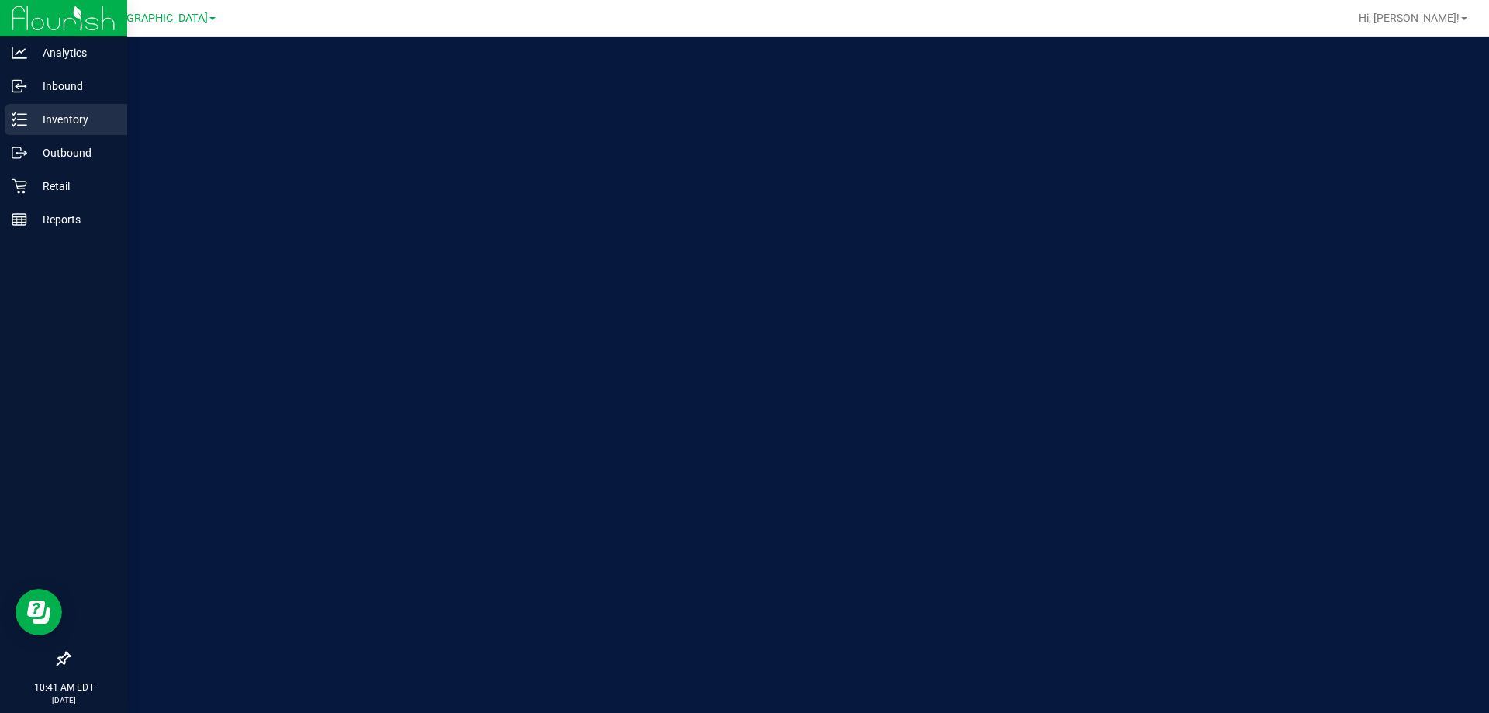
click at [29, 124] on p "Inventory" at bounding box center [73, 119] width 93 height 19
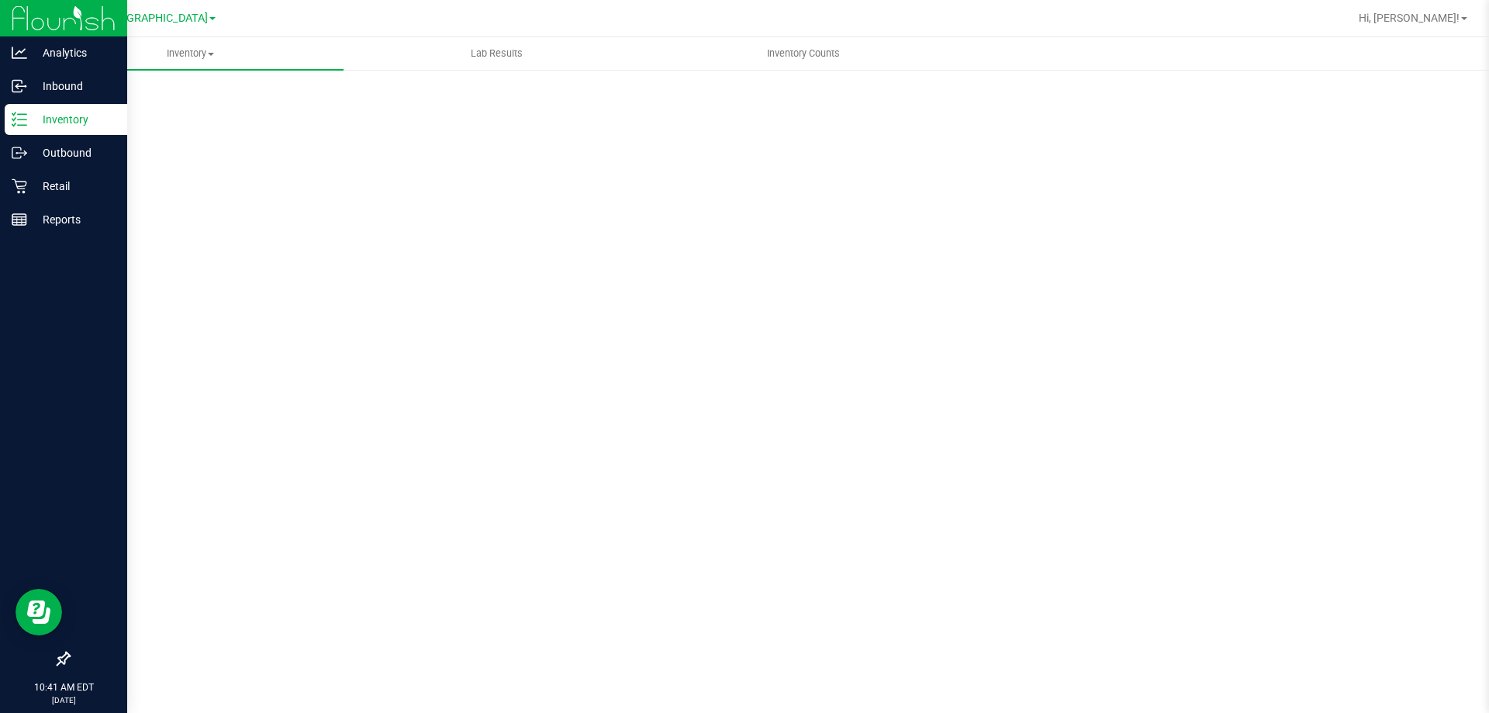
click at [104, 120] on p "Inventory" at bounding box center [73, 119] width 93 height 19
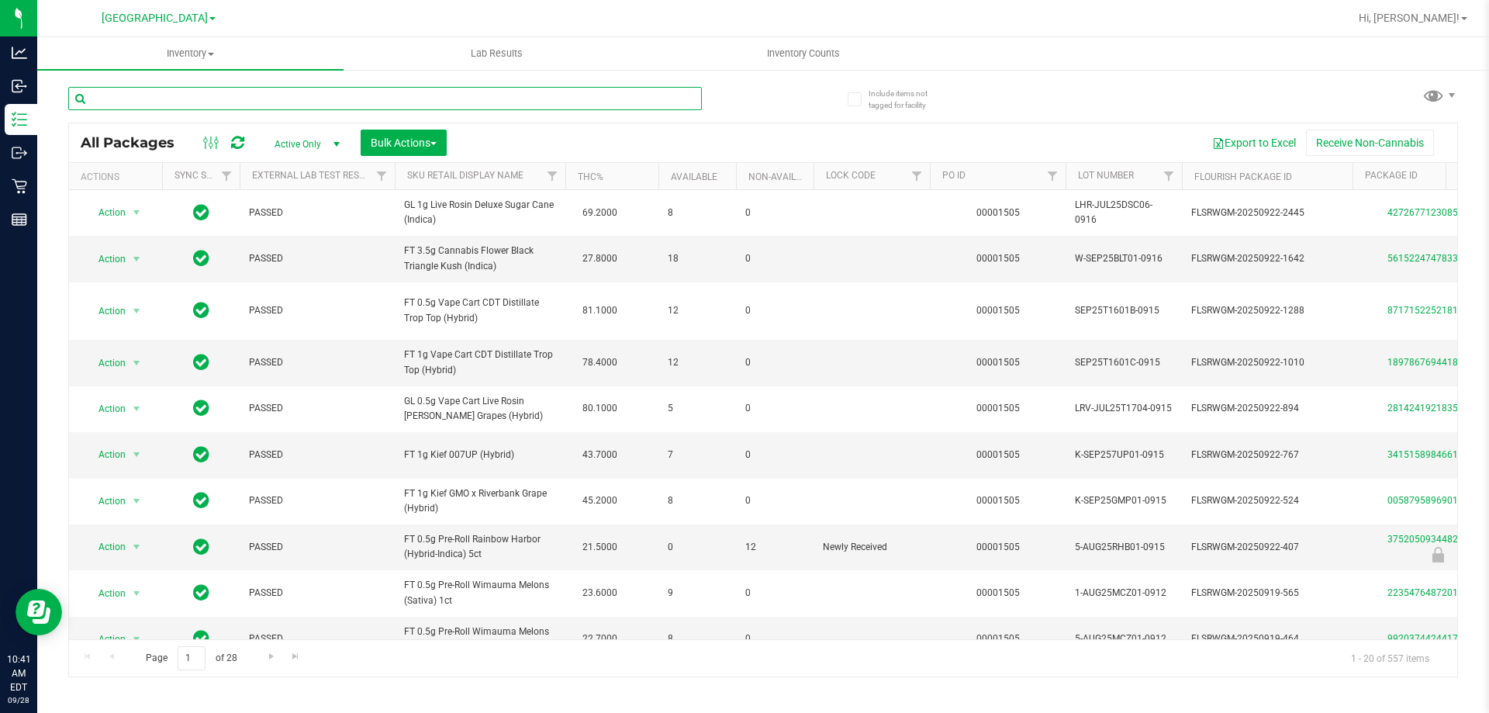
click at [223, 105] on input "text" at bounding box center [385, 98] width 634 height 23
type input "aeq"
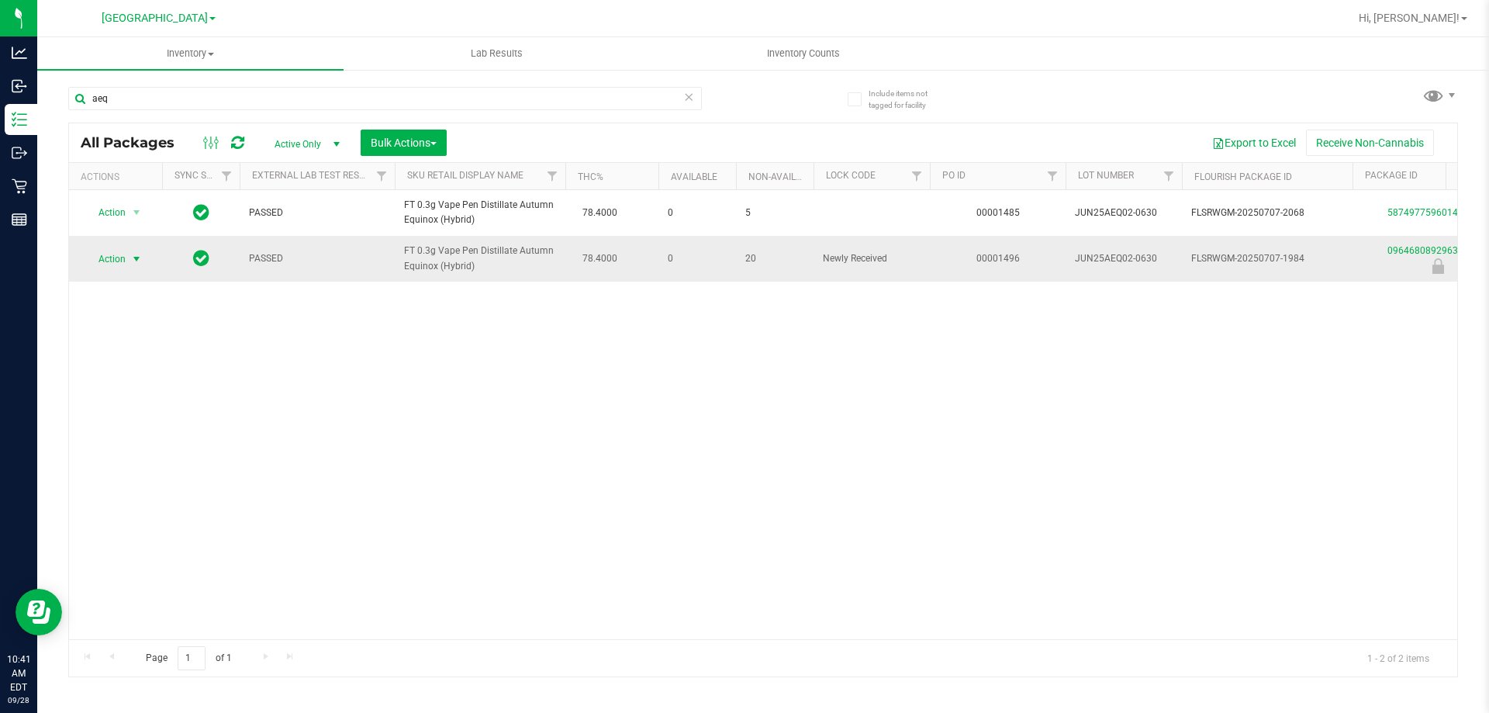
click at [121, 259] on span "Action" at bounding box center [106, 259] width 42 height 22
click at [142, 431] on li "Unlock package" at bounding box center [134, 442] width 99 height 23
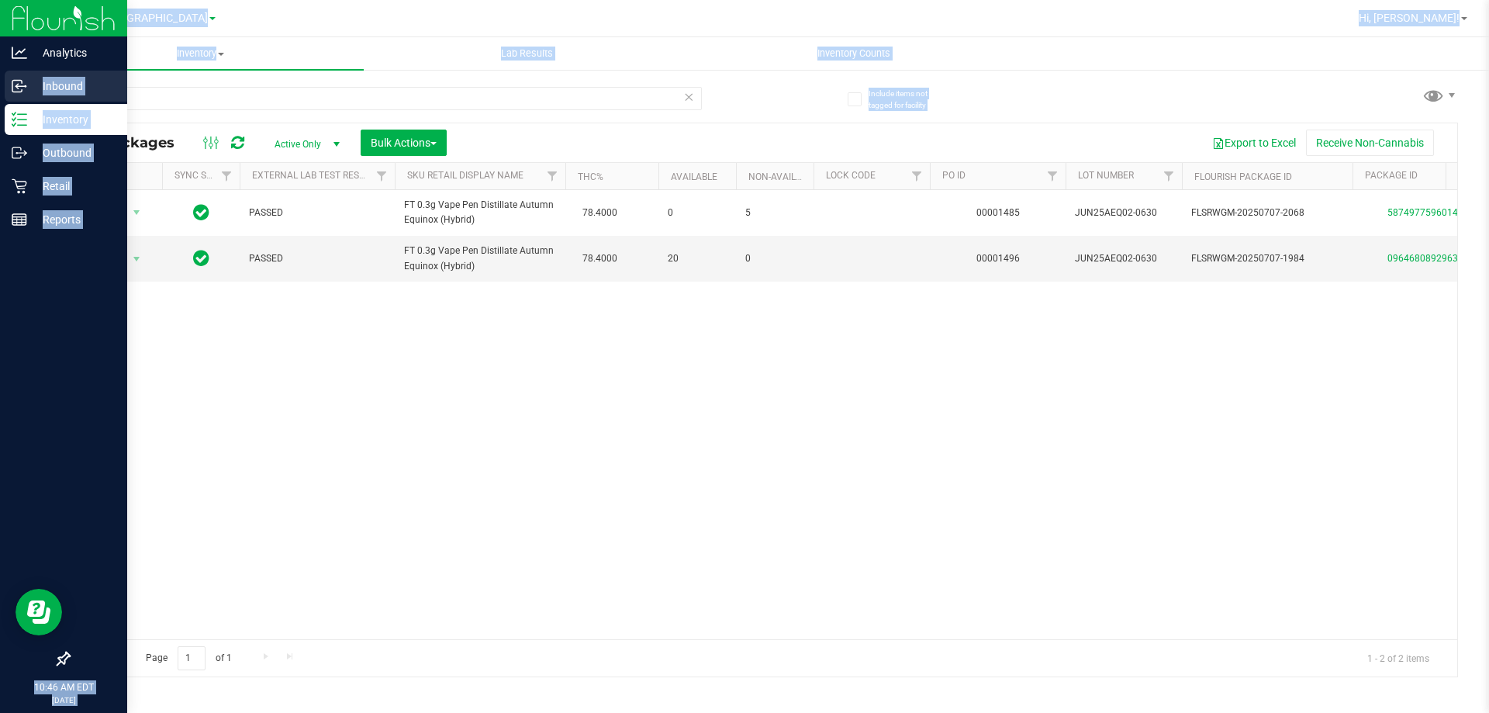
drag, startPoint x: 251, startPoint y: 110, endPoint x: 28, endPoint y: 73, distance: 226.4
click at [28, 73] on div "Analytics Inbound Inventory Outbound Retail Reports 10:46 AM EDT [DATE] 09/28 […" at bounding box center [744, 356] width 1489 height 713
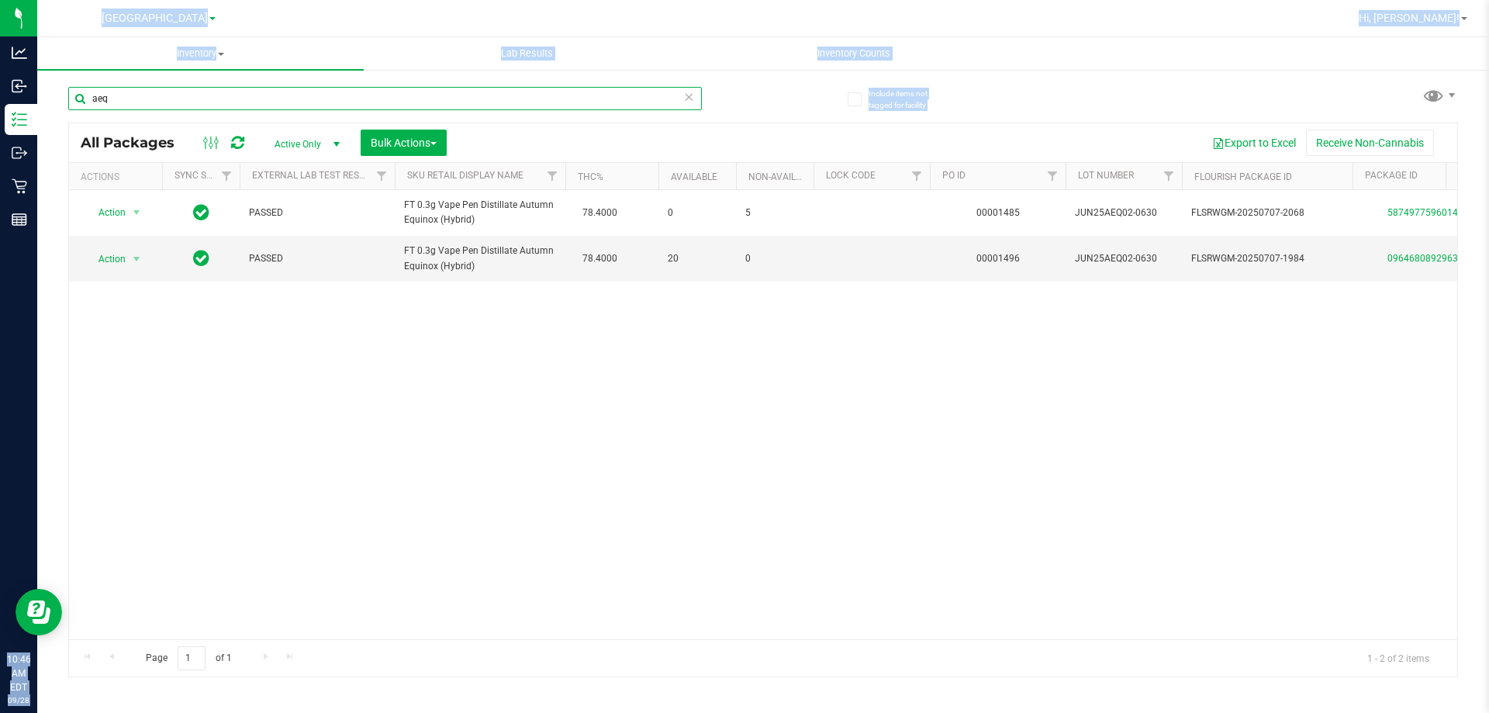
click at [315, 107] on input "aeq" at bounding box center [385, 98] width 634 height 23
drag, startPoint x: 295, startPoint y: 100, endPoint x: 88, endPoint y: 112, distance: 207.4
click at [88, 112] on div "aeq" at bounding box center [385, 105] width 634 height 36
type input "aml"
